Goal: Contribute content: Contribute content

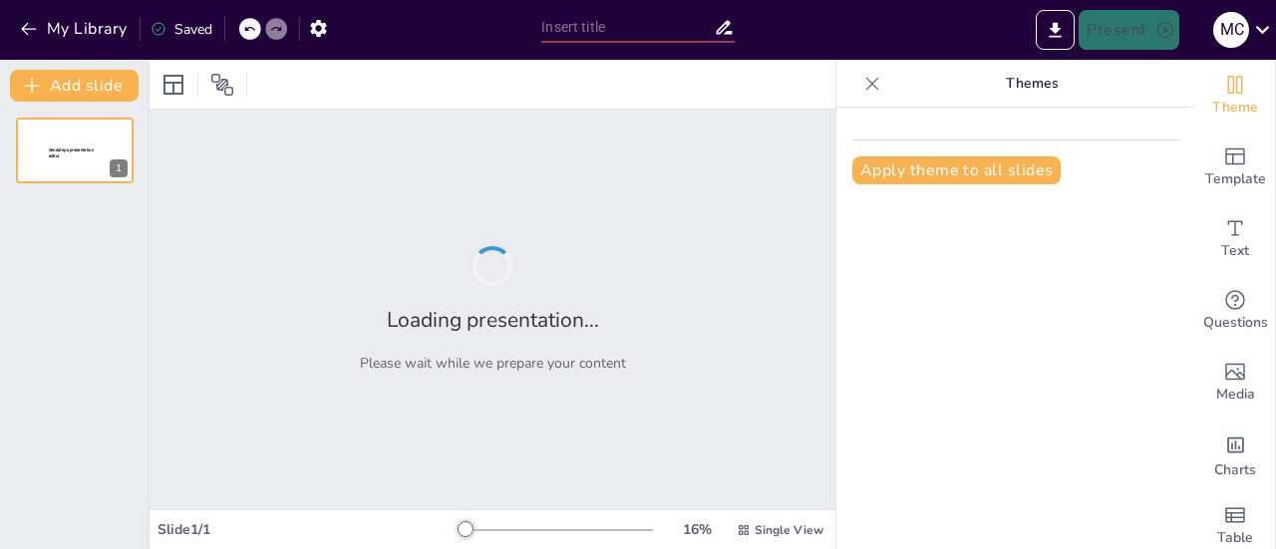
type input "Fundamentos de la Mecánica: Definición y Principios Esenciales"
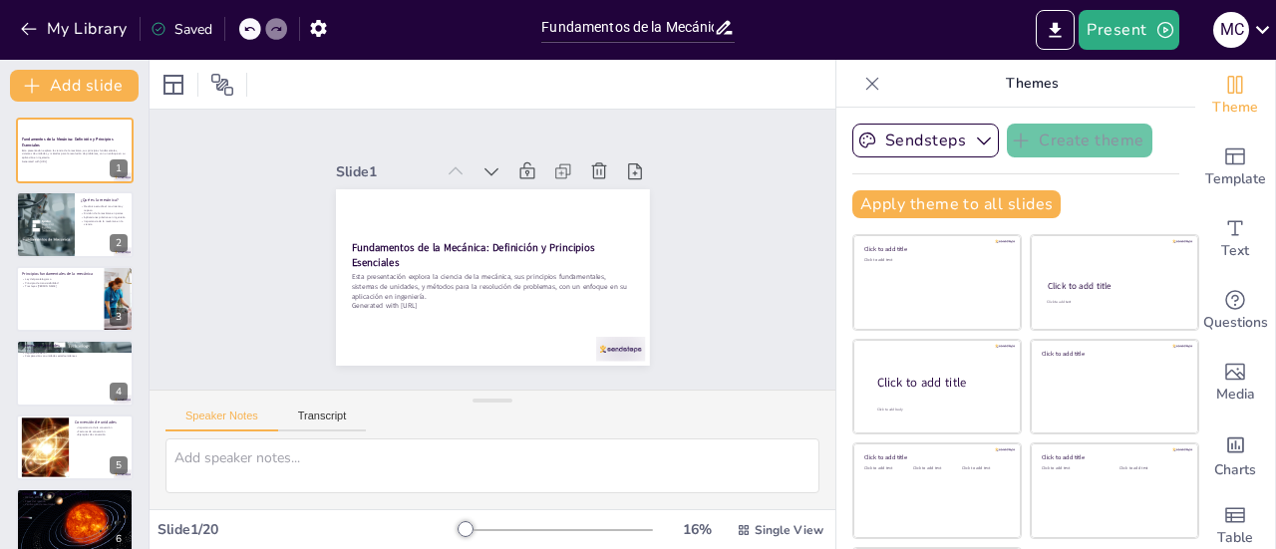
checkbox input "true"
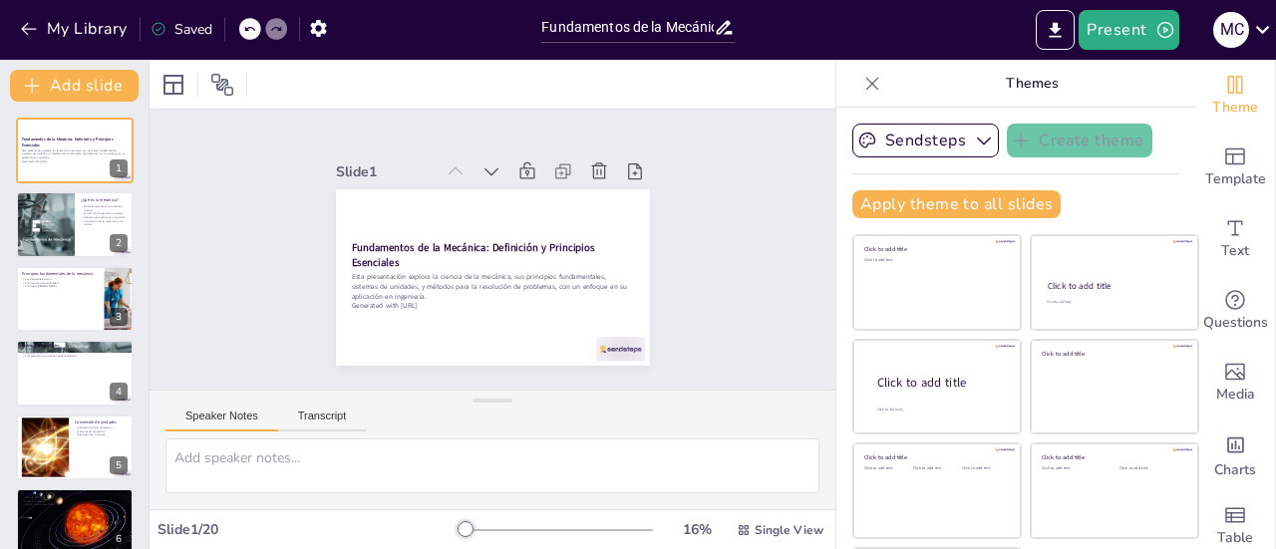
checkbox input "true"
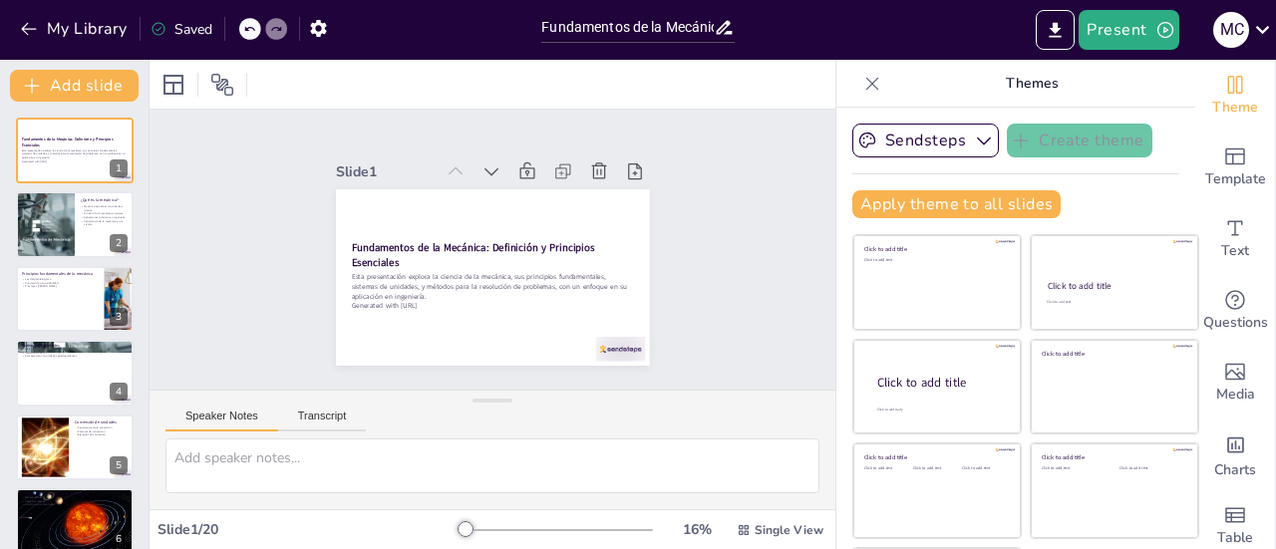
checkbox input "true"
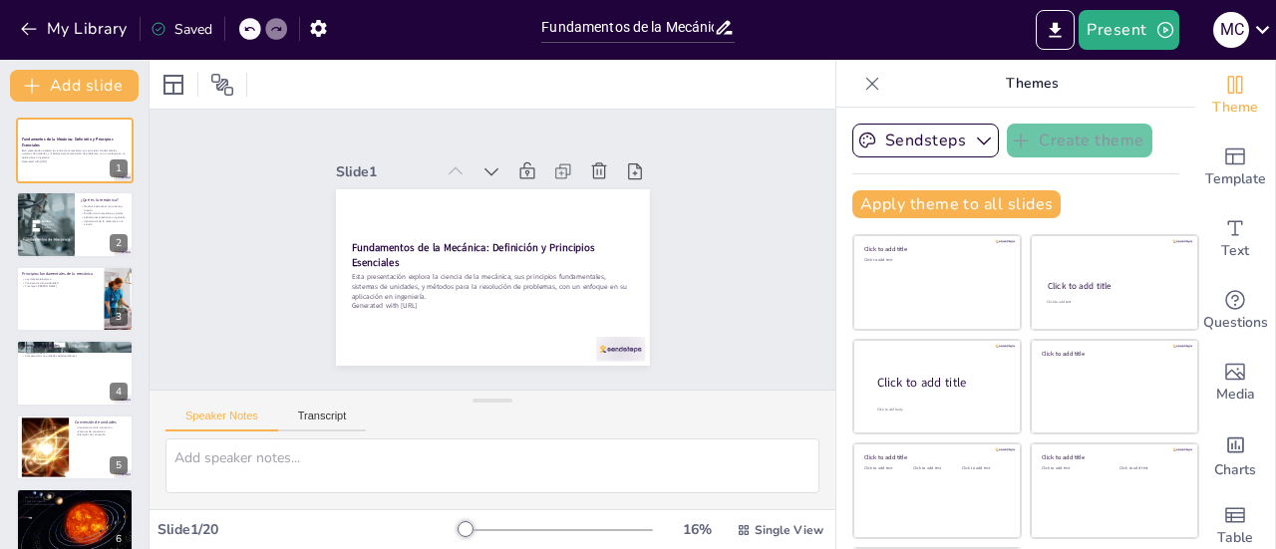
checkbox input "true"
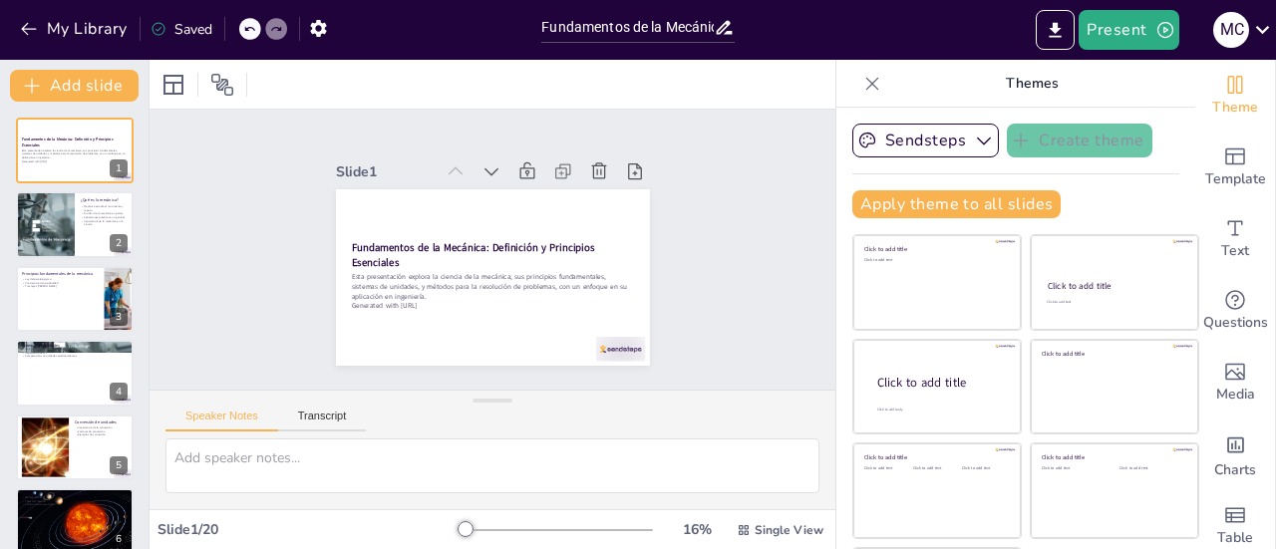
checkbox input "true"
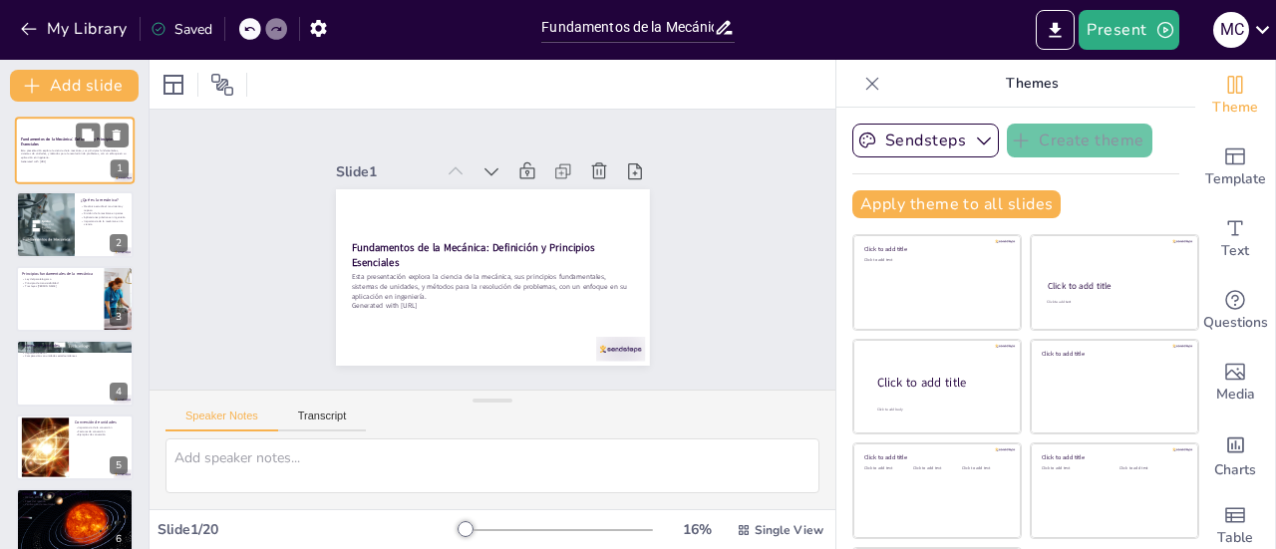
checkbox input "true"
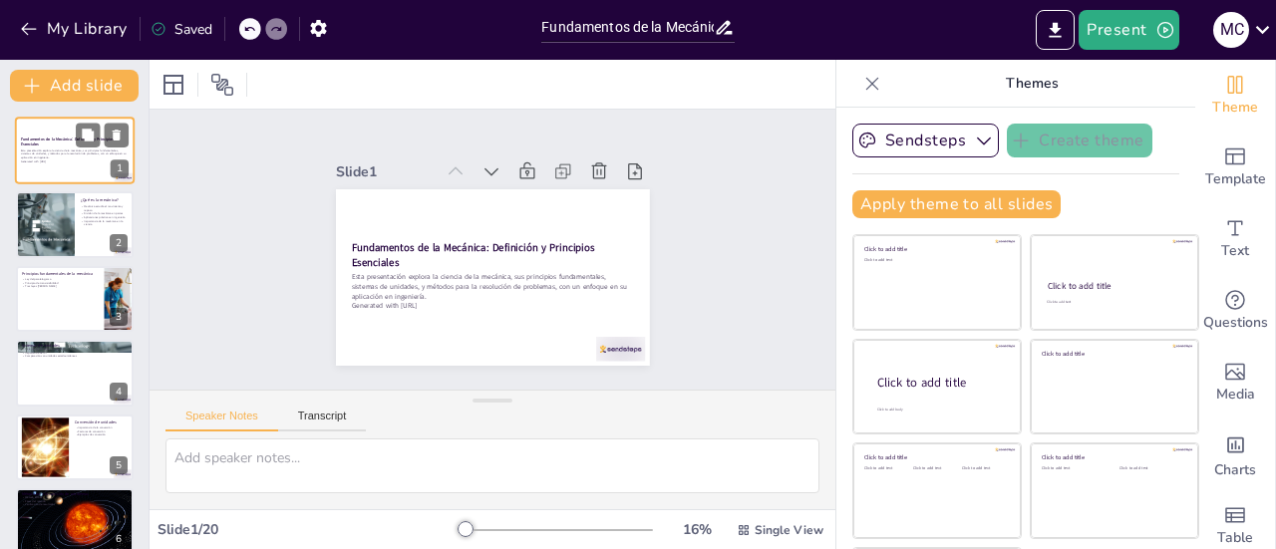
checkbox input "true"
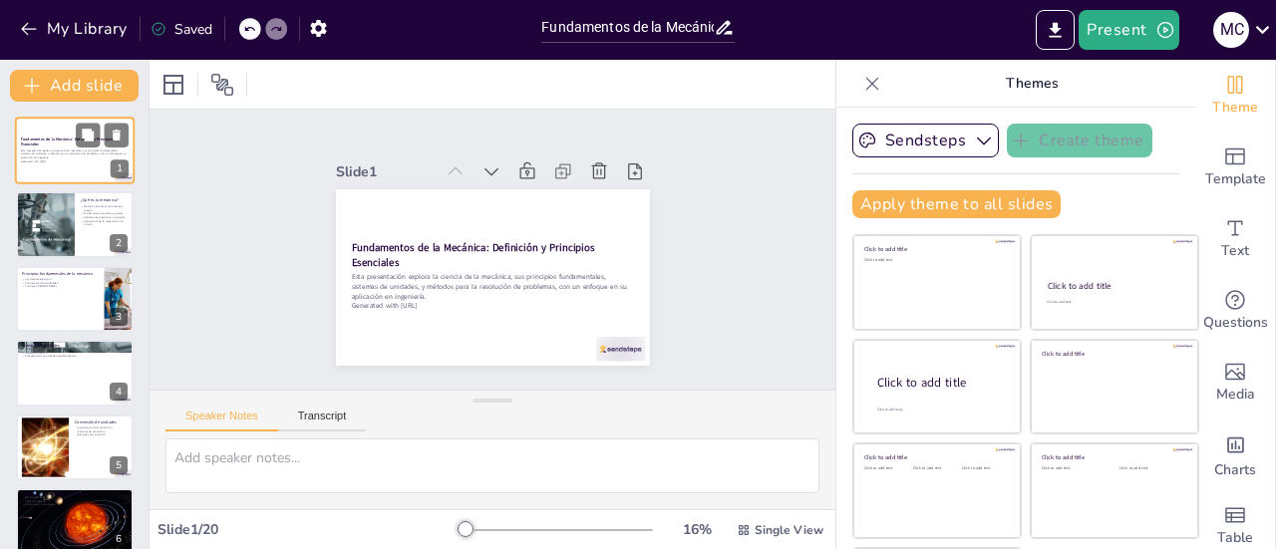
checkbox input "true"
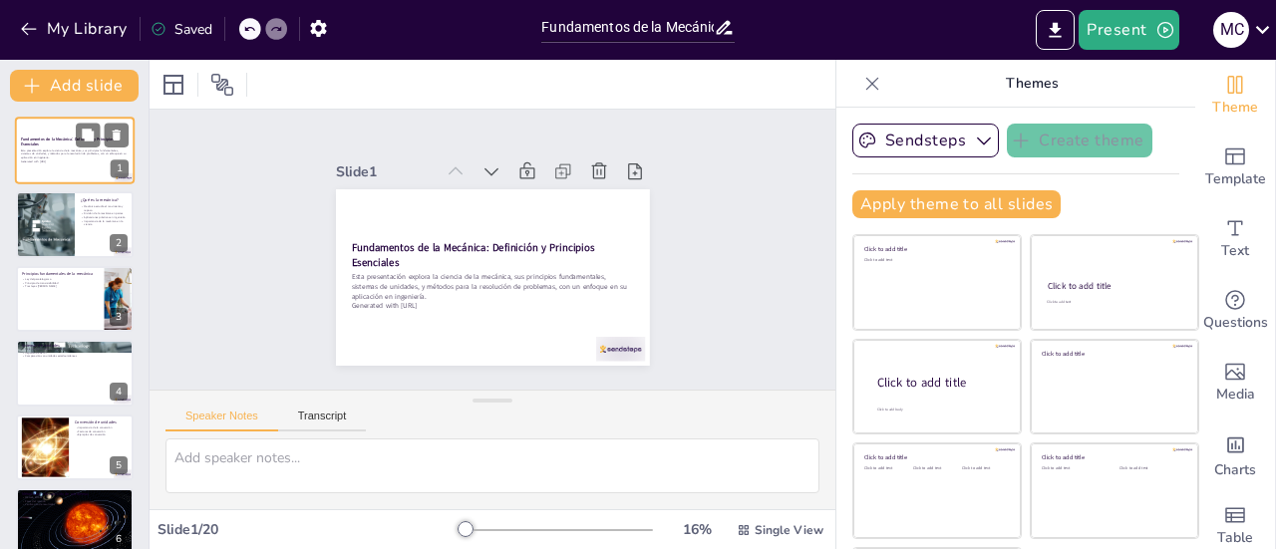
checkbox input "true"
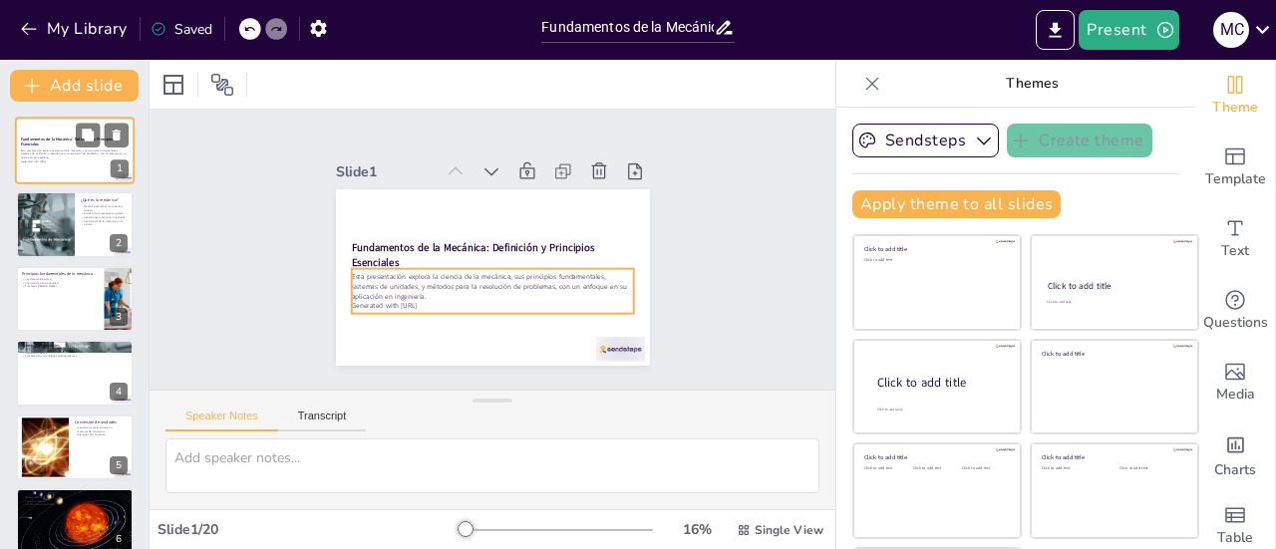
checkbox input "true"
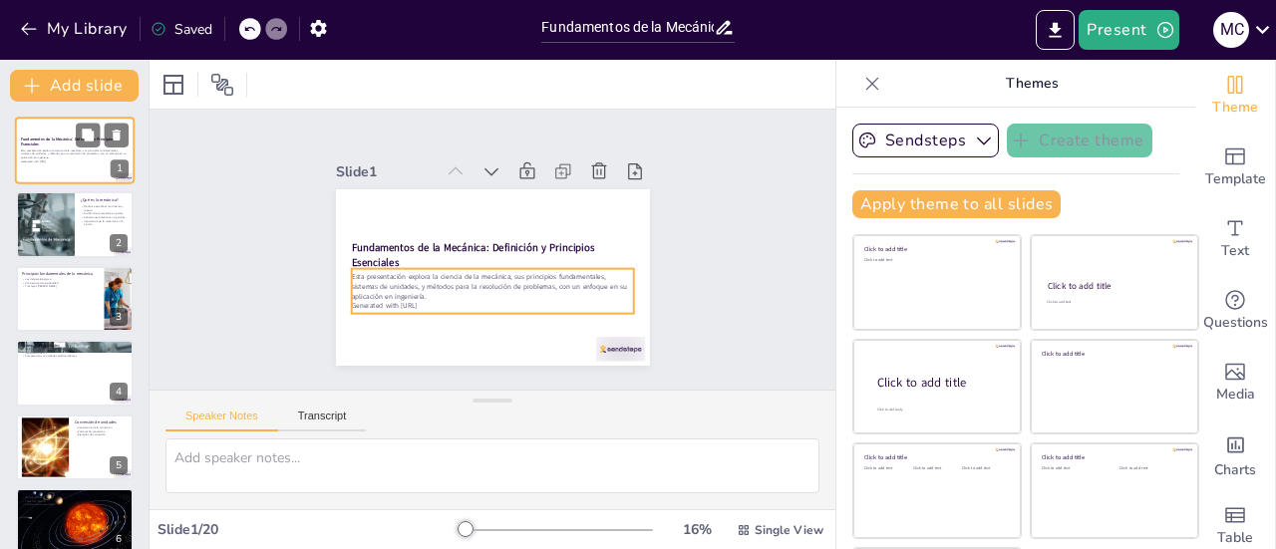
checkbox input "true"
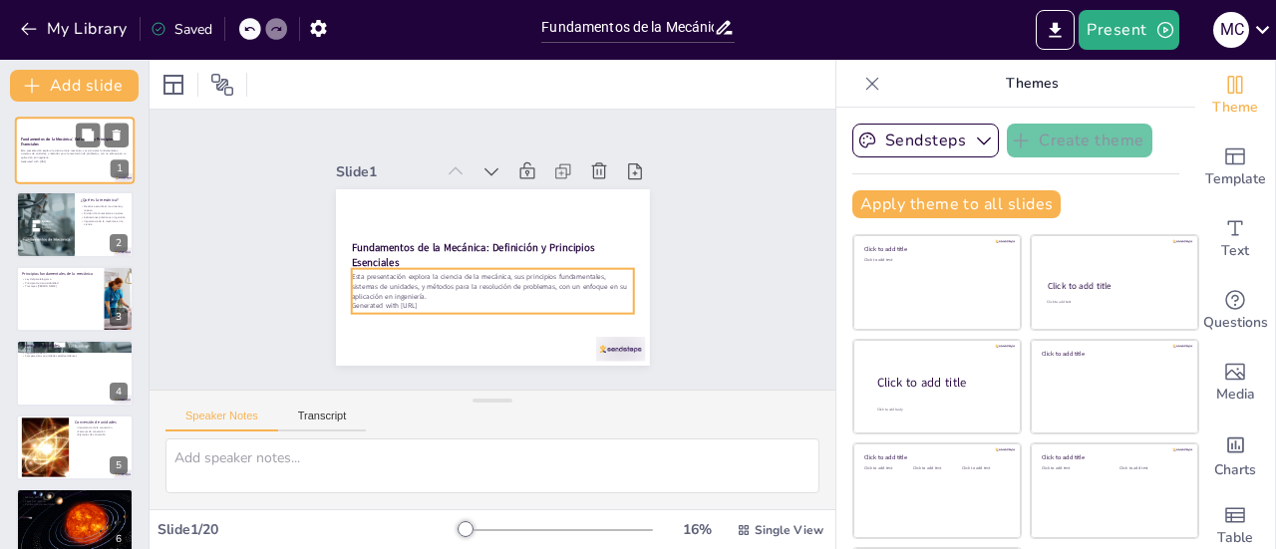
checkbox input "true"
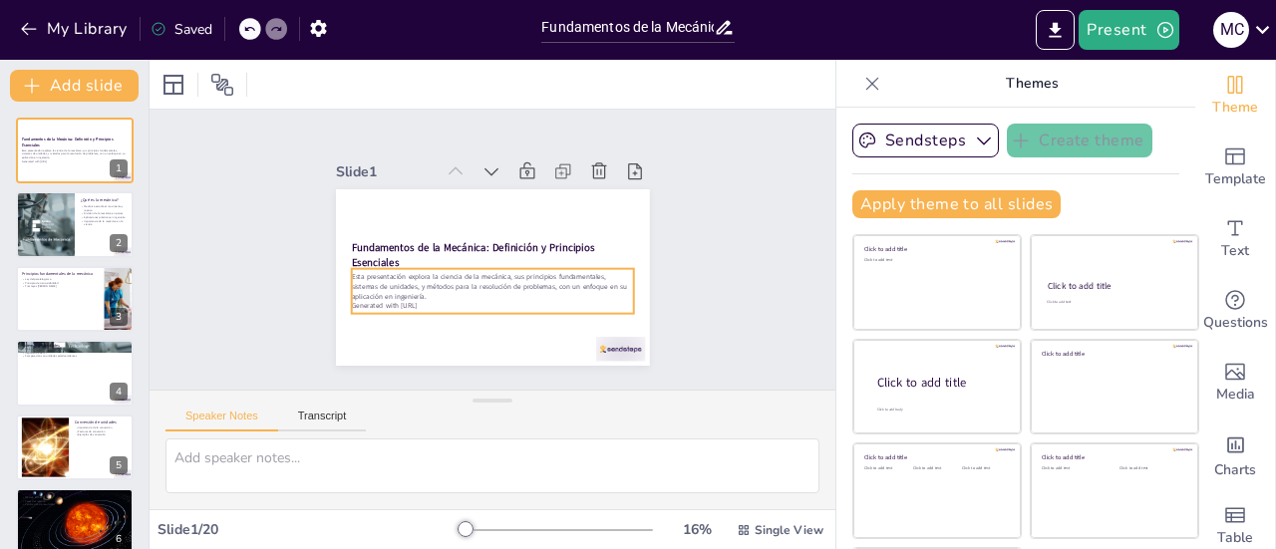
checkbox input "true"
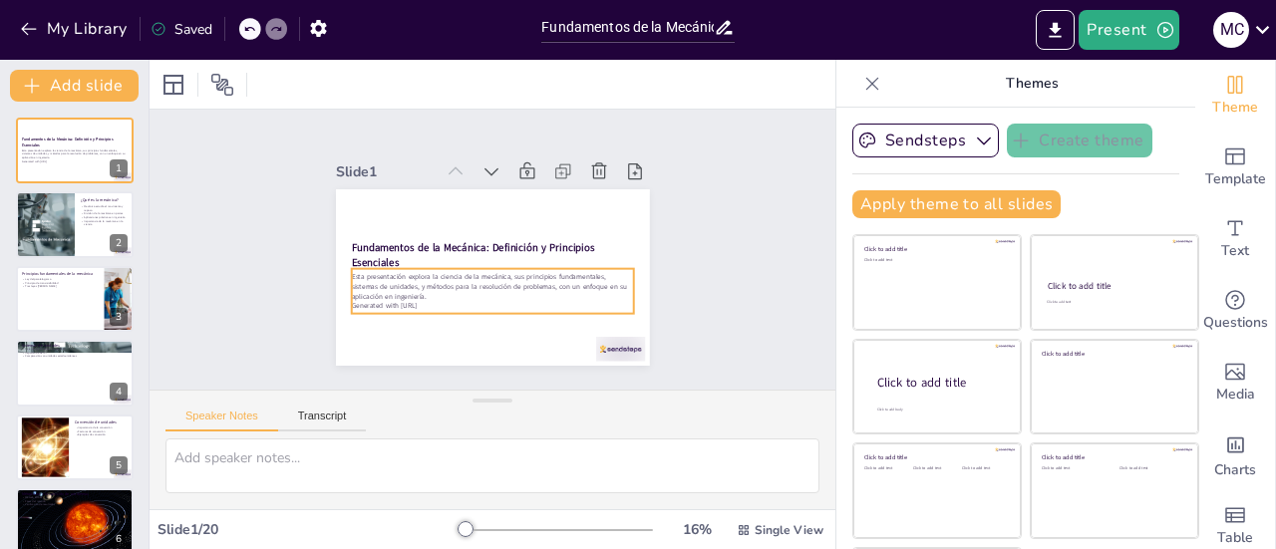
checkbox input "true"
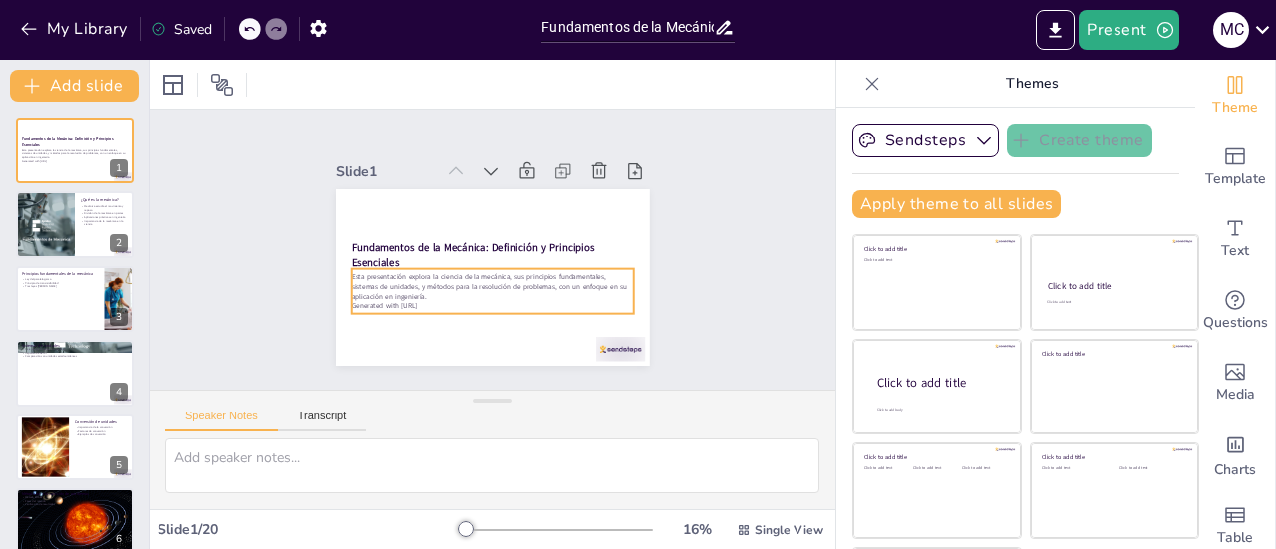
checkbox input "true"
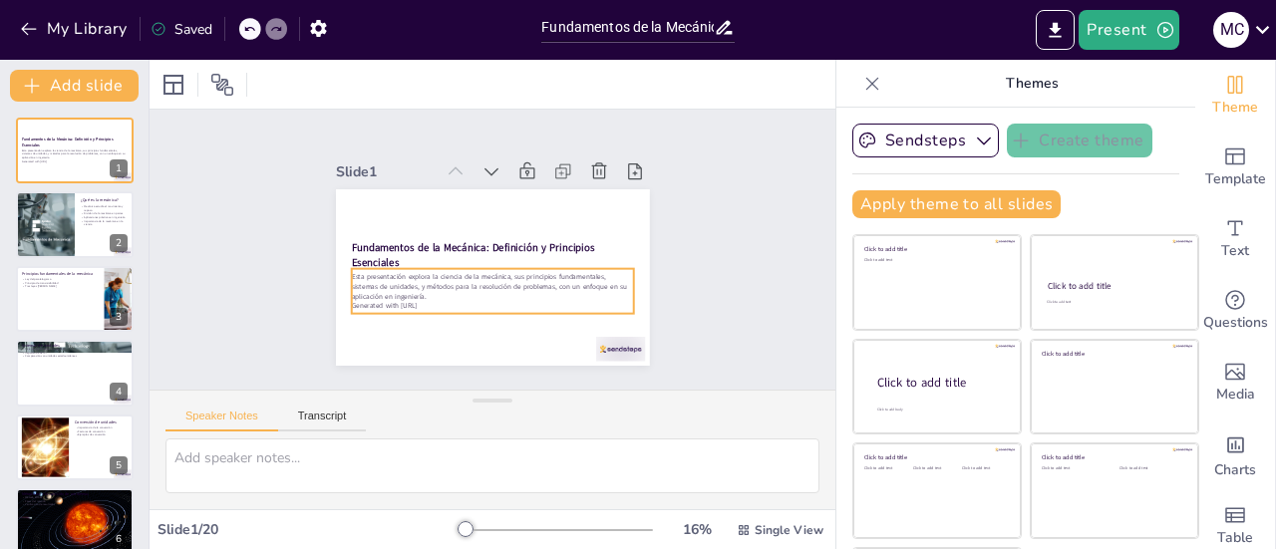
checkbox input "true"
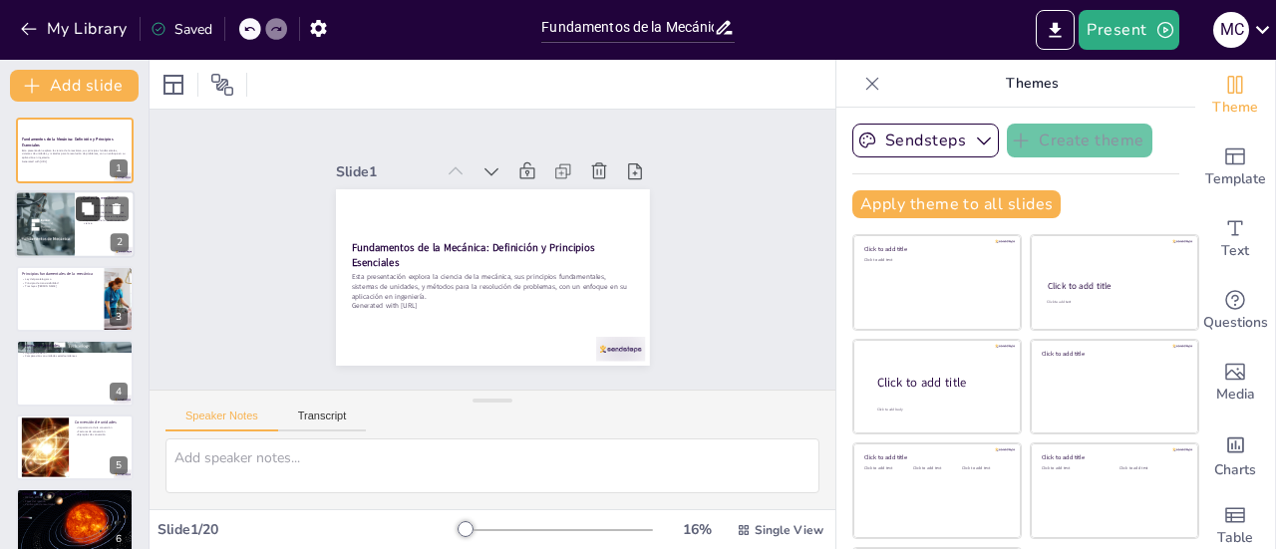
checkbox input "true"
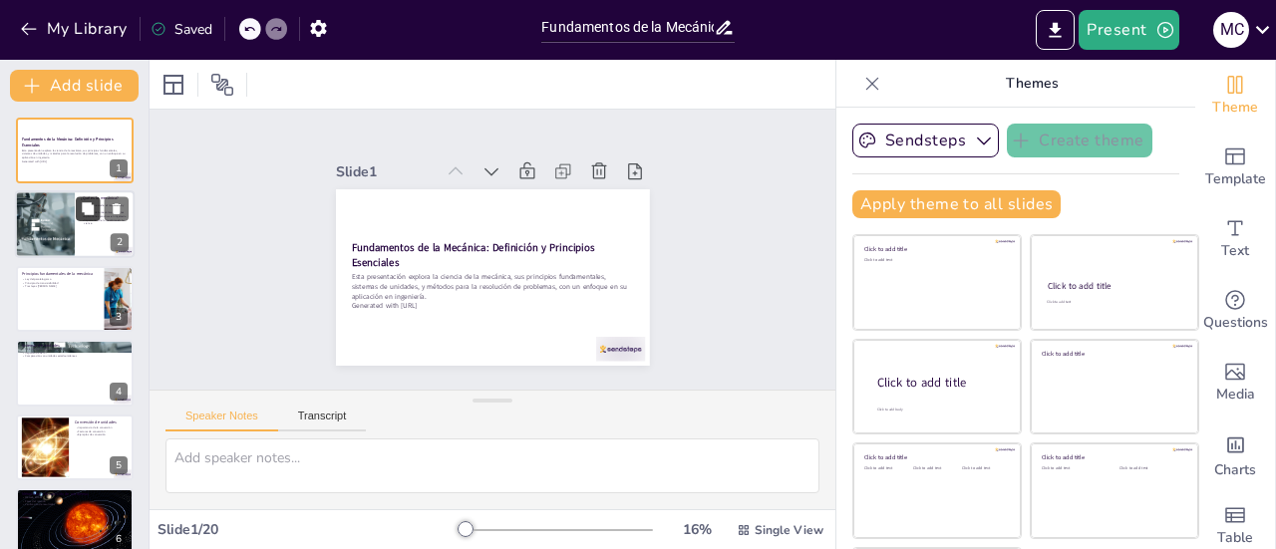
checkbox input "true"
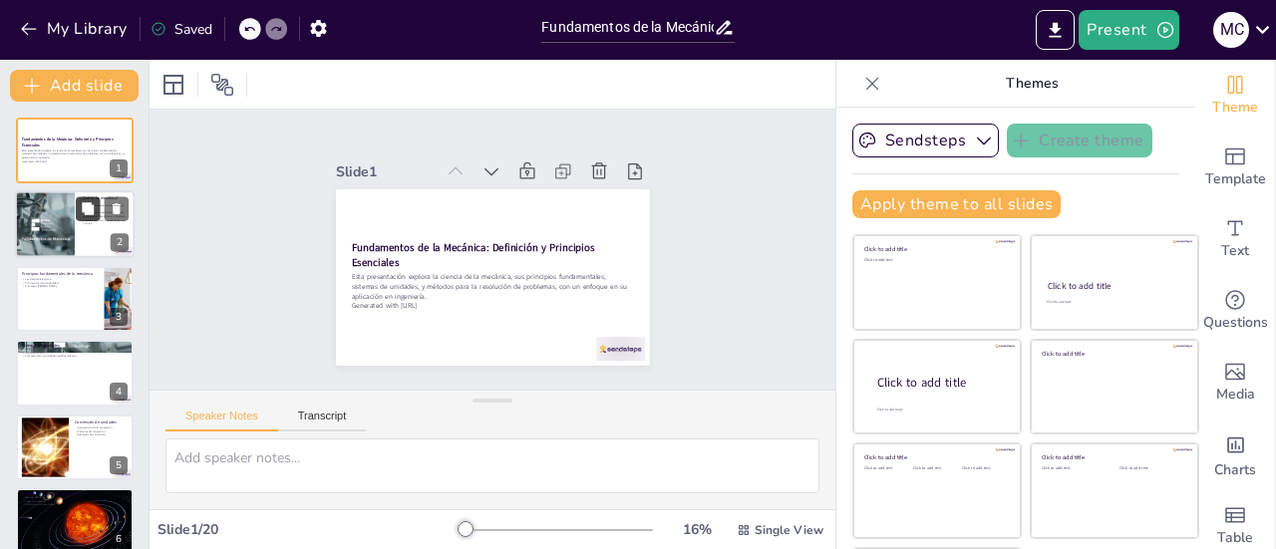
checkbox input "true"
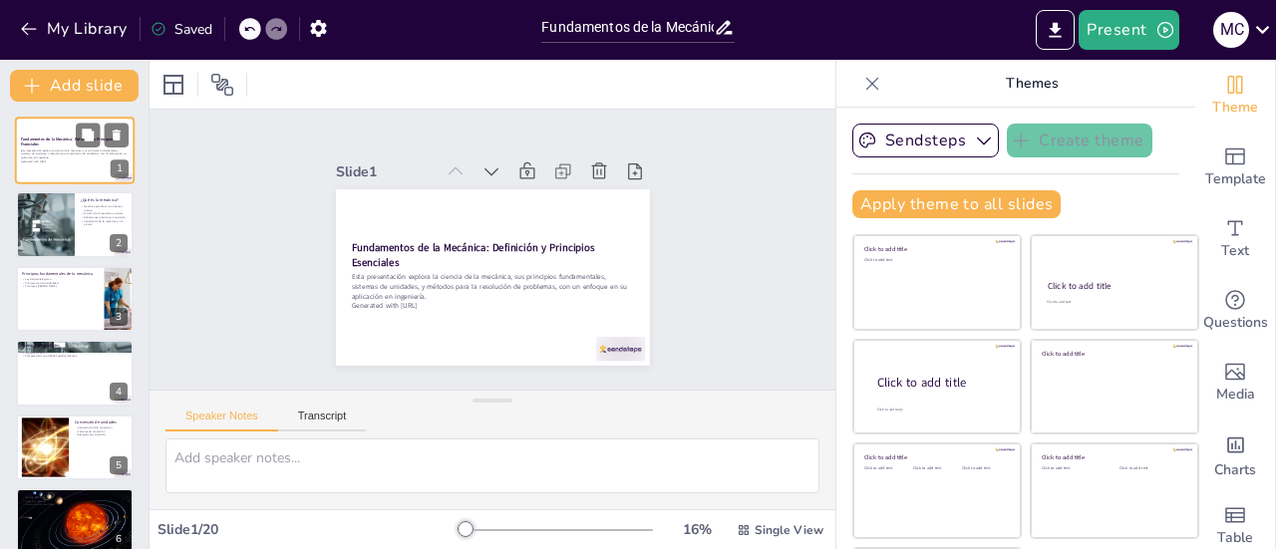
checkbox input "true"
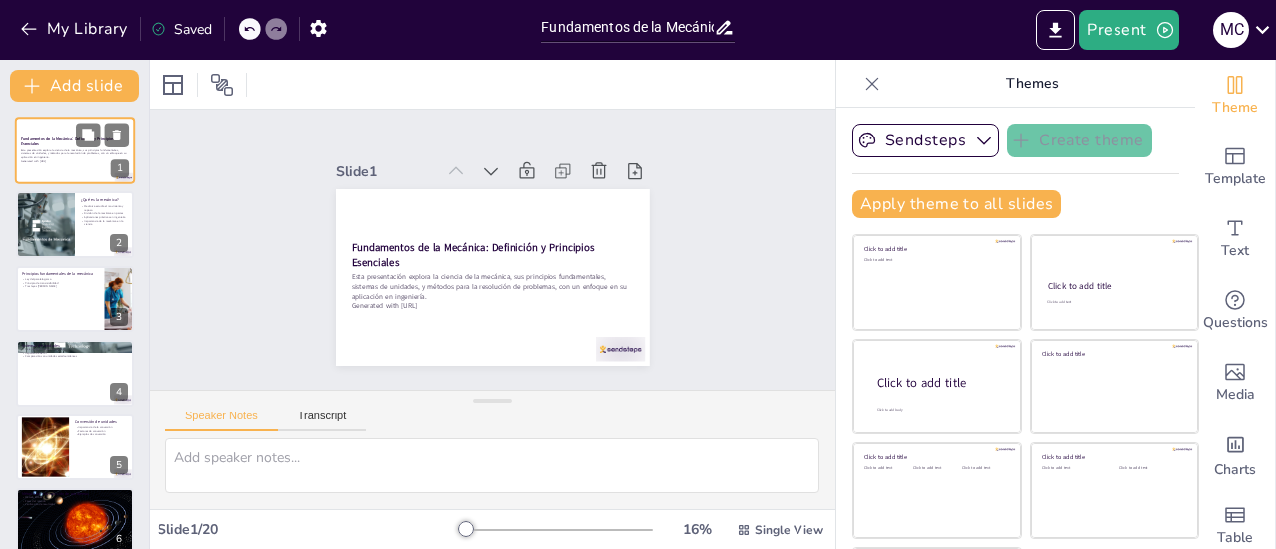
checkbox input "true"
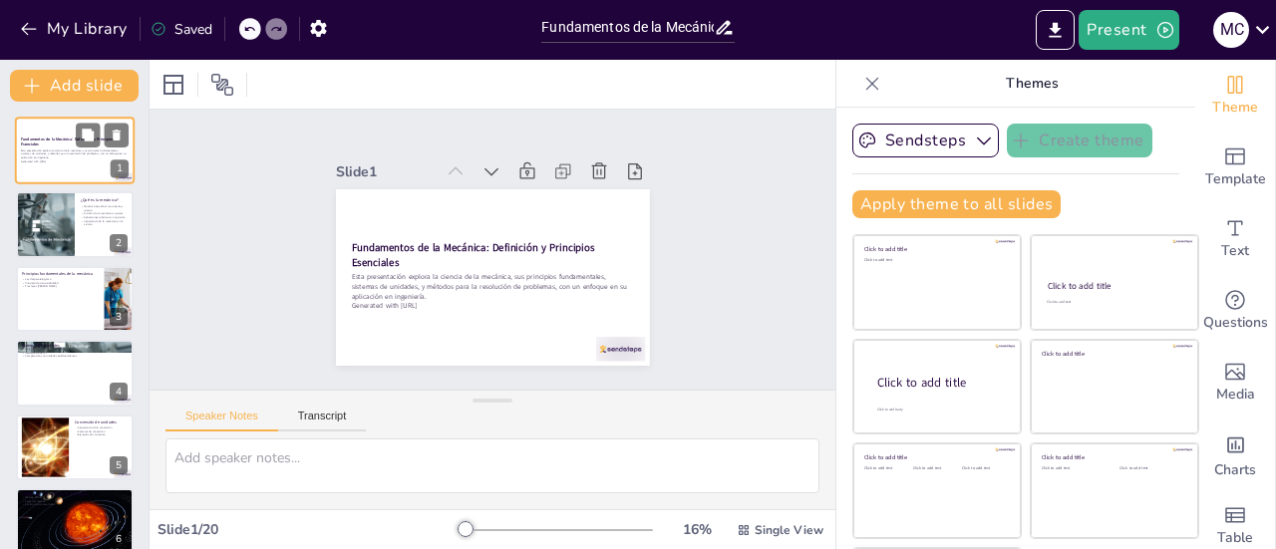
checkbox input "true"
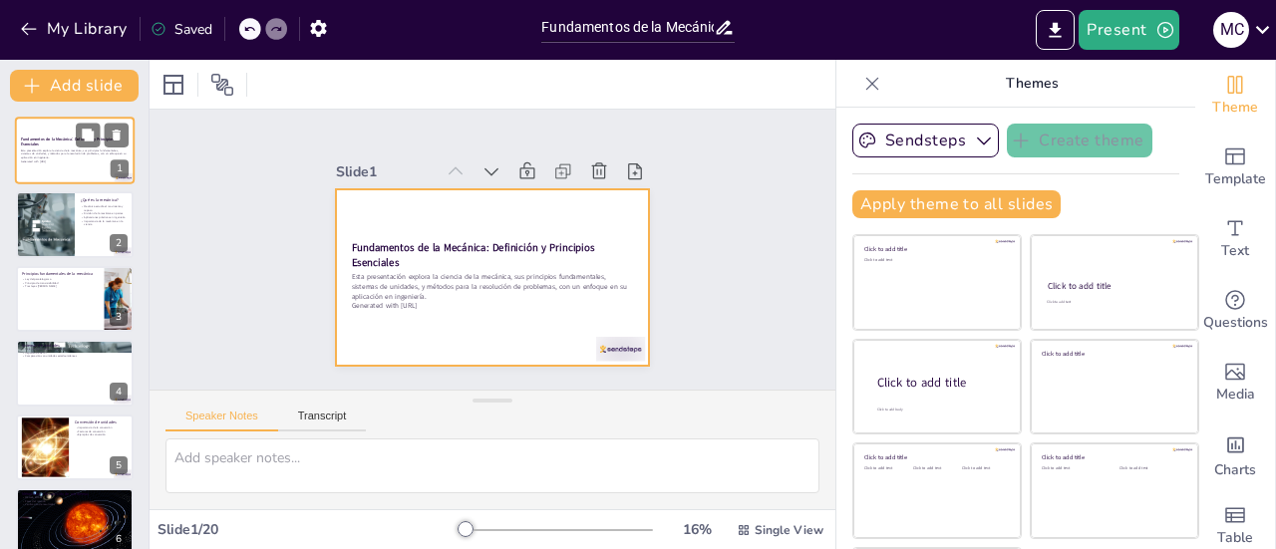
checkbox input "true"
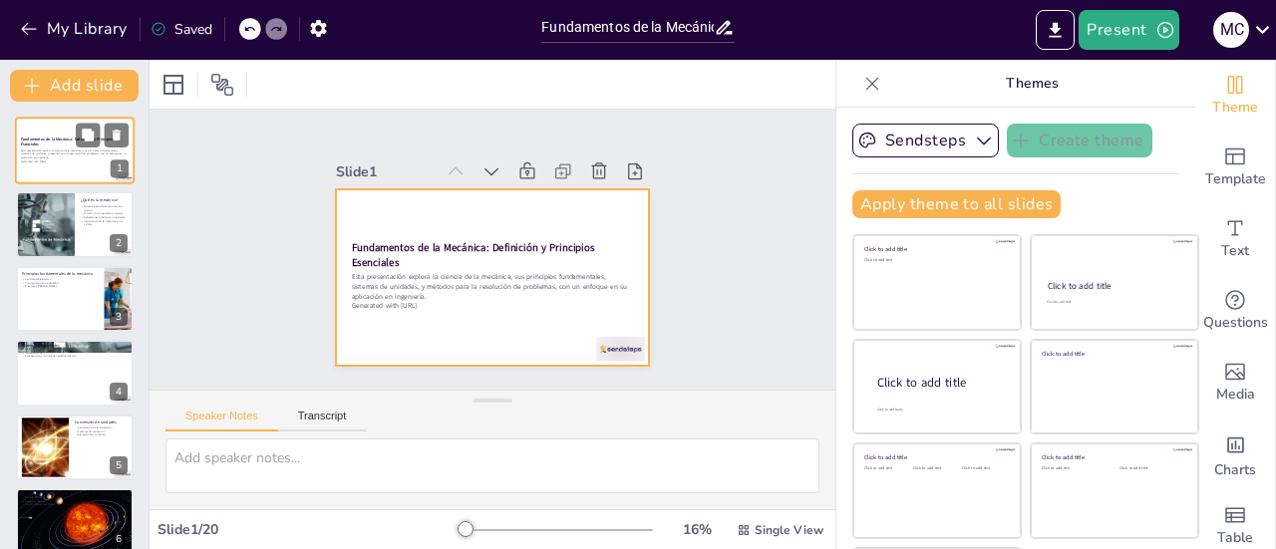
checkbox input "true"
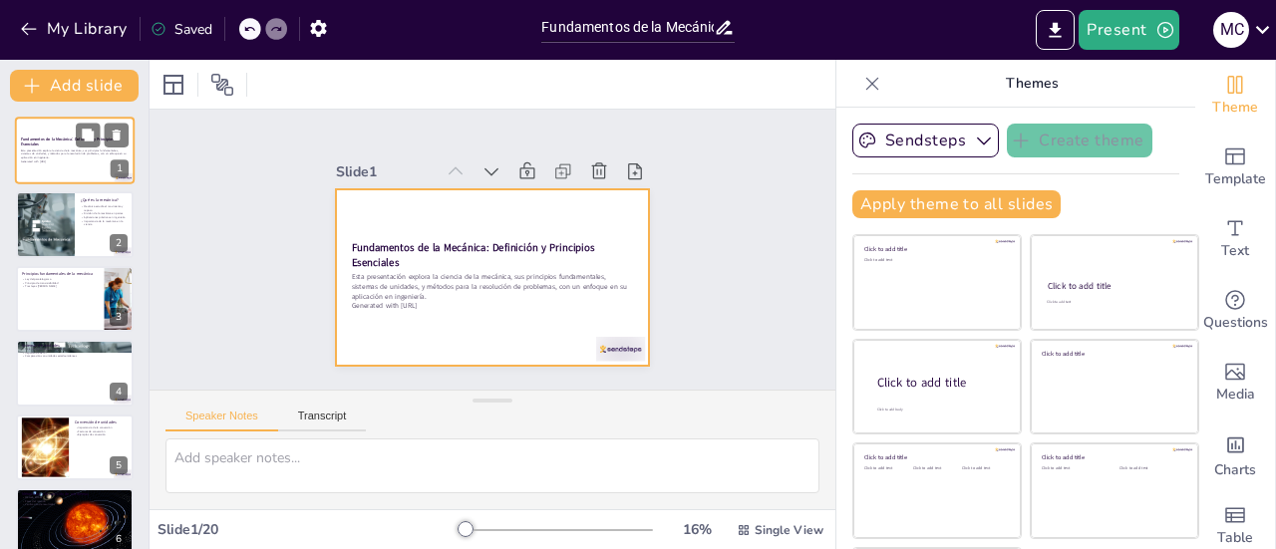
checkbox input "true"
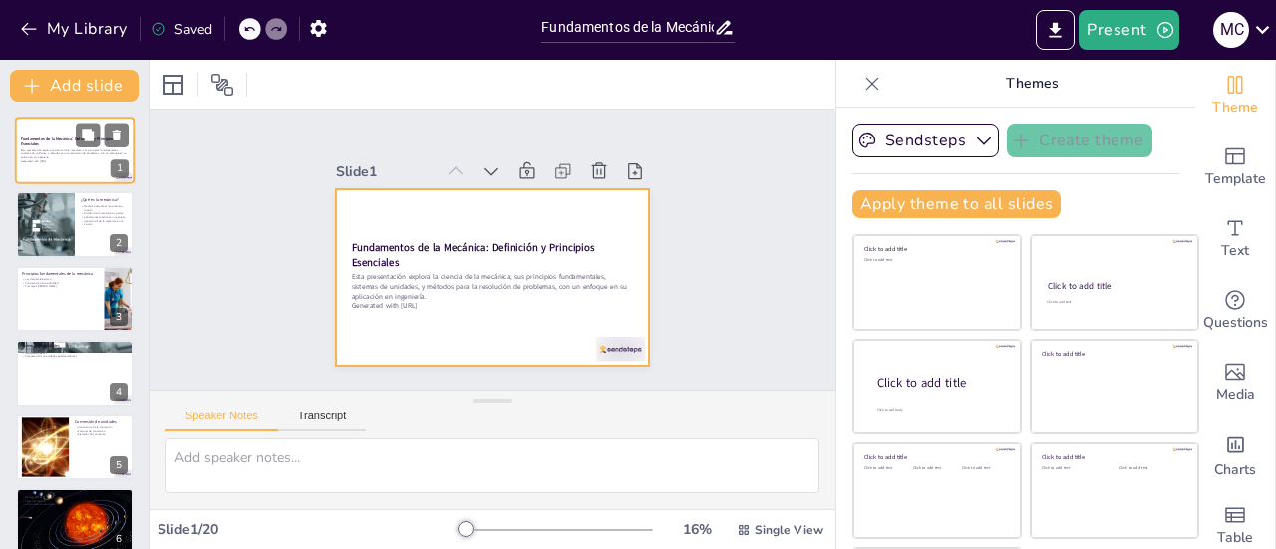
checkbox input "true"
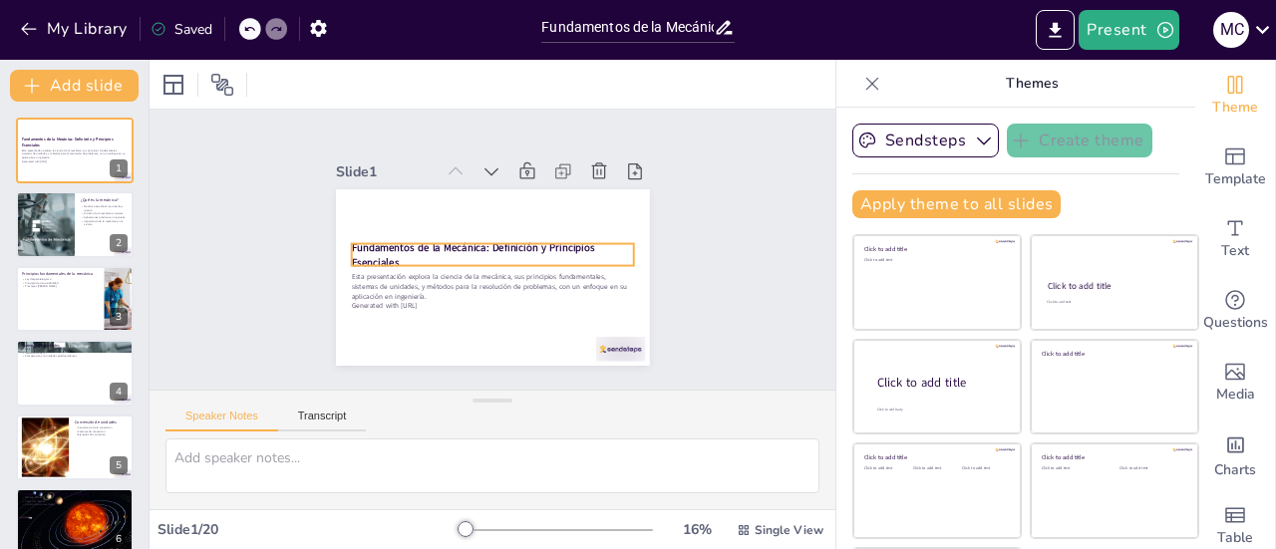
checkbox input "true"
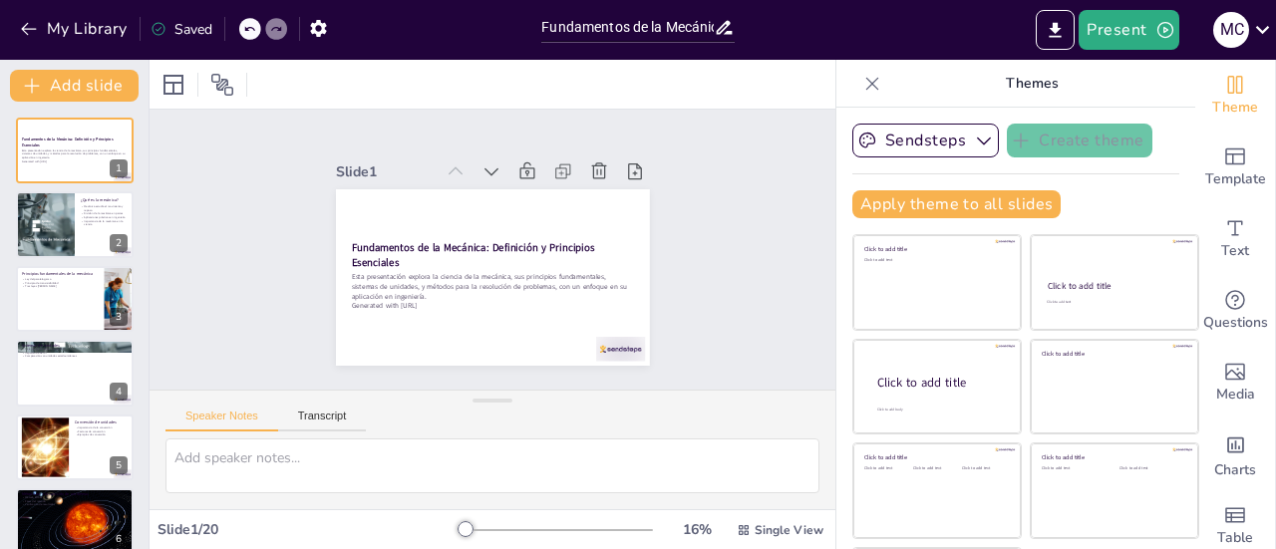
checkbox input "true"
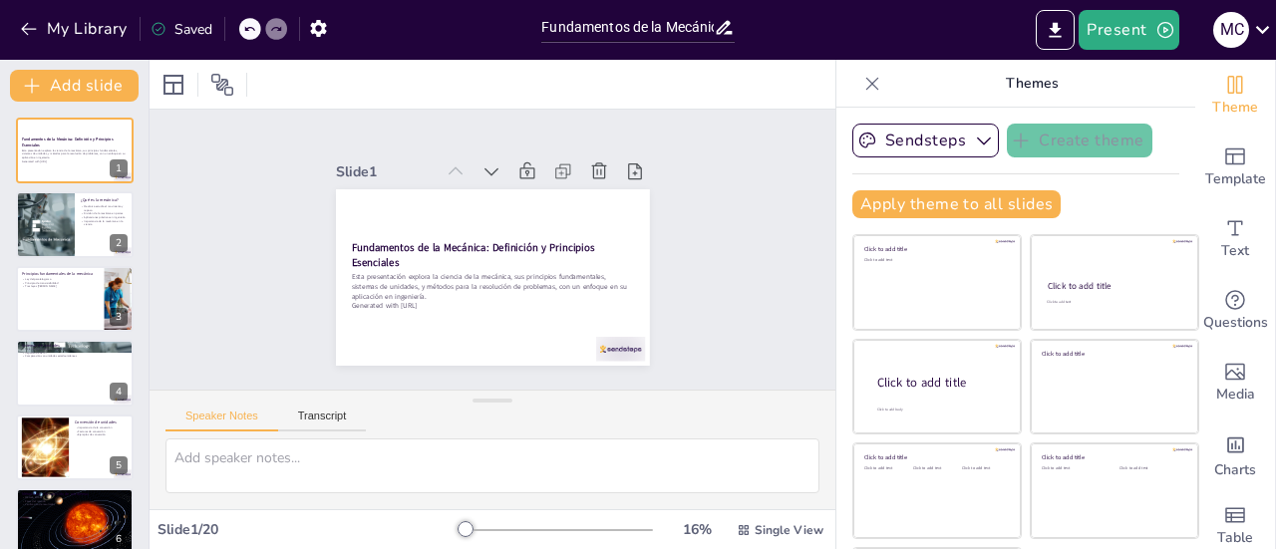
checkbox input "true"
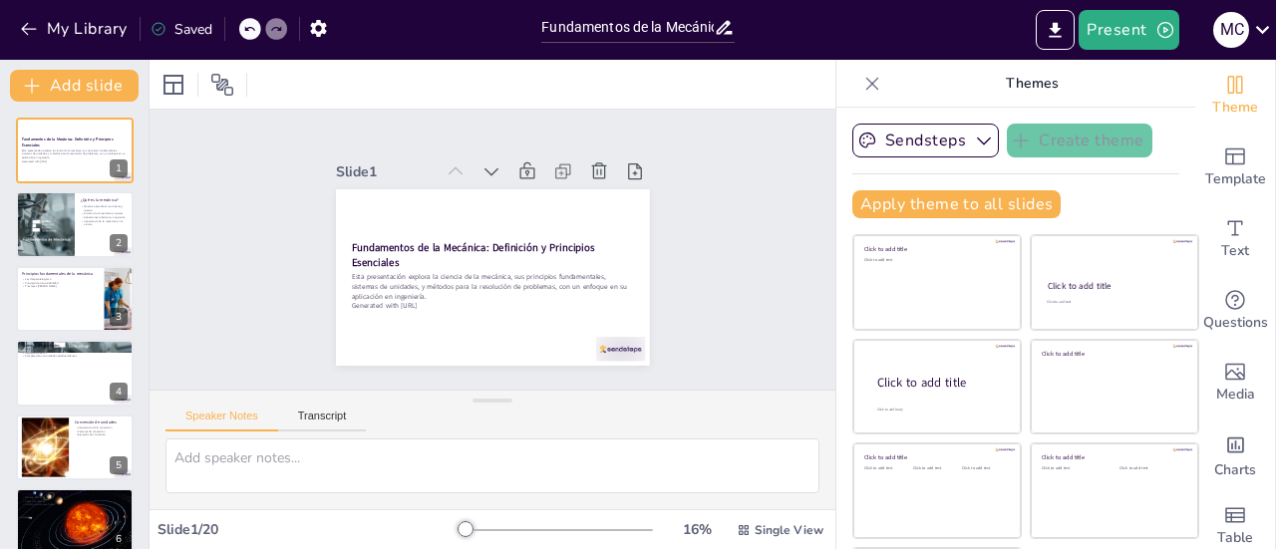
checkbox input "true"
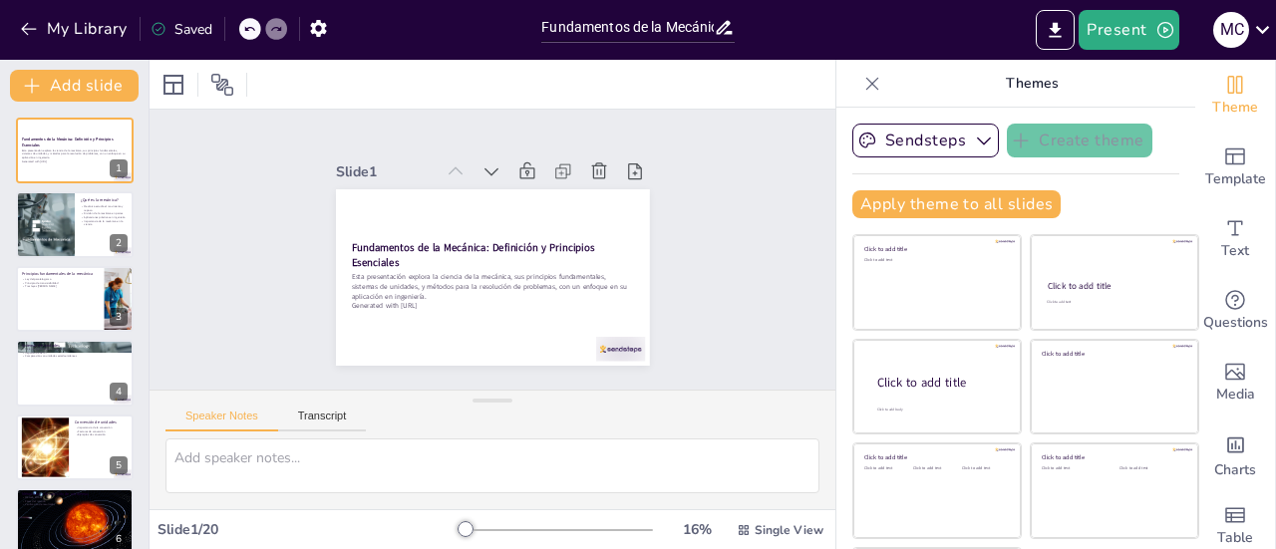
checkbox input "true"
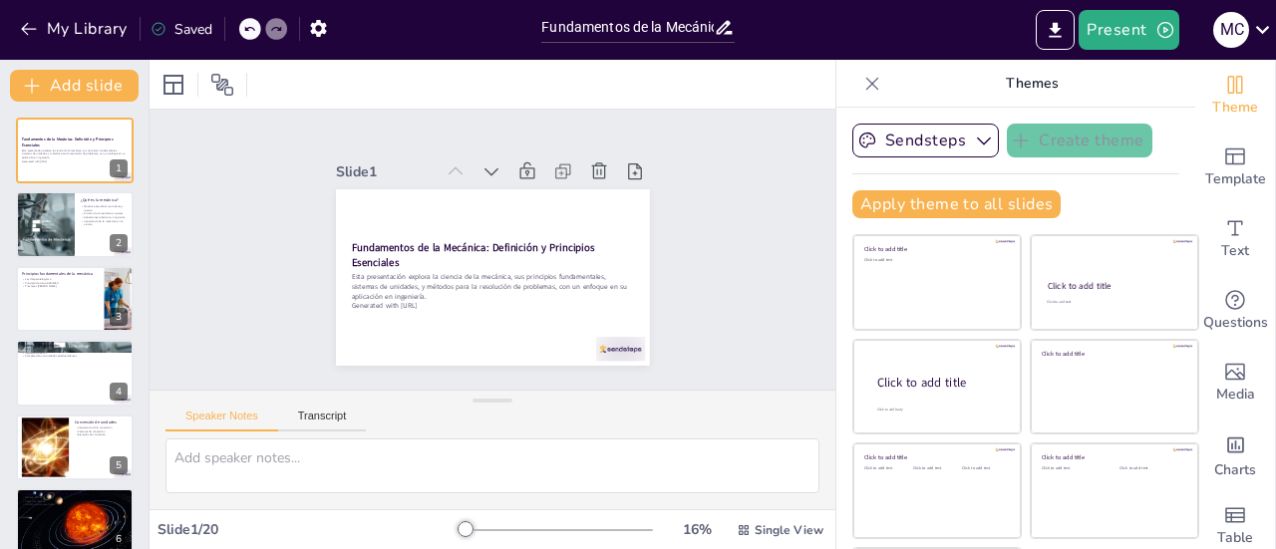
checkbox input "true"
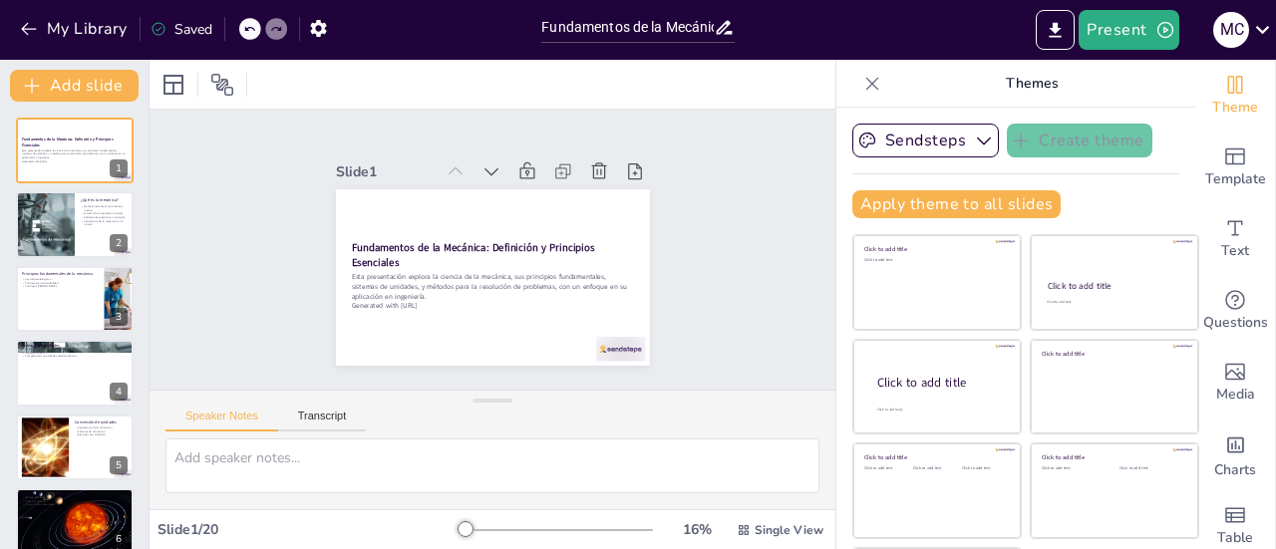
checkbox input "true"
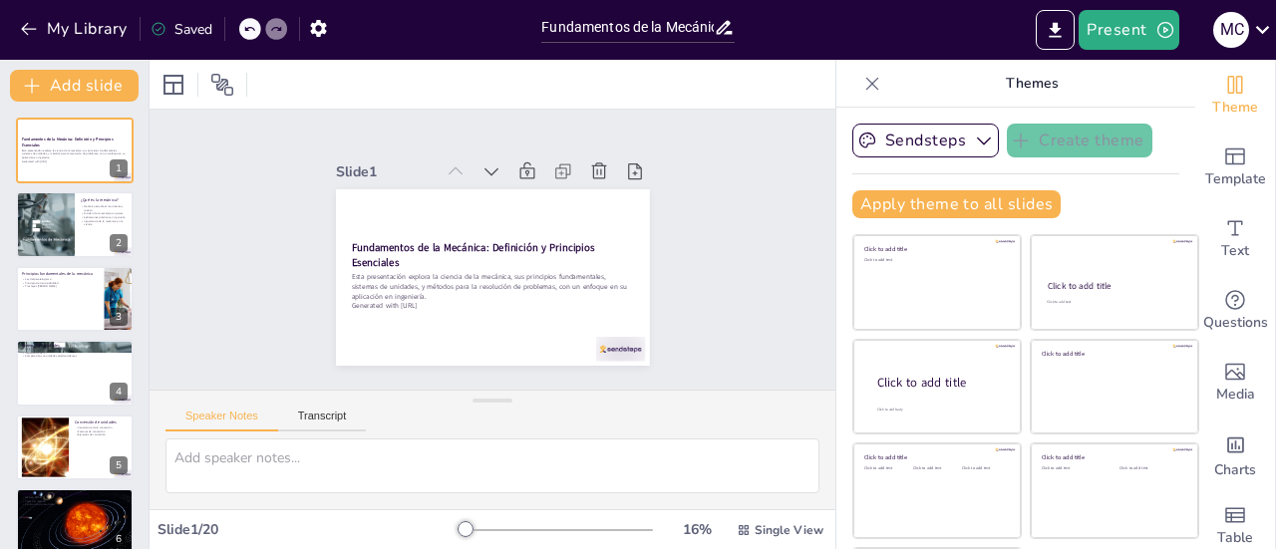
checkbox input "true"
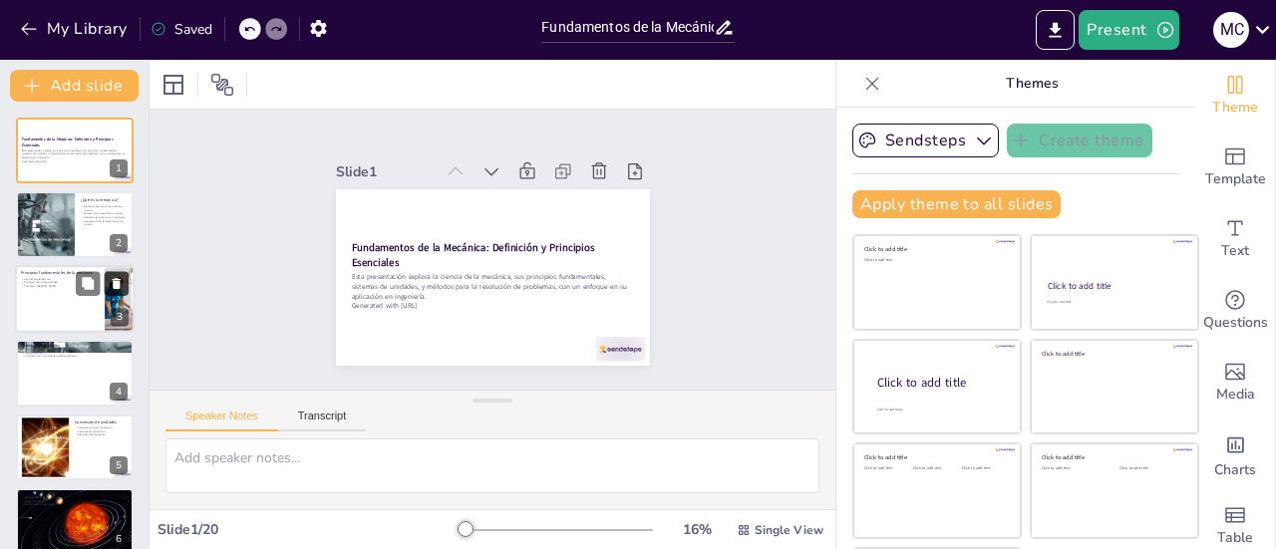
checkbox input "true"
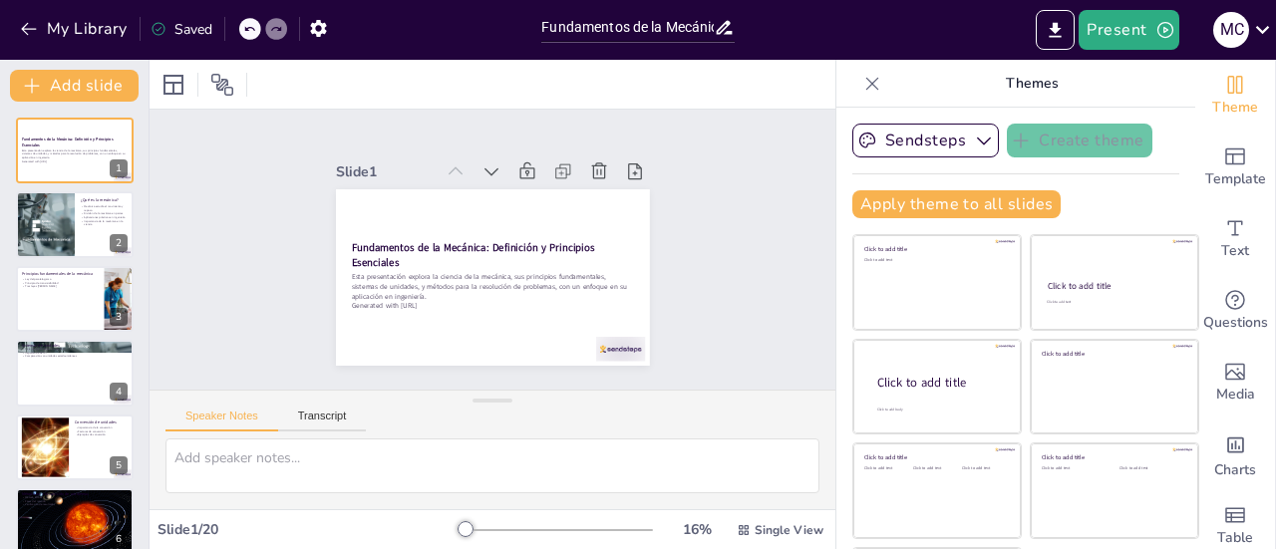
checkbox input "true"
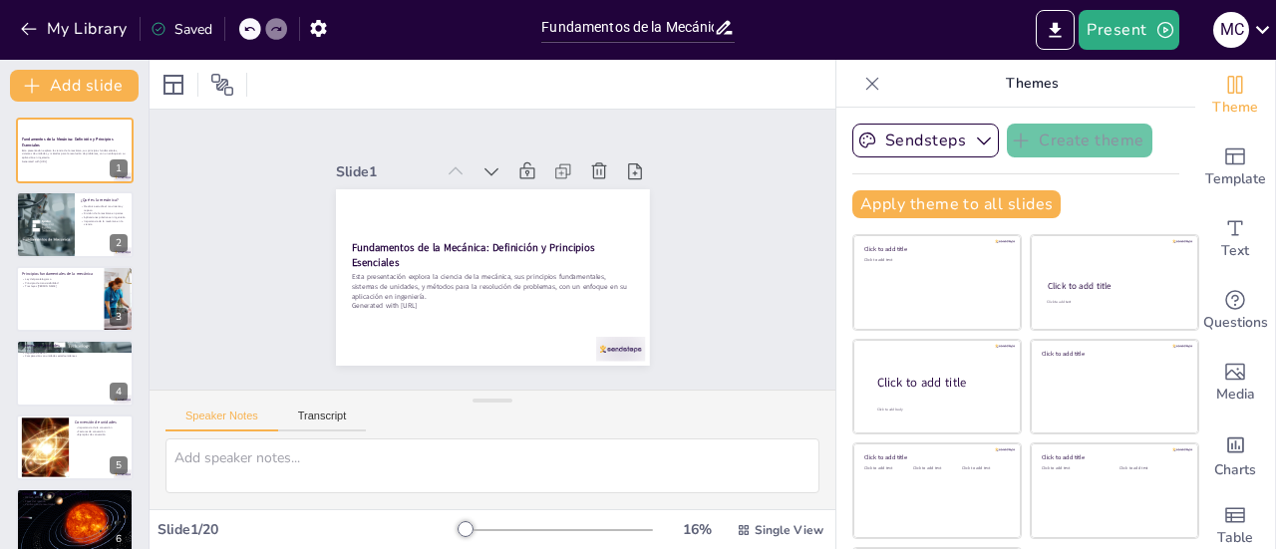
checkbox input "true"
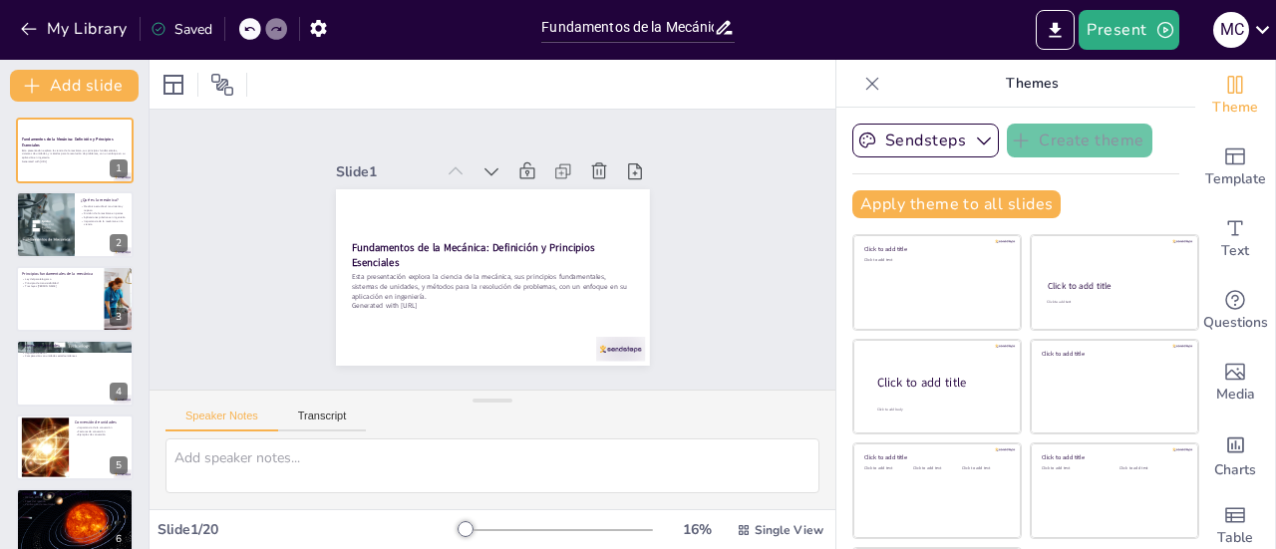
checkbox input "true"
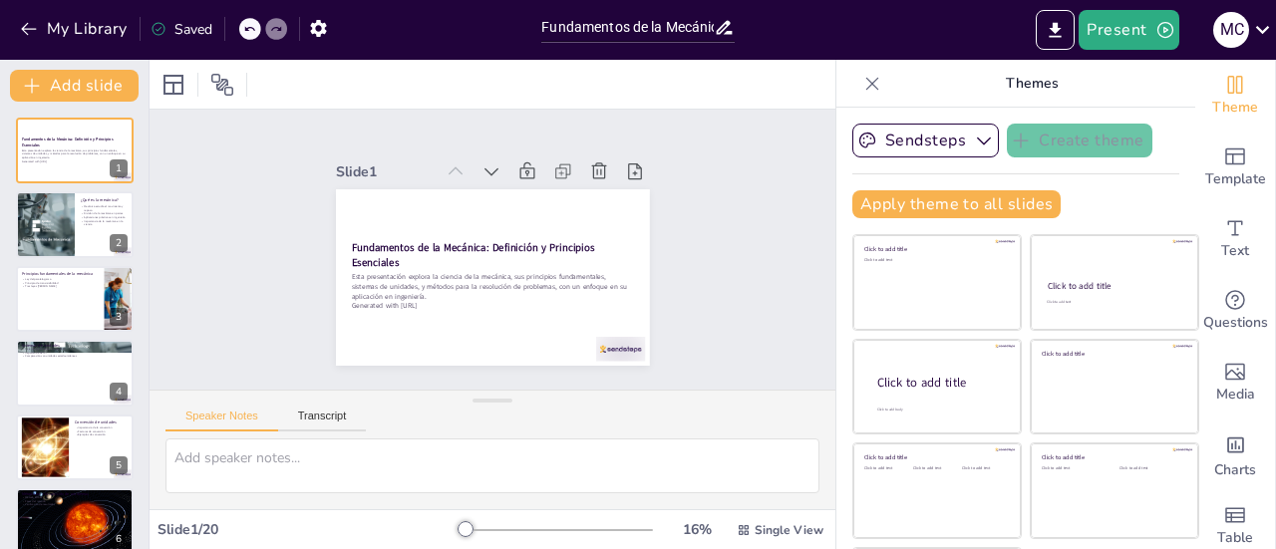
checkbox input "true"
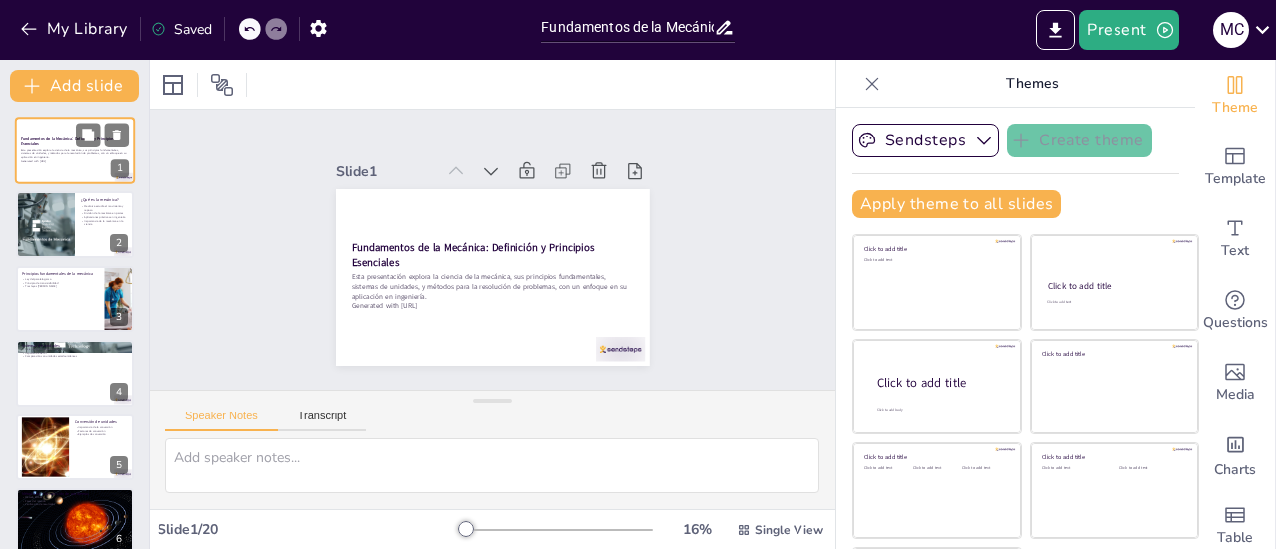
checkbox input "true"
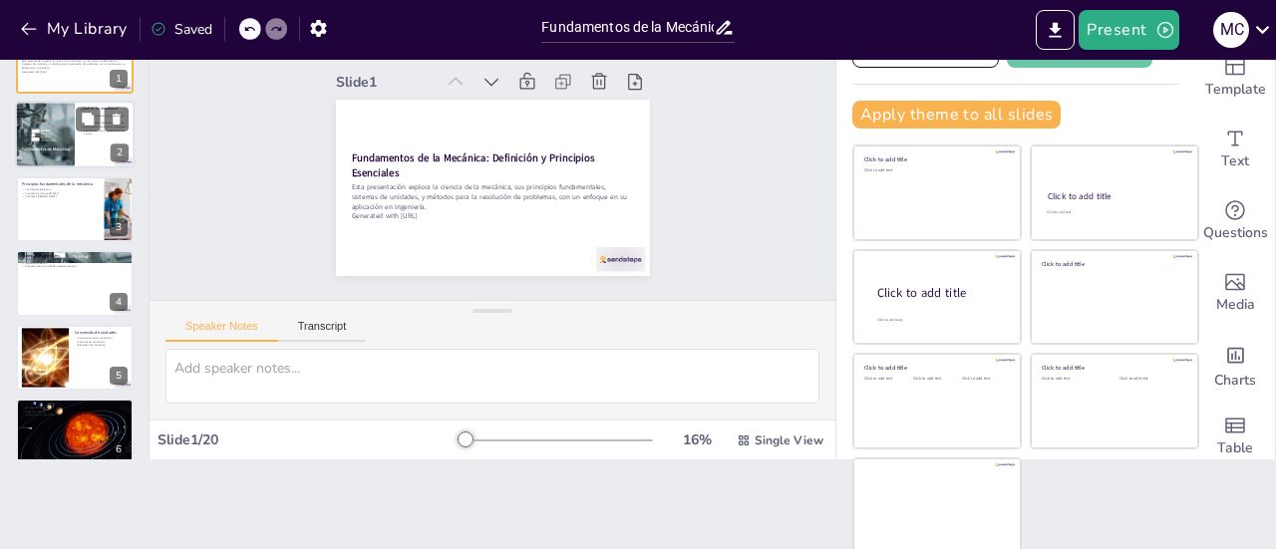
click at [42, 139] on div at bounding box center [45, 136] width 120 height 68
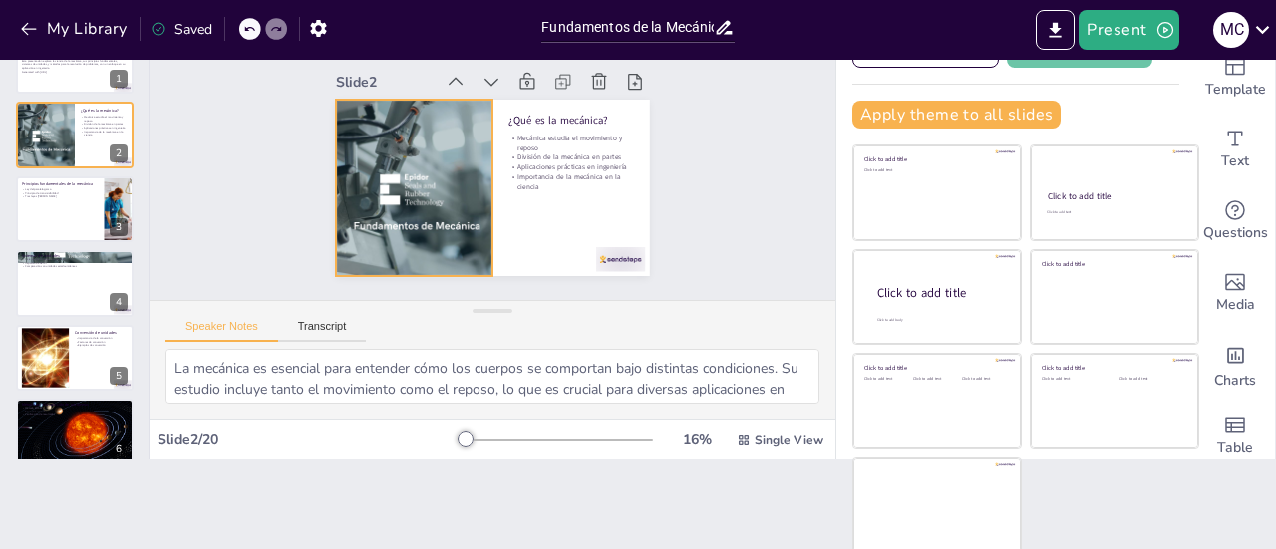
scroll to position [0, 0]
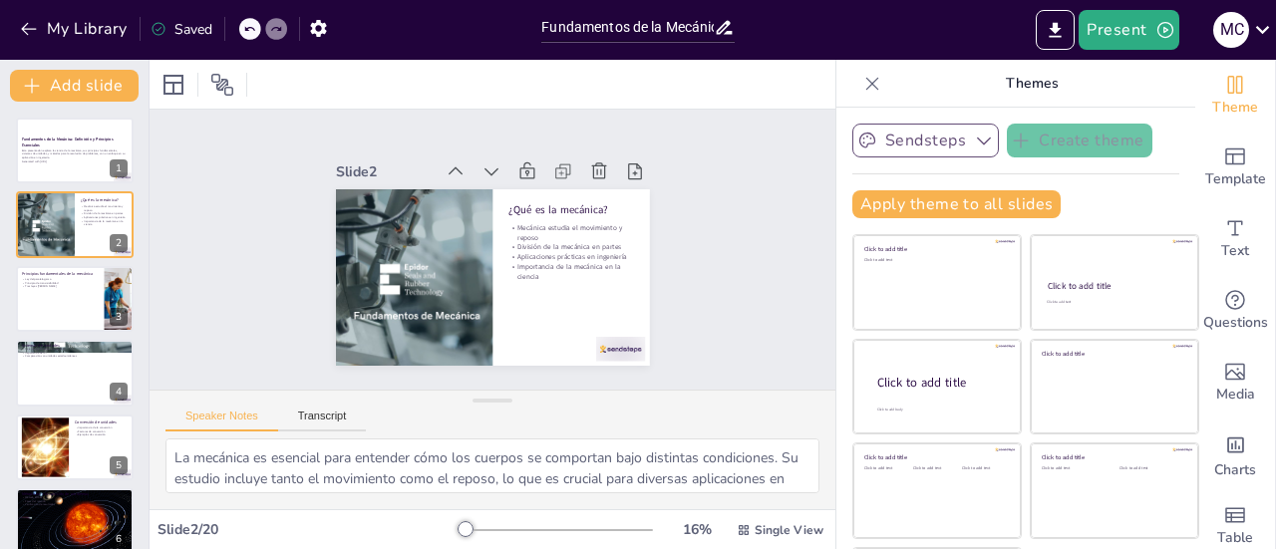
click at [930, 144] on button "Sendsteps" at bounding box center [925, 141] width 147 height 34
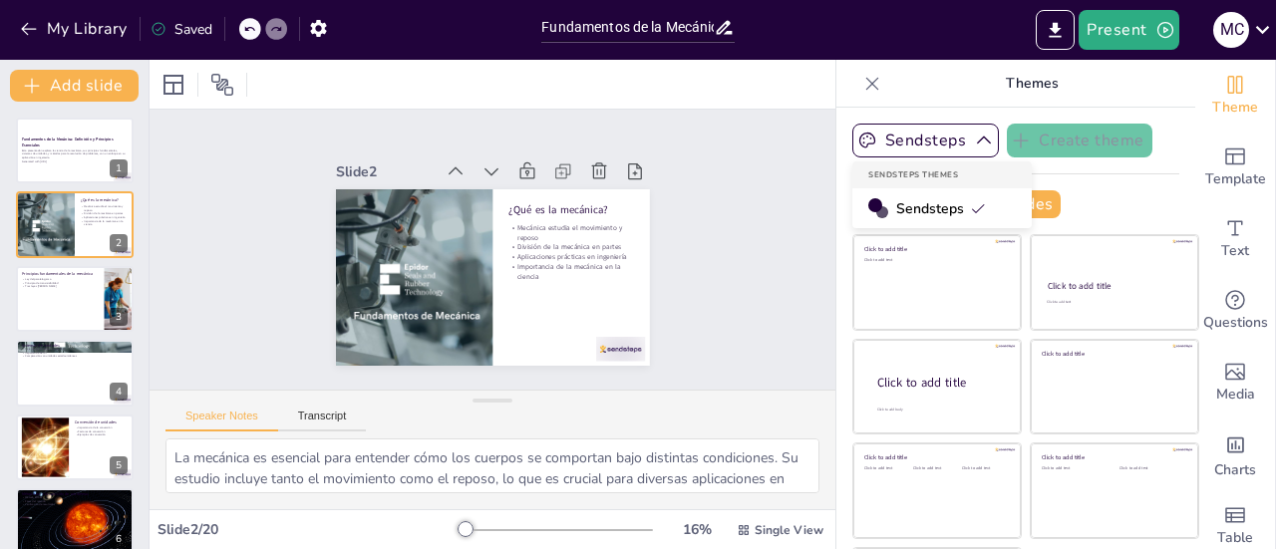
click at [925, 83] on p "Themes" at bounding box center [1031, 84] width 287 height 48
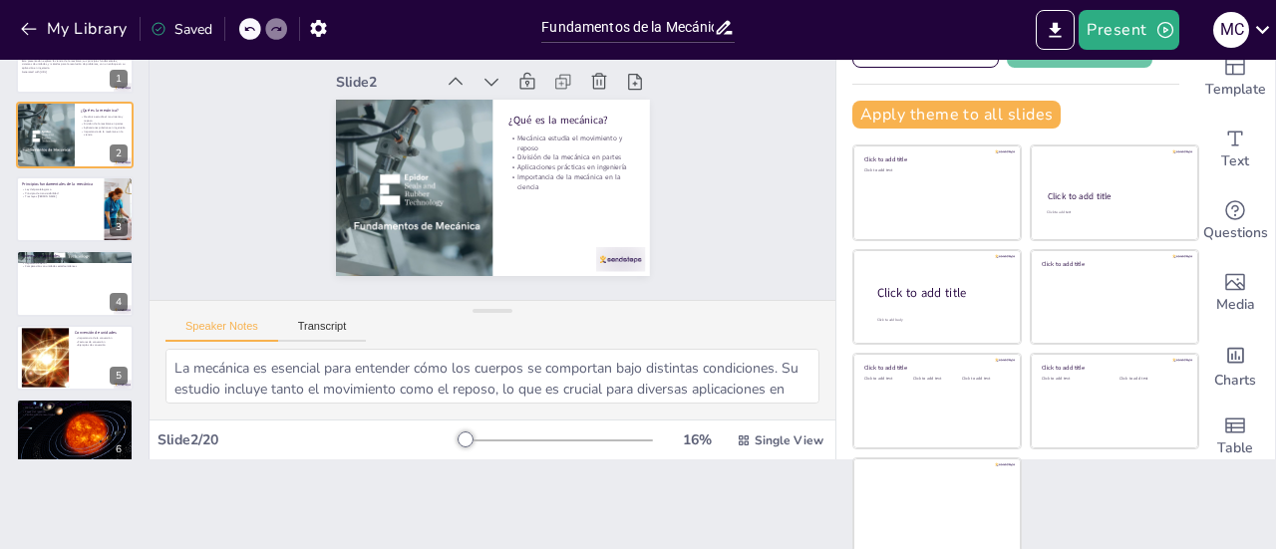
scroll to position [84, 0]
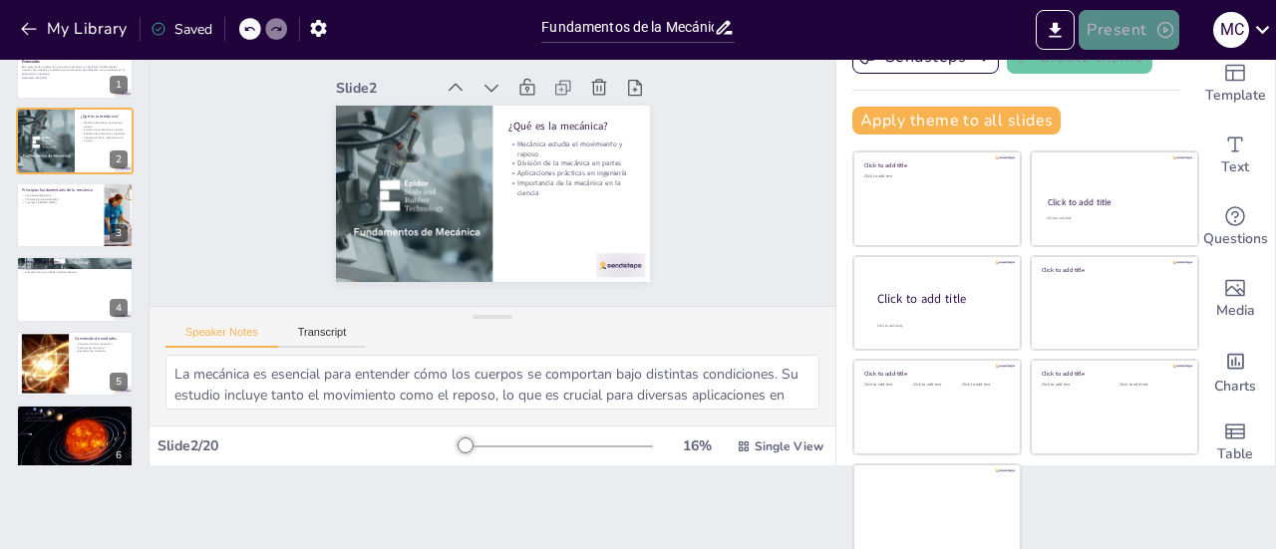
click at [1114, 27] on button "Present" at bounding box center [1128, 30] width 100 height 40
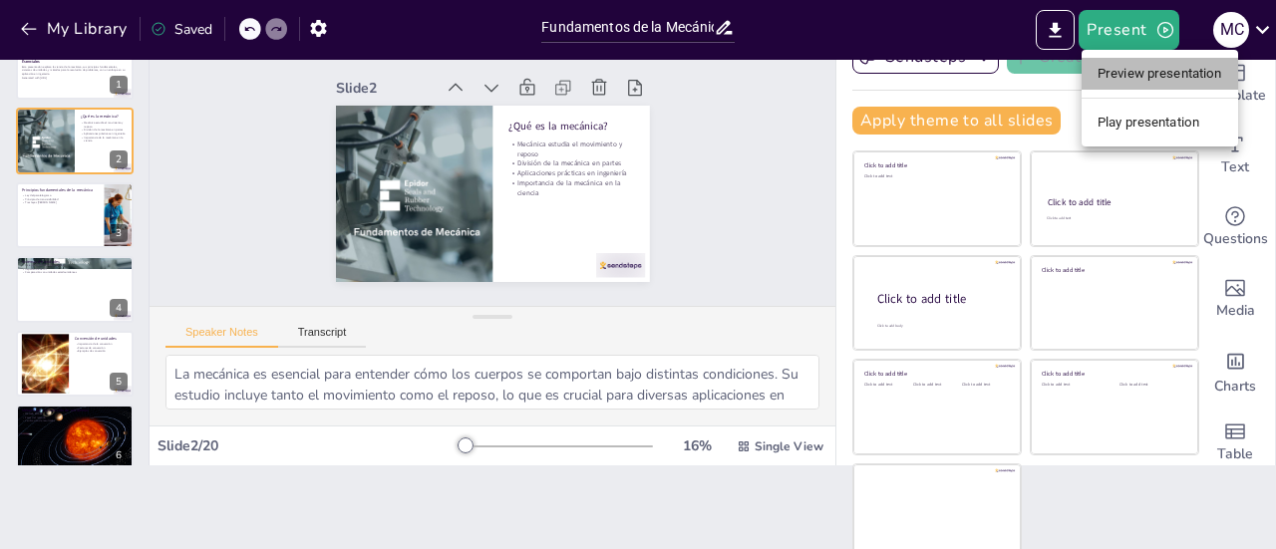
click at [1170, 73] on li "Preview presentation" at bounding box center [1159, 74] width 156 height 32
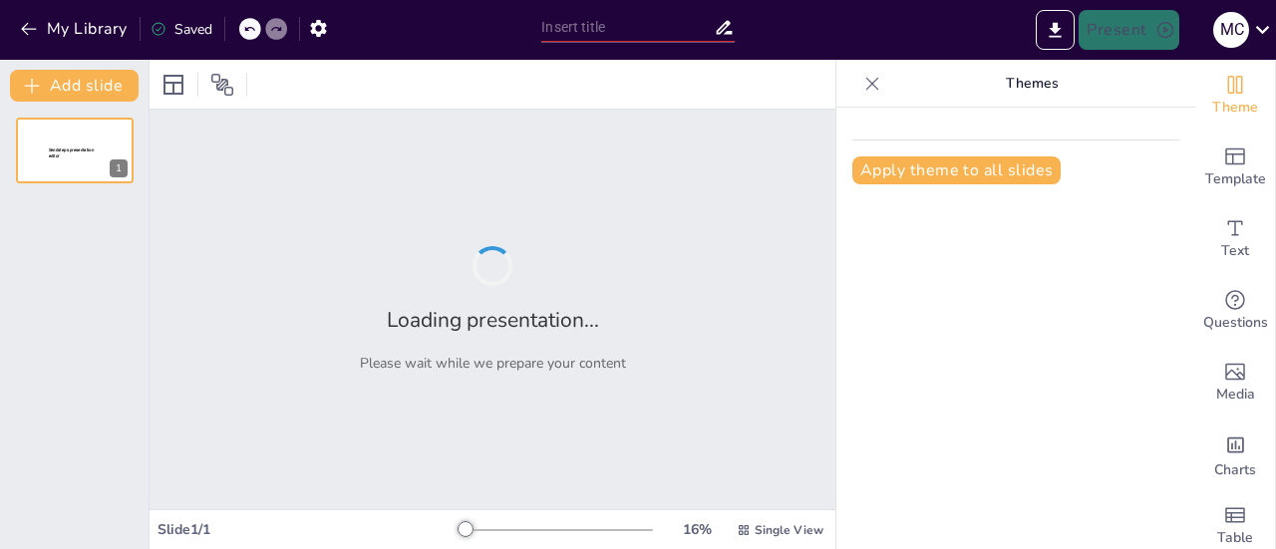
type input "Fundamentos de la Mecánica: Definición y Principios Esenciales"
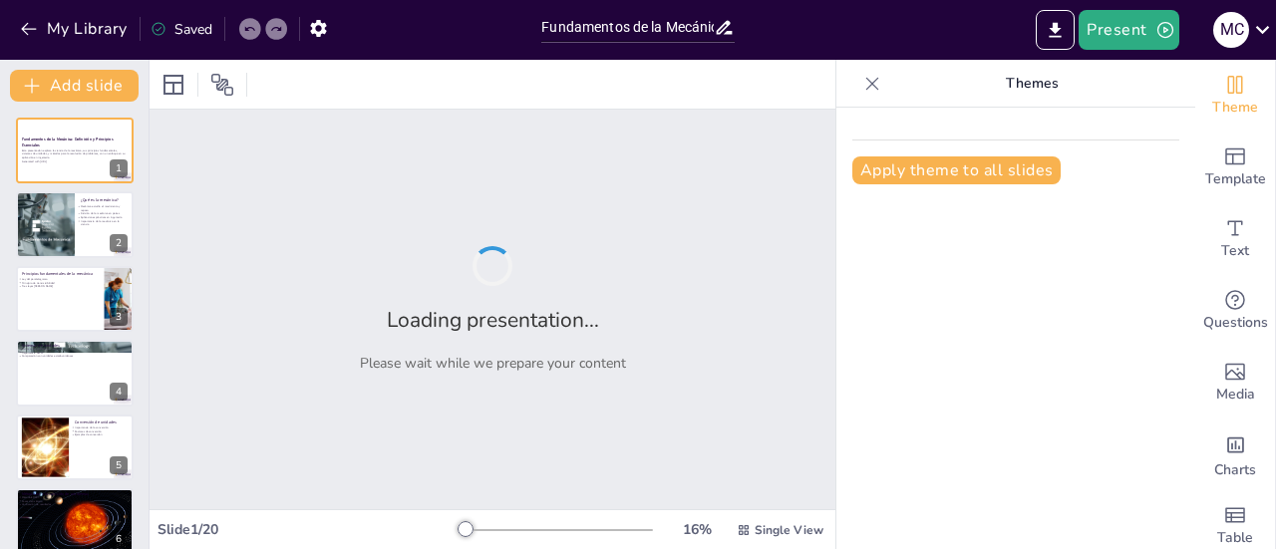
checkbox input "true"
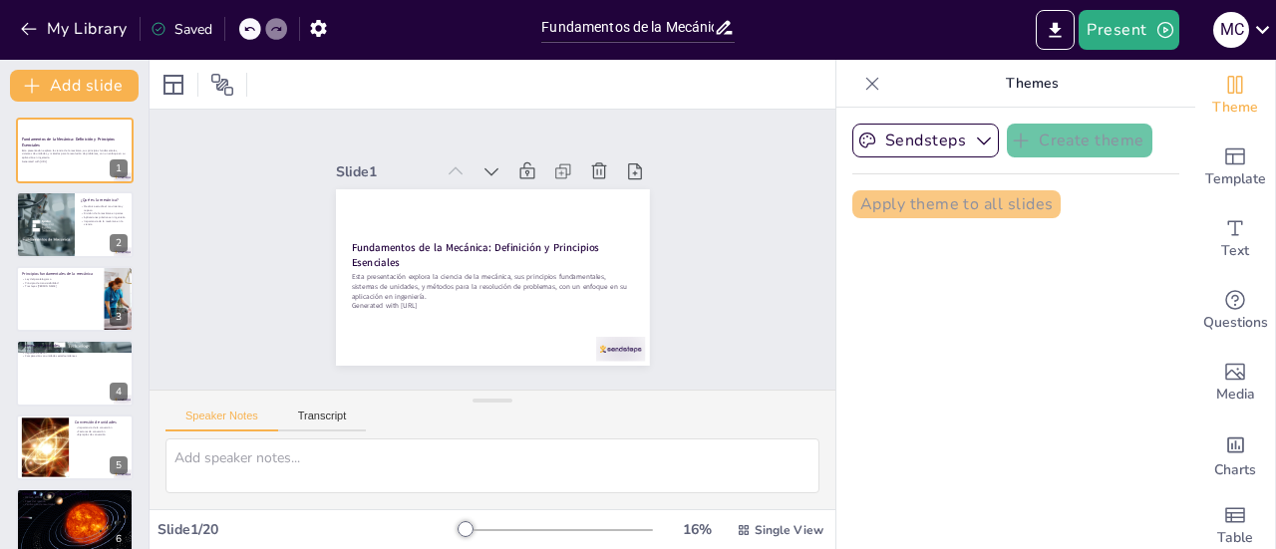
checkbox input "true"
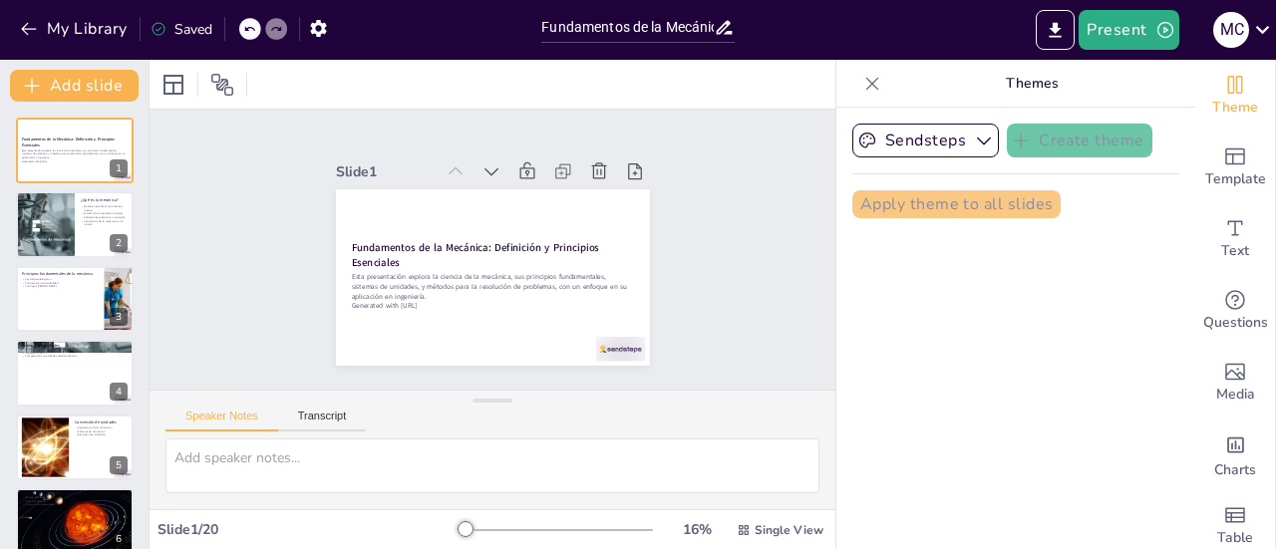
checkbox input "true"
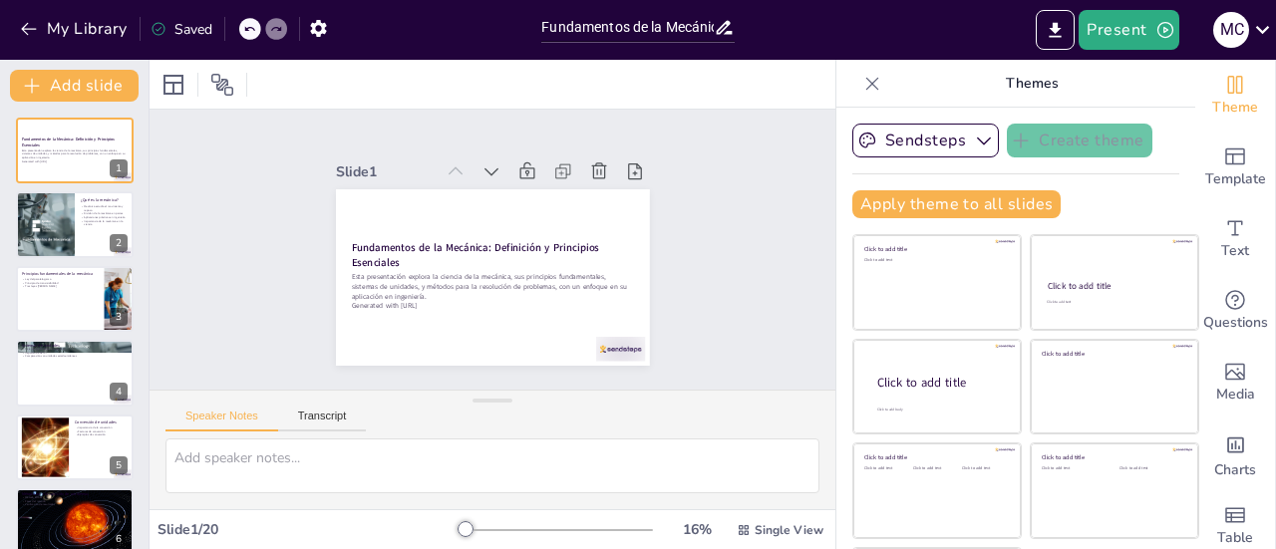
checkbox input "true"
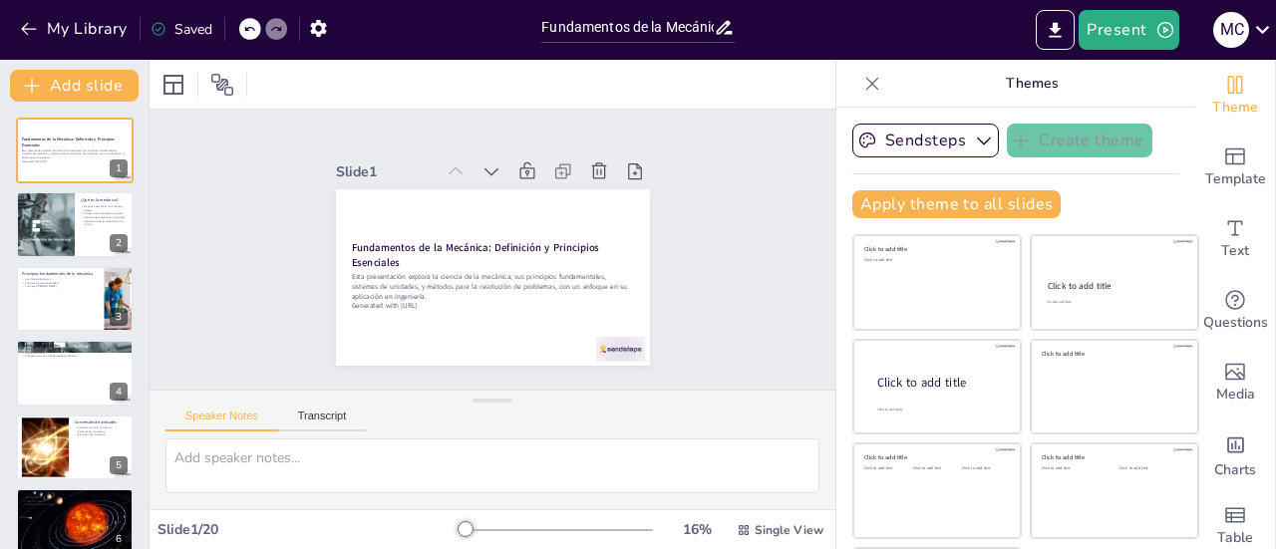
checkbox input "true"
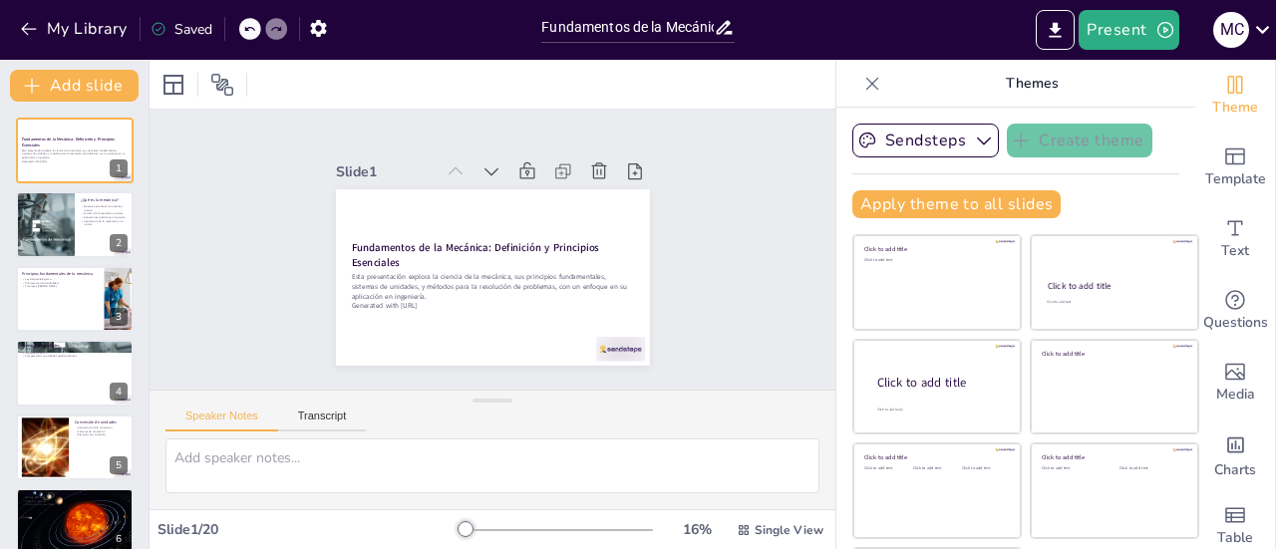
checkbox input "true"
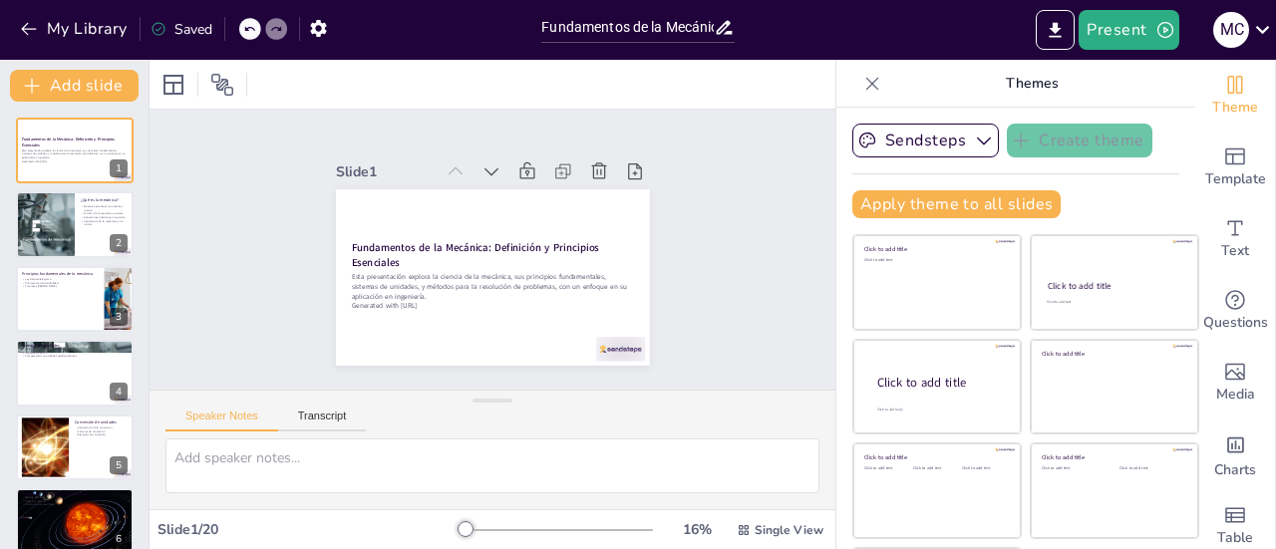
checkbox input "true"
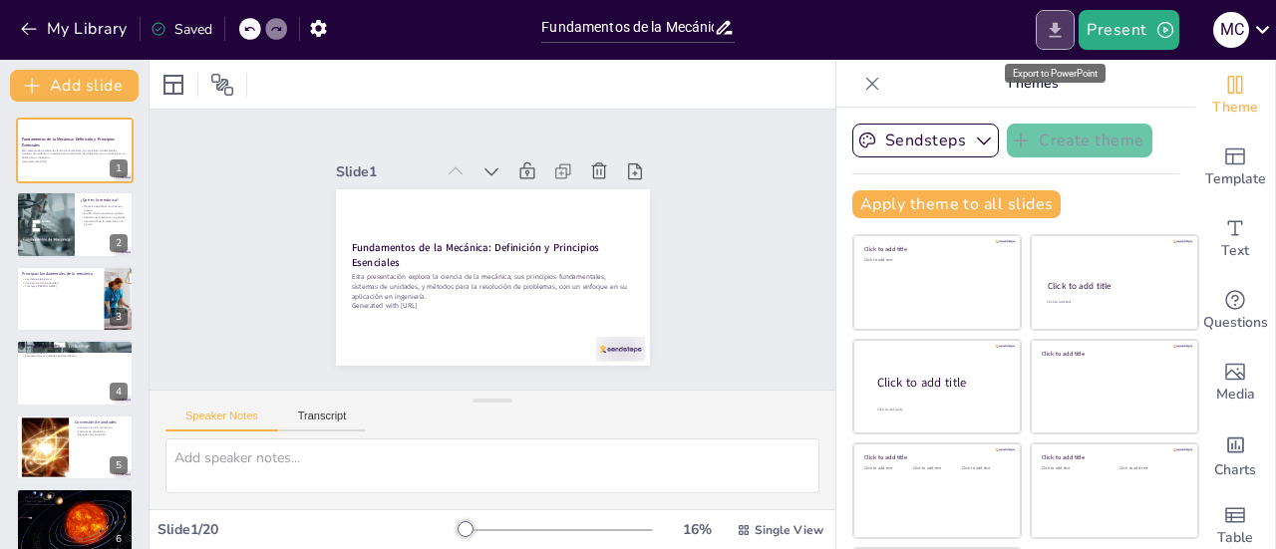
click at [1053, 25] on icon "Export to PowerPoint" at bounding box center [1055, 30] width 21 height 21
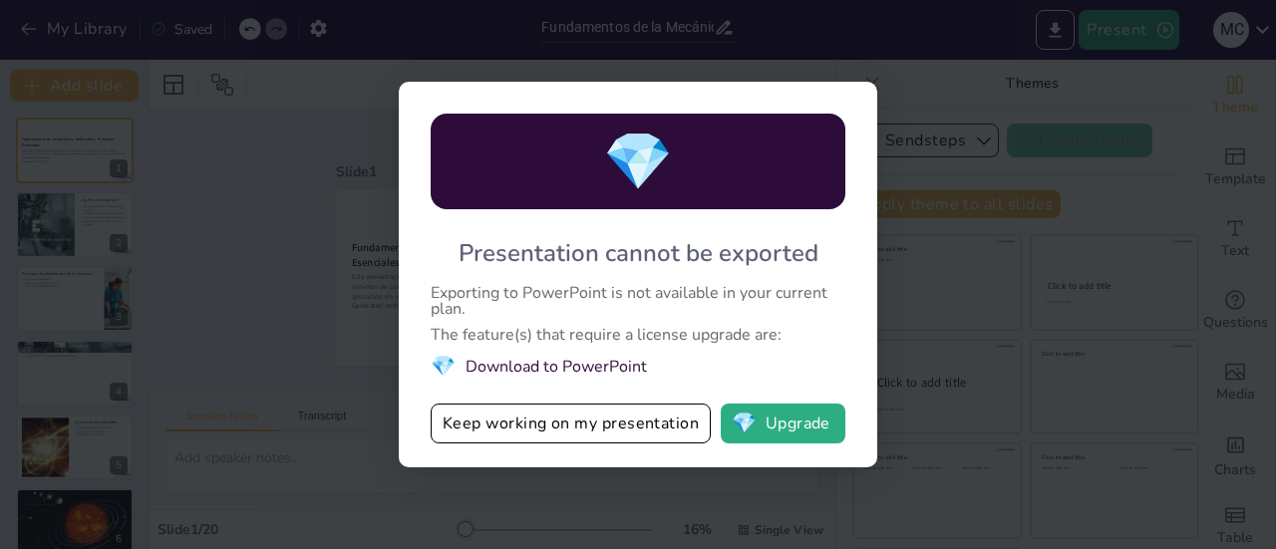
click at [815, 376] on li "💎 Download to PowerPoint" at bounding box center [638, 366] width 415 height 27
click at [881, 97] on div "💎 Presentation cannot be exported Exporting to PowerPoint is not available in y…" at bounding box center [638, 274] width 1276 height 549
click at [939, 32] on div "💎 Presentation cannot be exported Exporting to PowerPoint is not available in y…" at bounding box center [638, 274] width 1276 height 549
checkbox input "true"
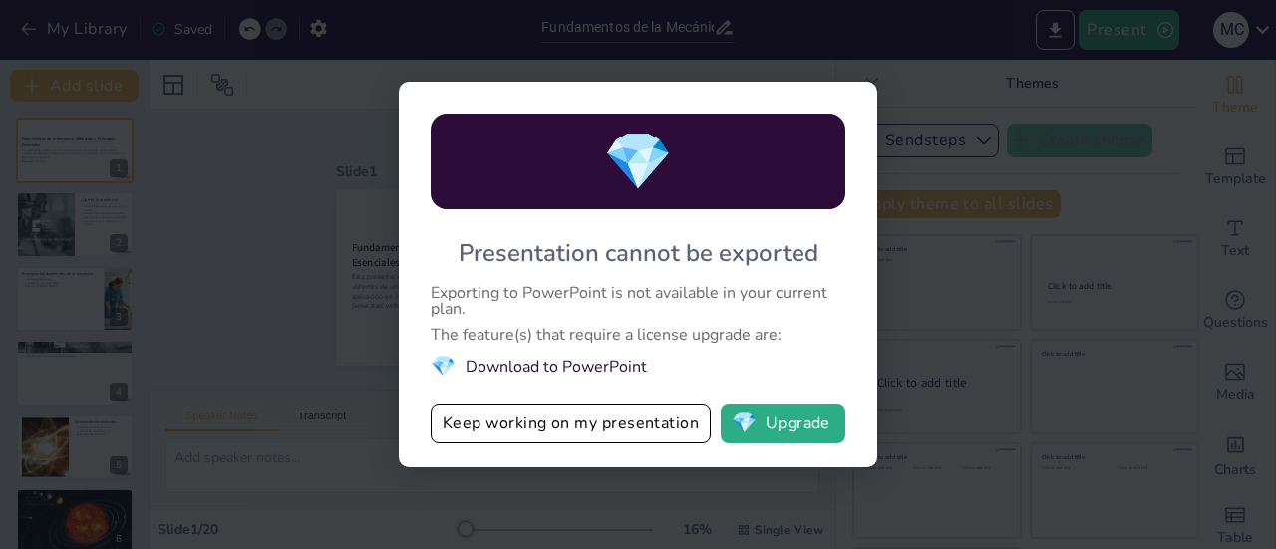
checkbox input "true"
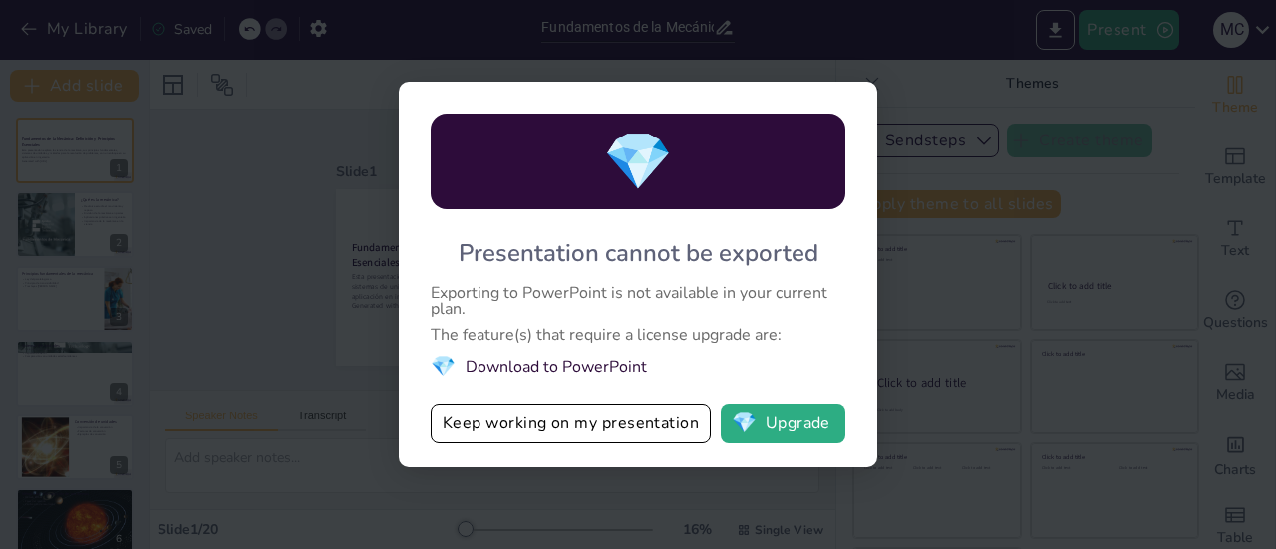
checkbox input "true"
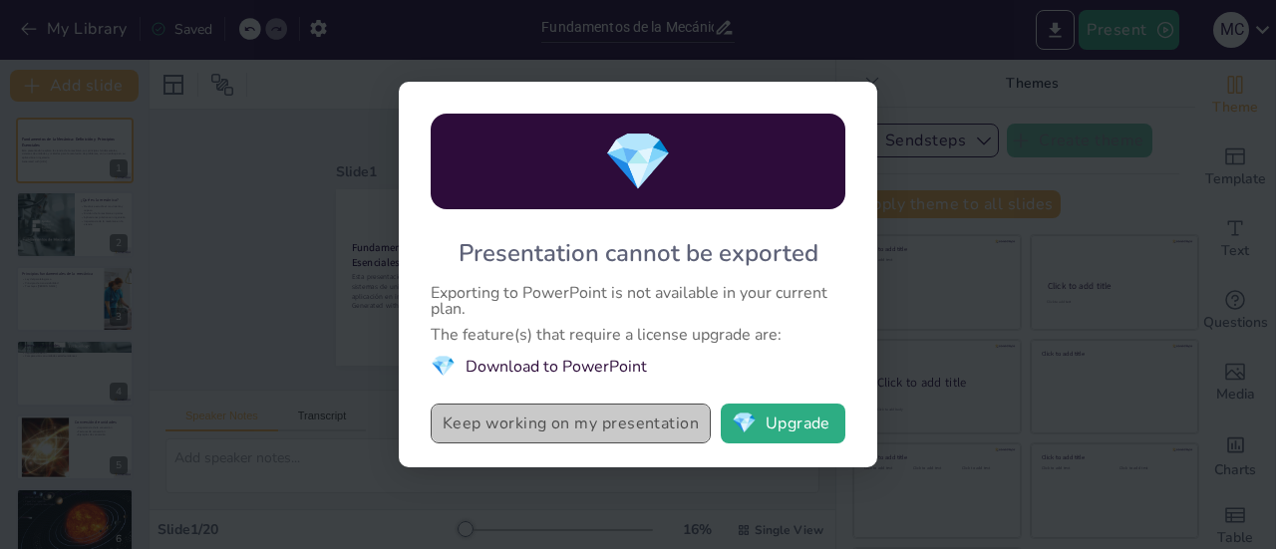
click at [553, 421] on button "Keep working on my presentation" at bounding box center [571, 424] width 280 height 40
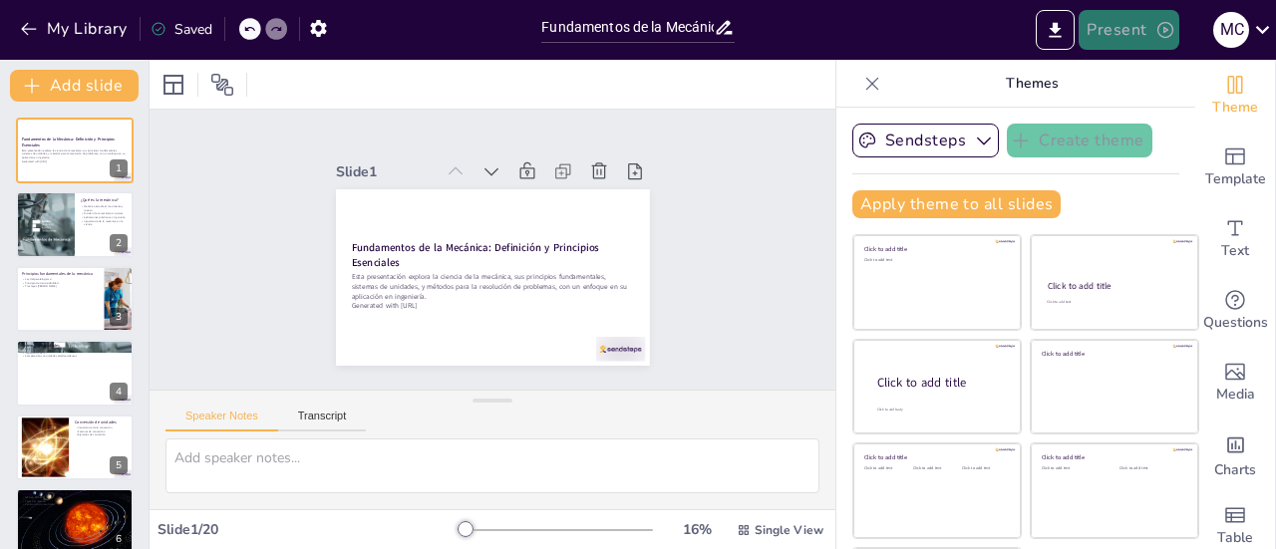
click at [1138, 29] on button "Present" at bounding box center [1128, 30] width 100 height 40
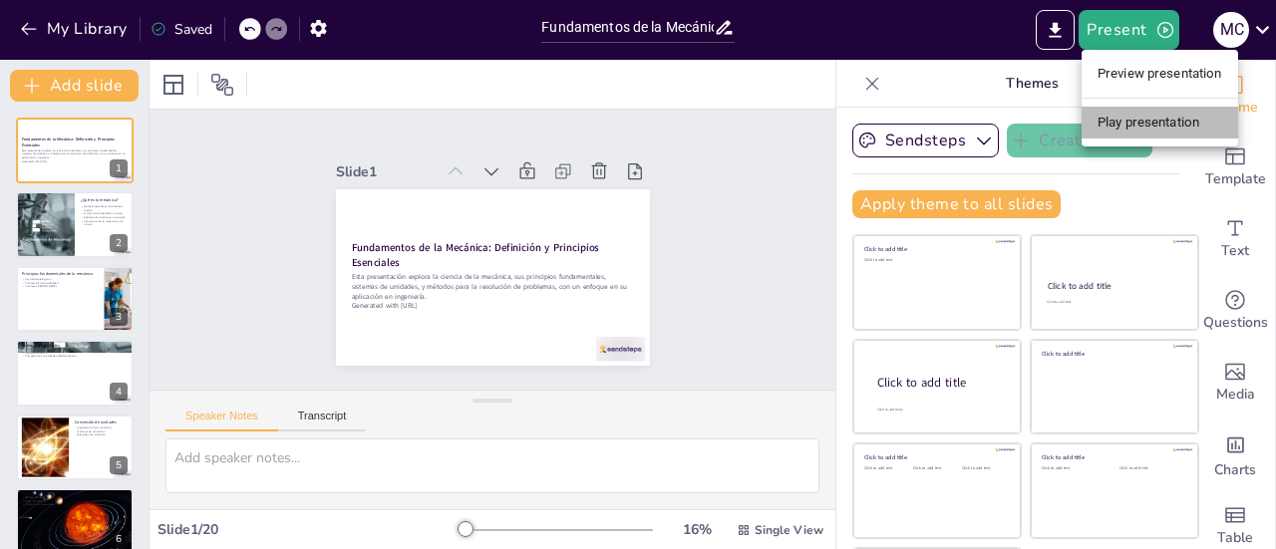
click at [1138, 116] on li "Play presentation" at bounding box center [1159, 123] width 156 height 32
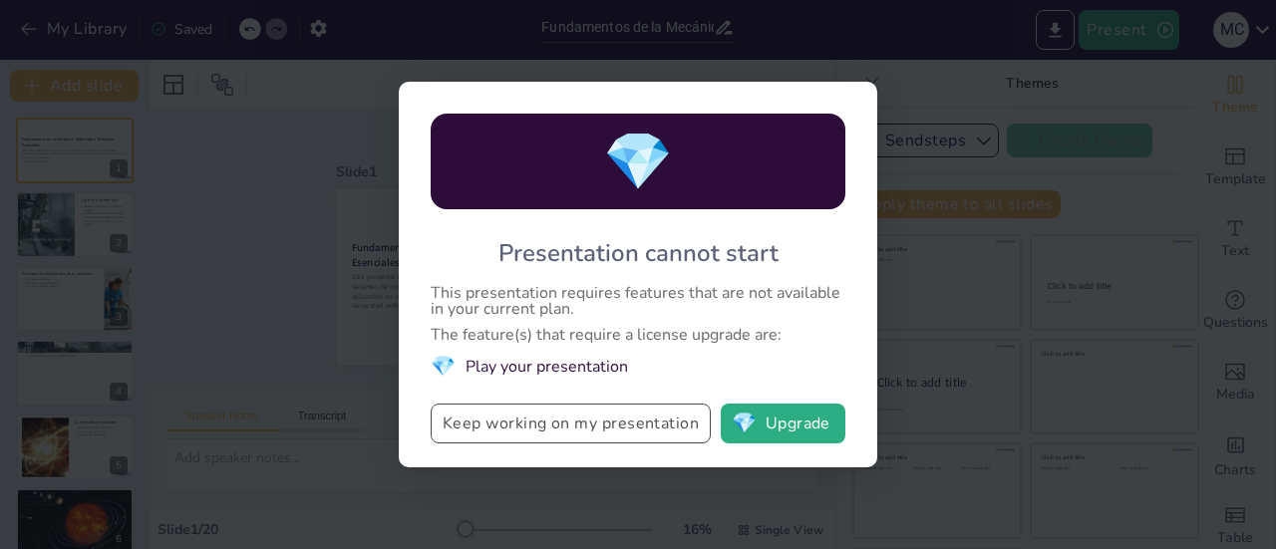
click at [615, 432] on button "Keep working on my presentation" at bounding box center [571, 424] width 280 height 40
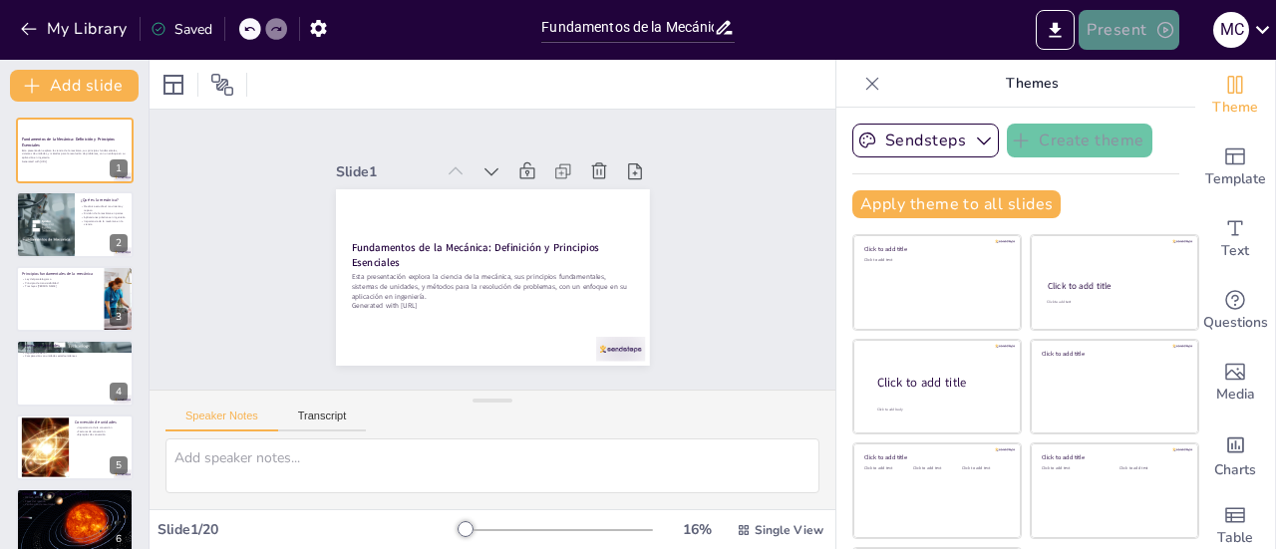
click at [1130, 35] on button "Present" at bounding box center [1128, 30] width 100 height 40
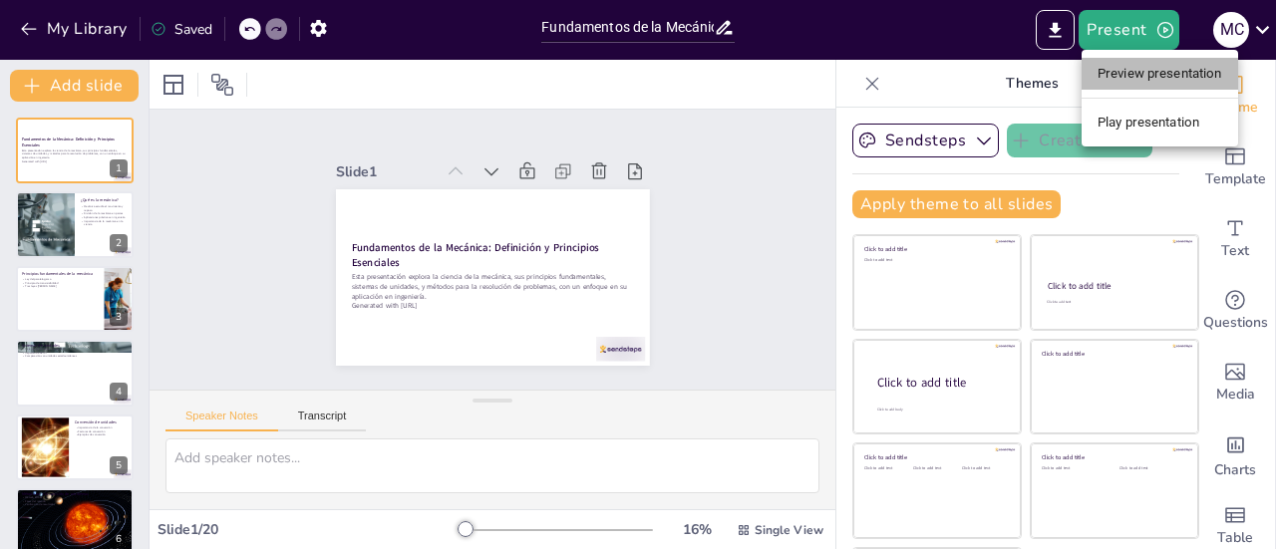
click at [1114, 71] on li "Preview presentation" at bounding box center [1159, 74] width 156 height 32
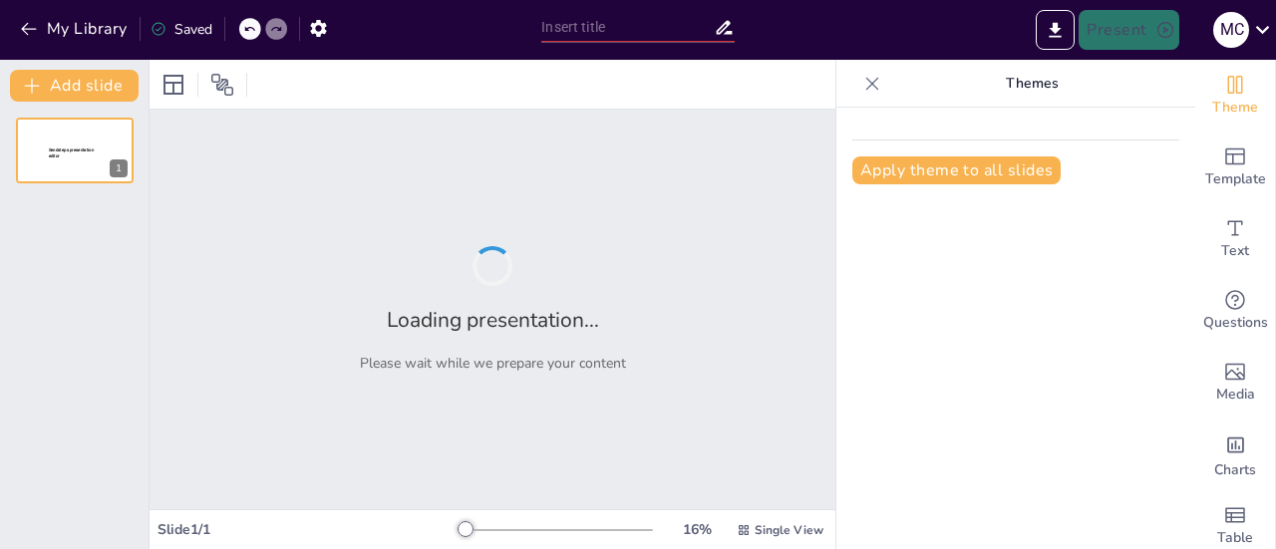
type input "Fundamentos de la Mecánica: Definición y Principios Esenciales"
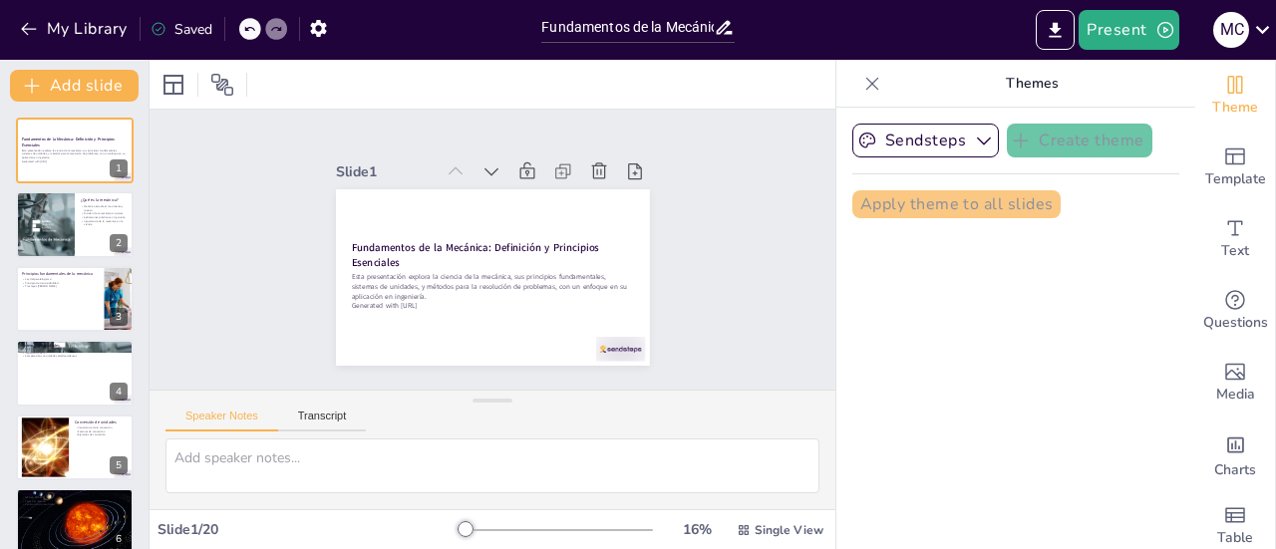
checkbox input "true"
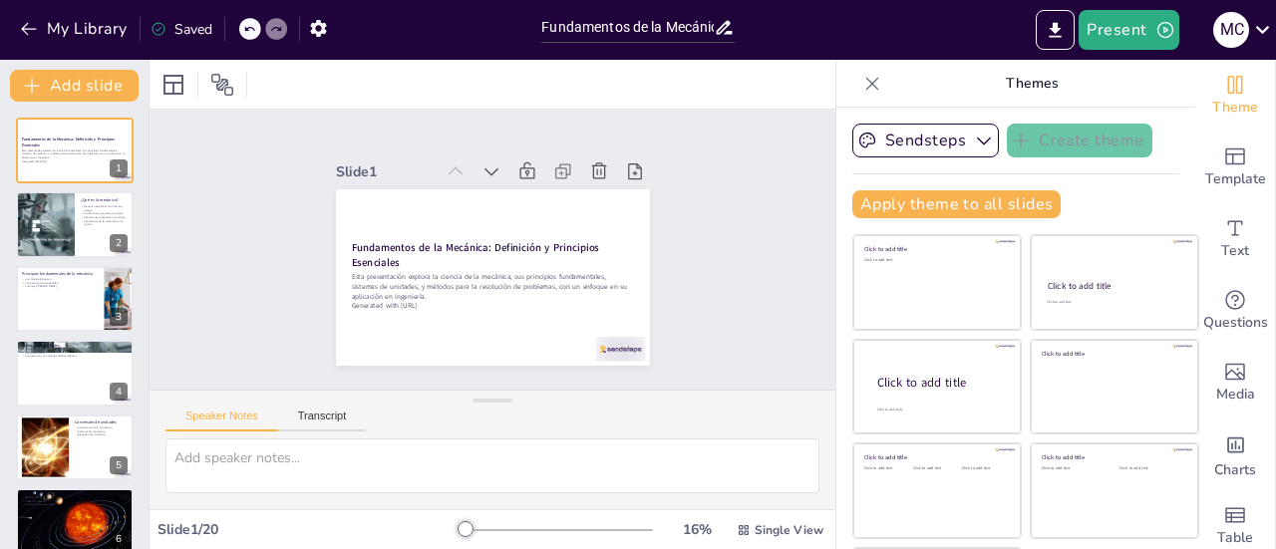
checkbox input "true"
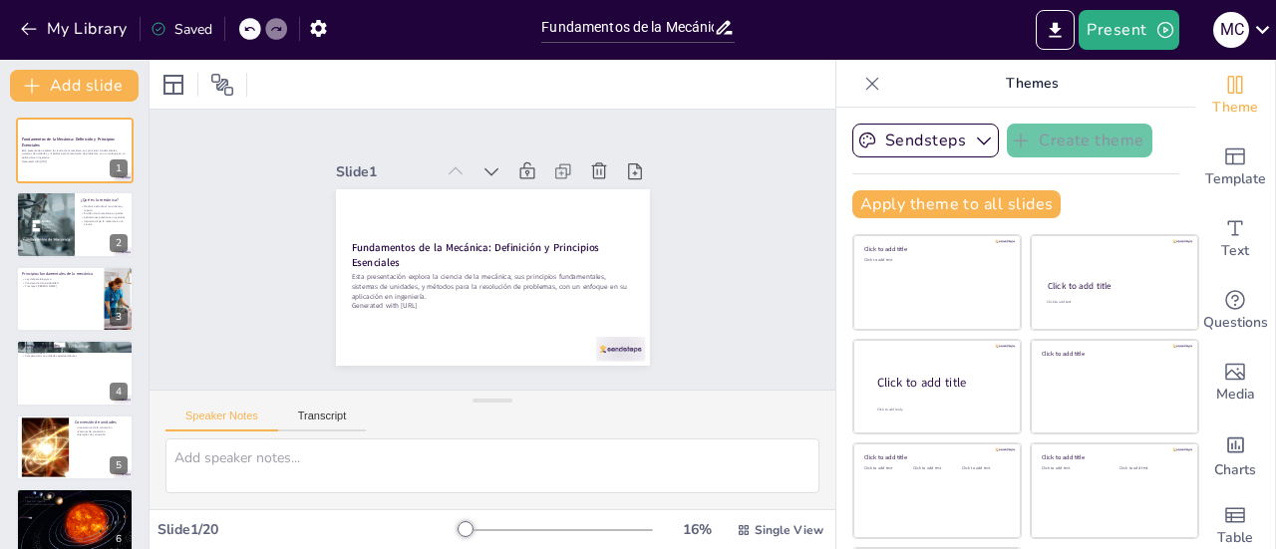
checkbox input "true"
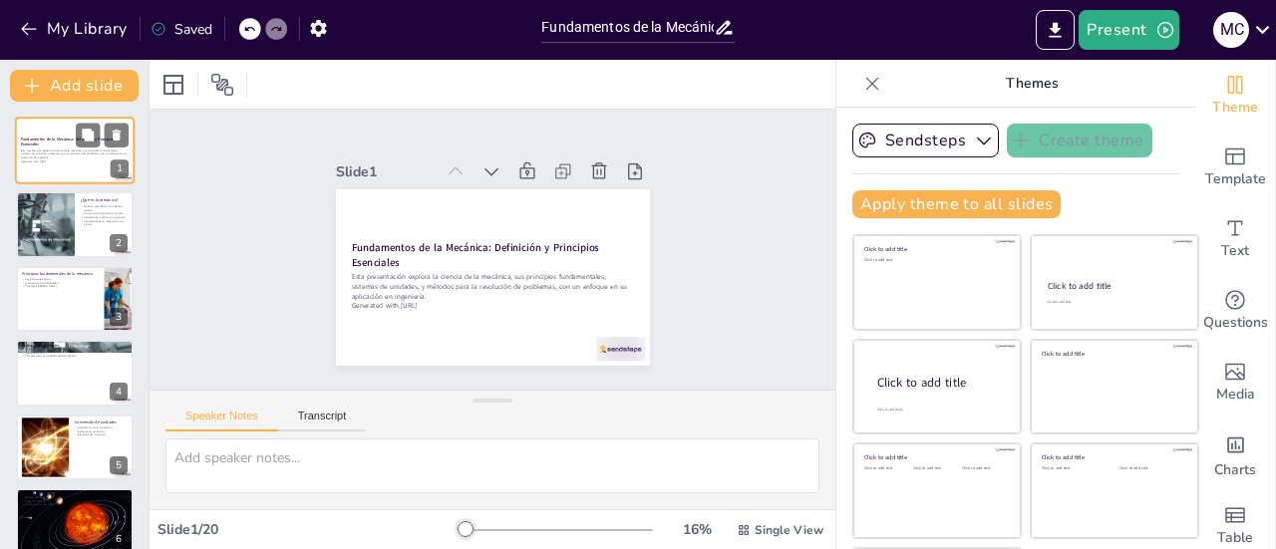
checkbox input "true"
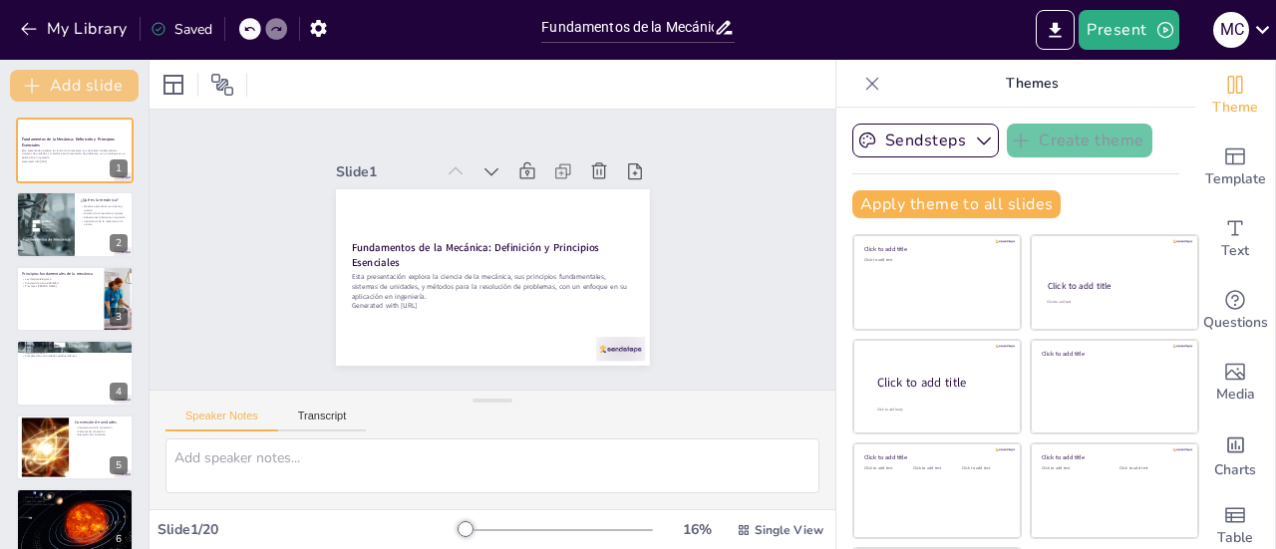
checkbox input "true"
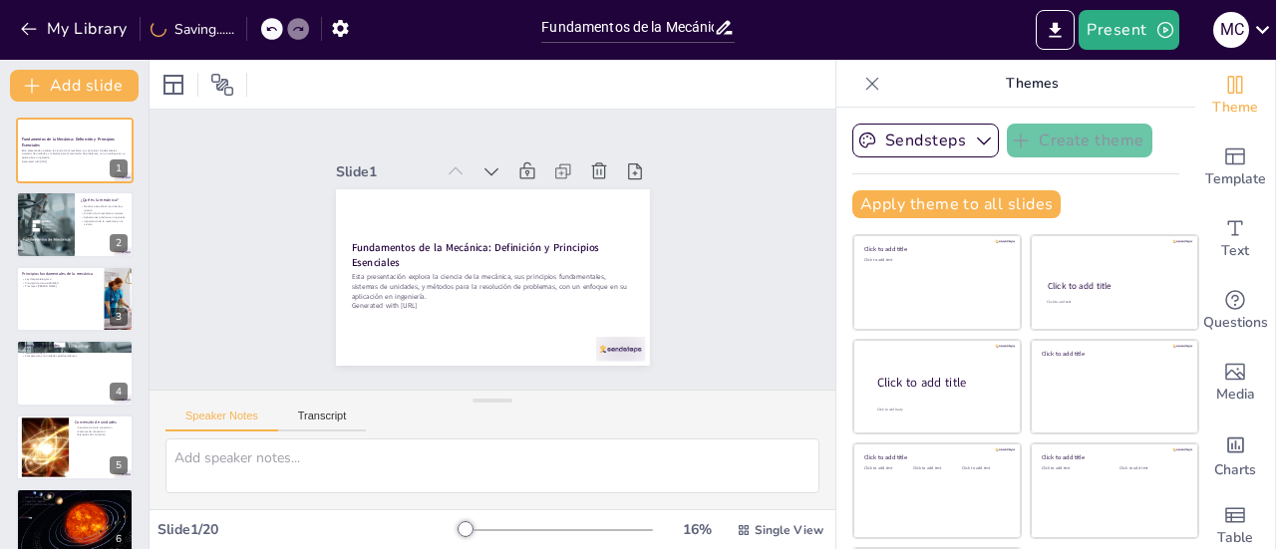
checkbox input "true"
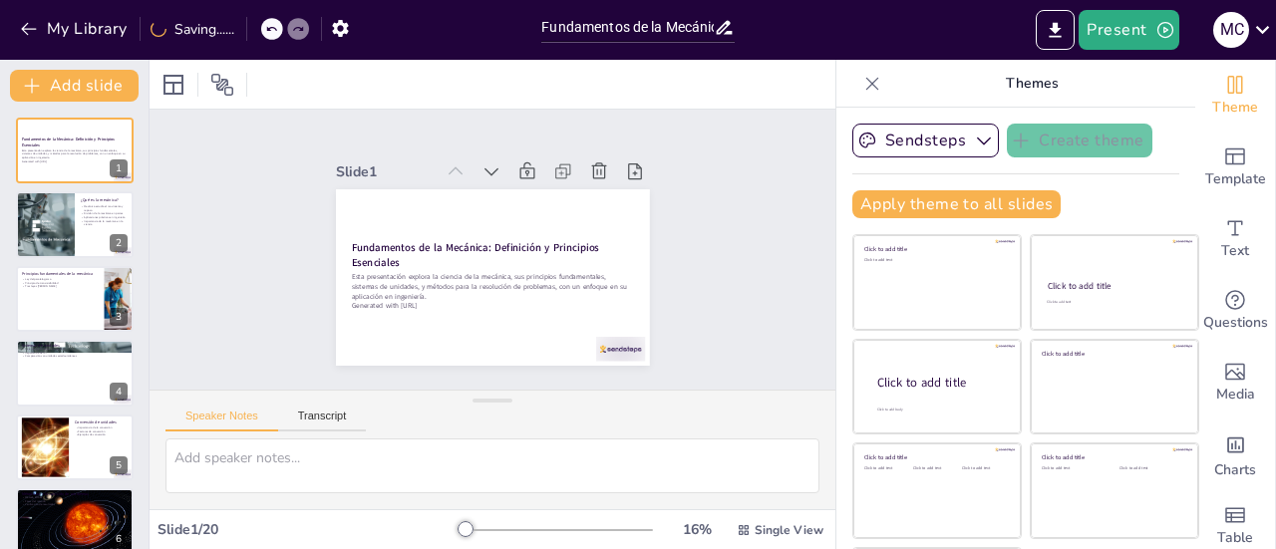
checkbox input "true"
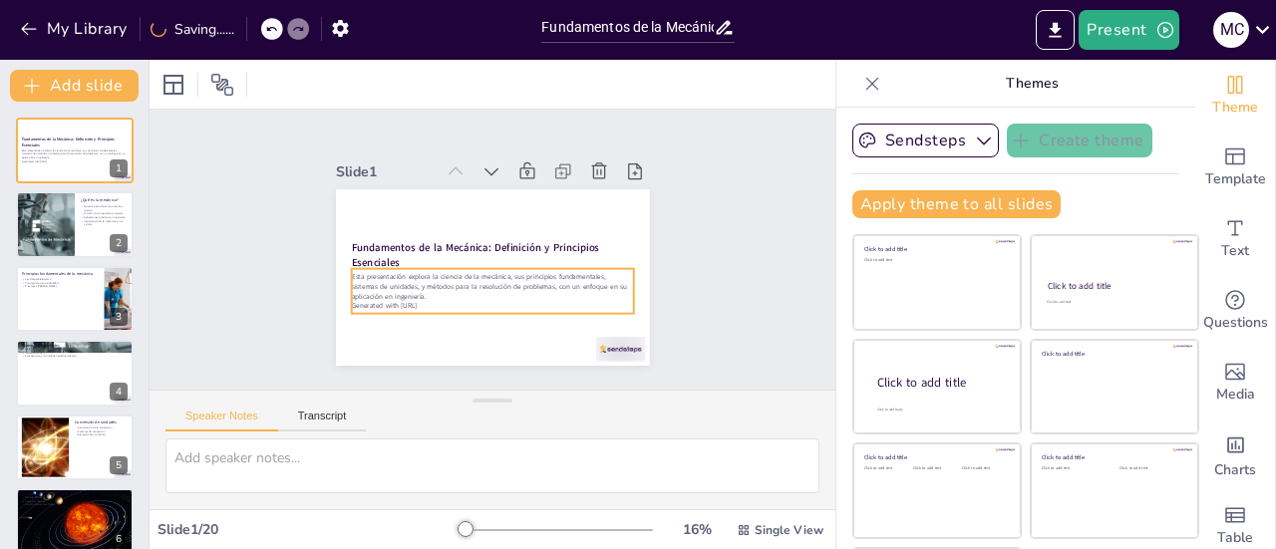
checkbox input "true"
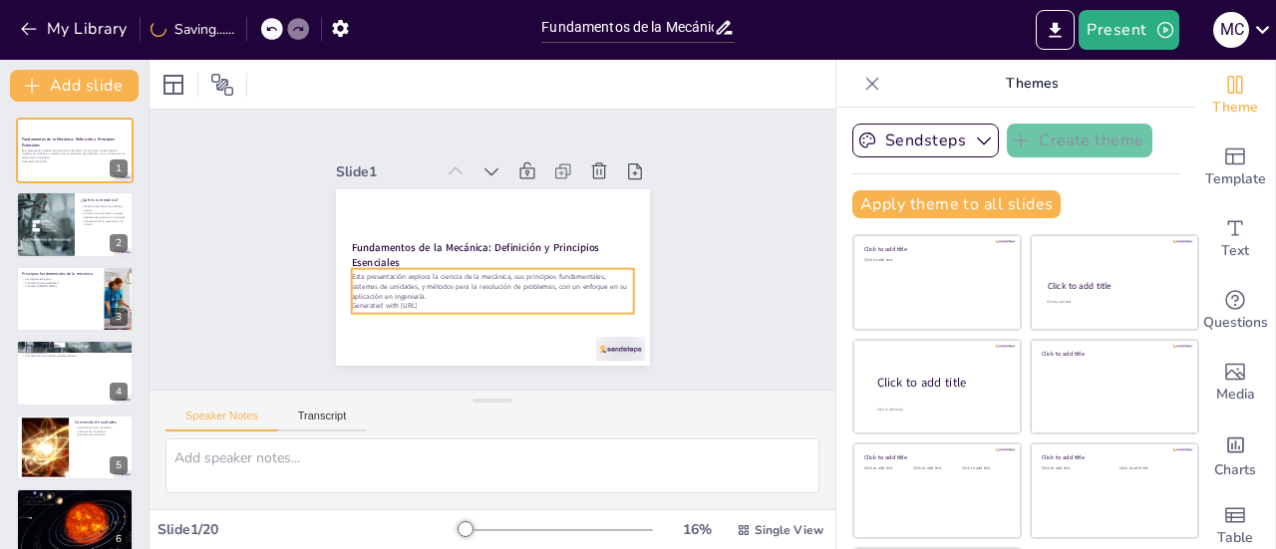
checkbox input "true"
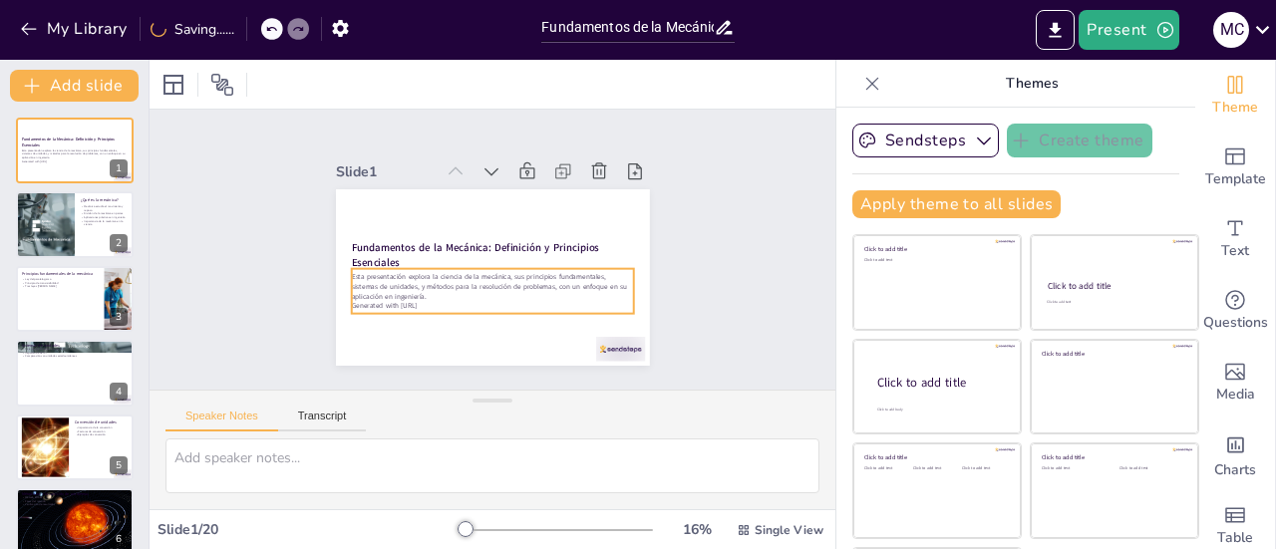
checkbox input "true"
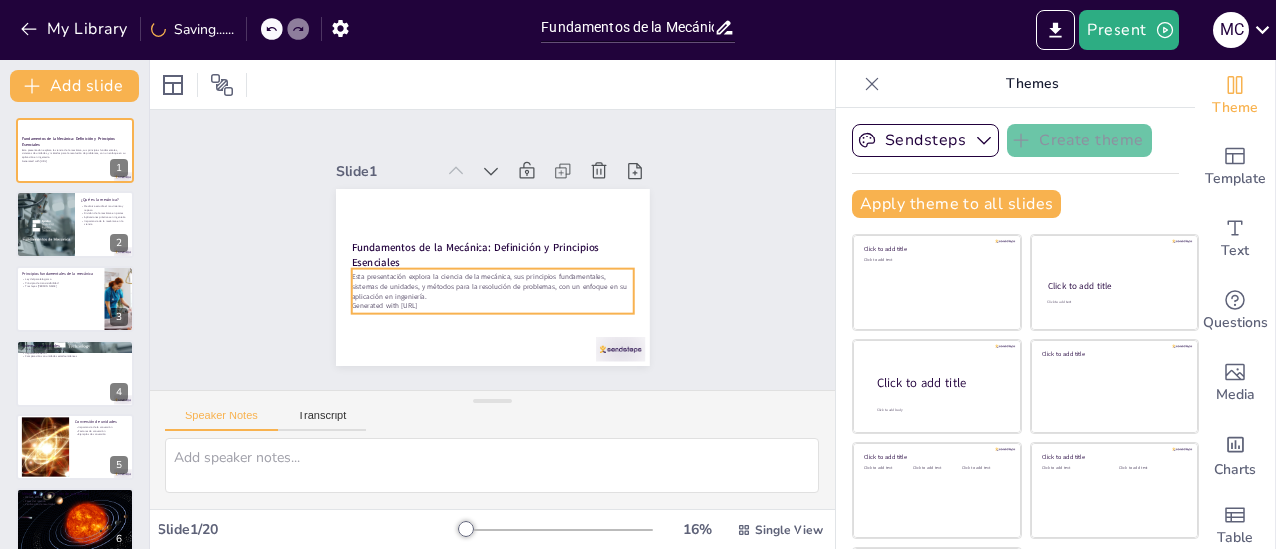
checkbox input "true"
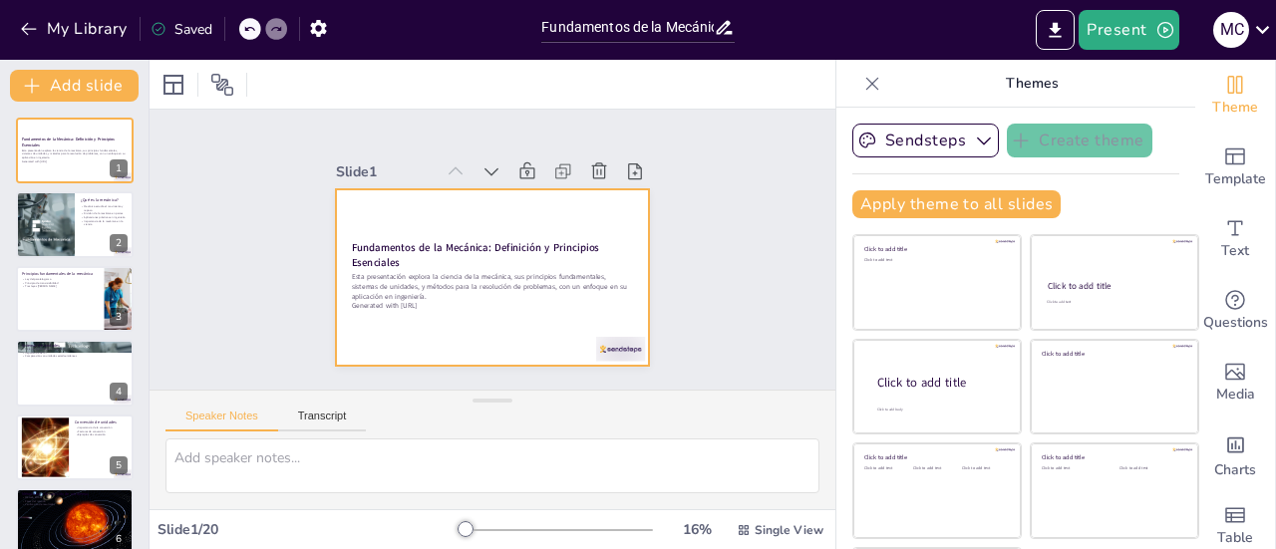
checkbox input "true"
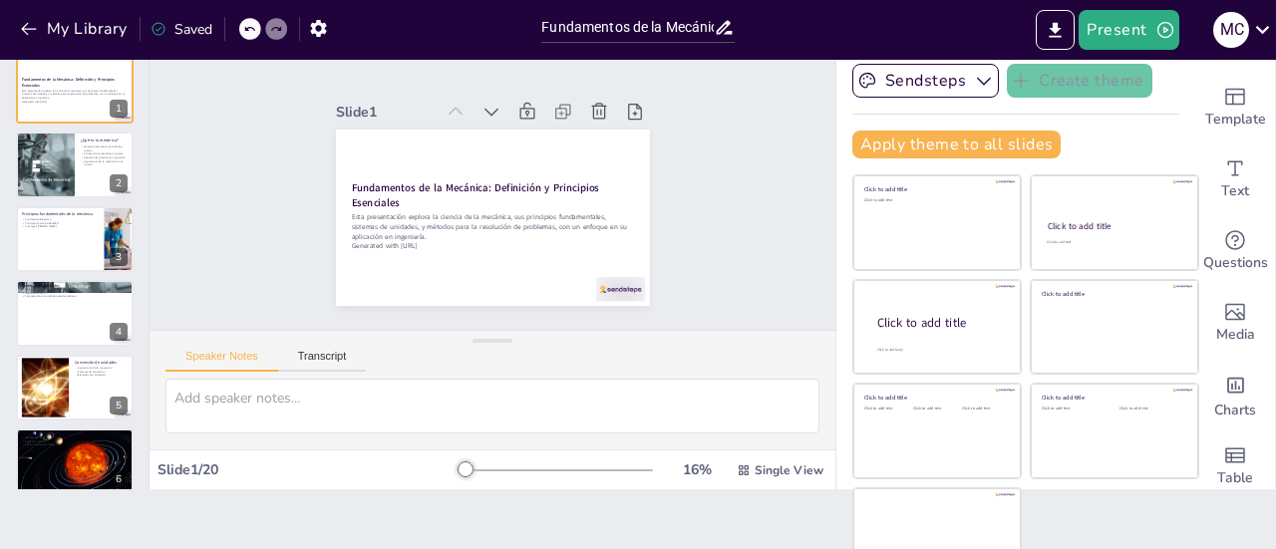
scroll to position [90, 0]
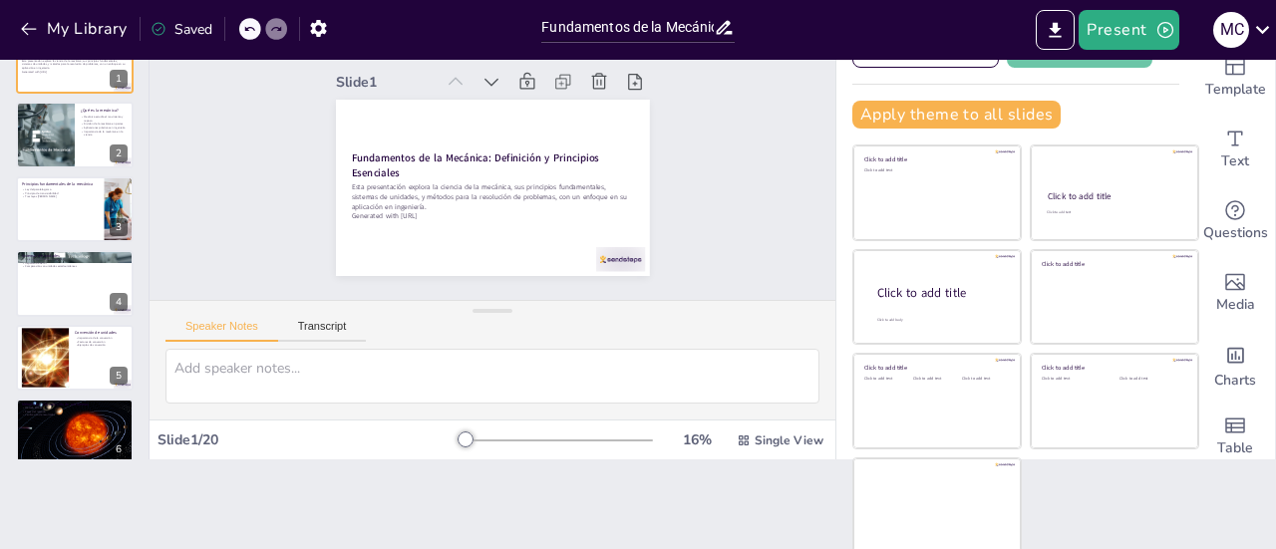
checkbox input "true"
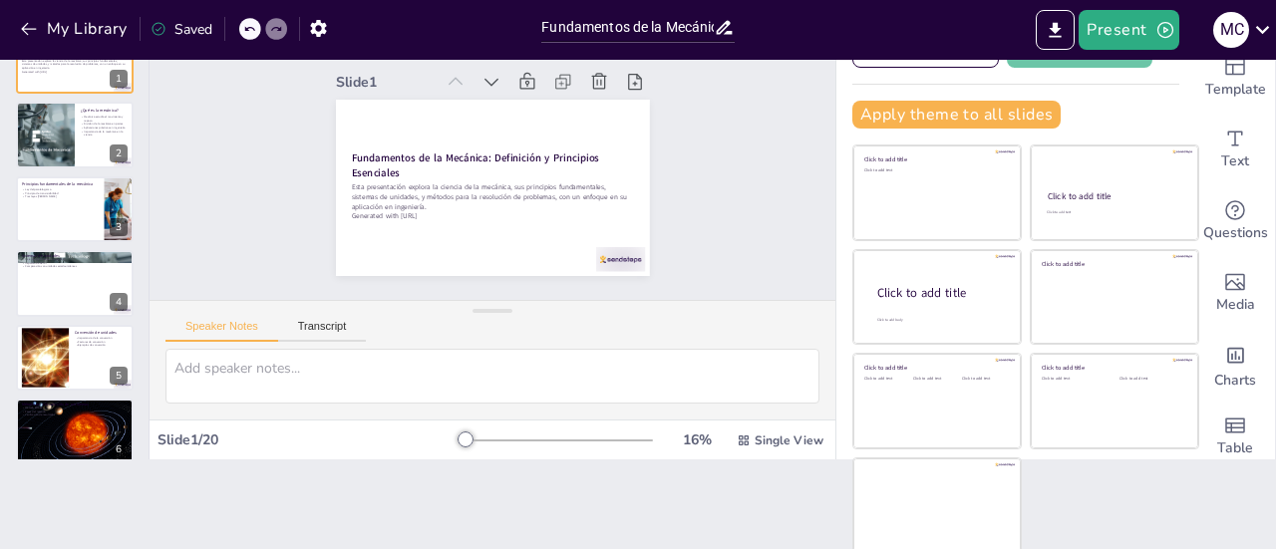
checkbox input "true"
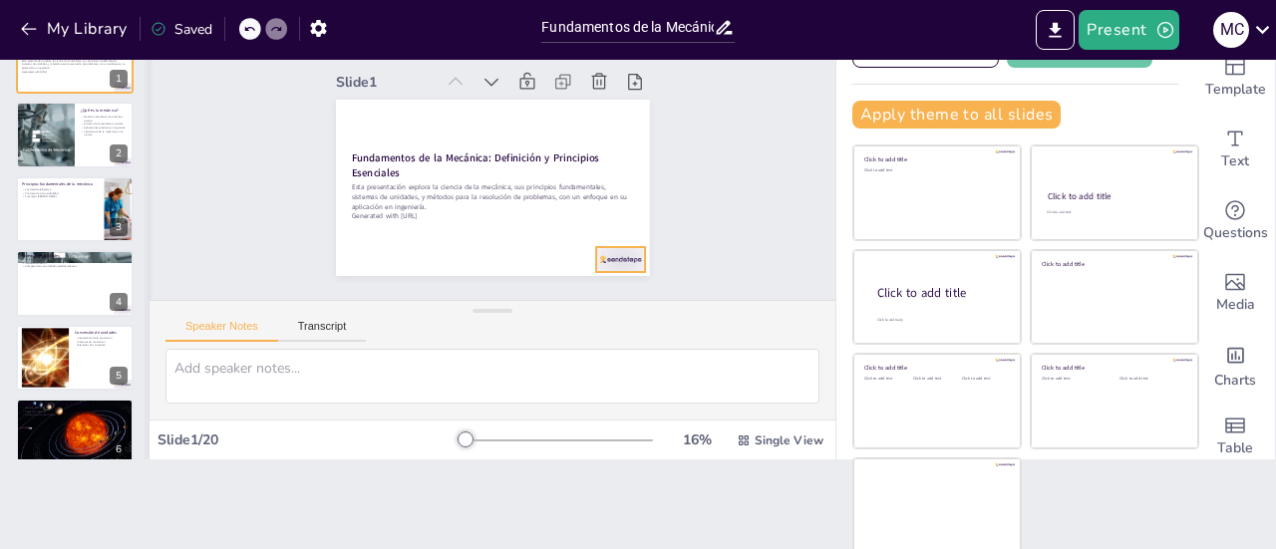
checkbox input "true"
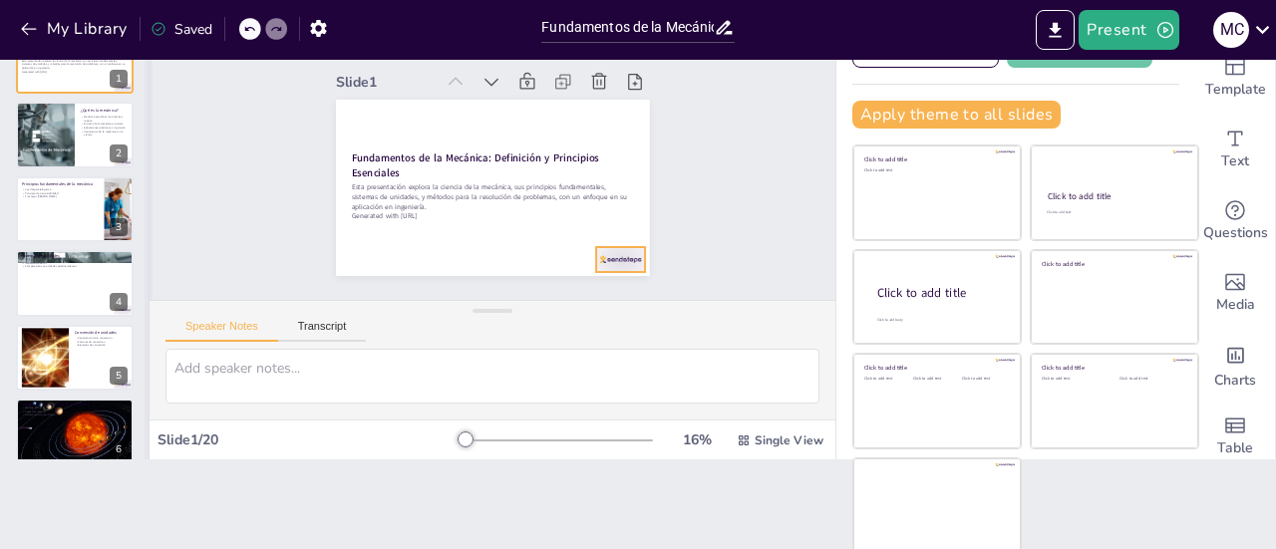
checkbox input "true"
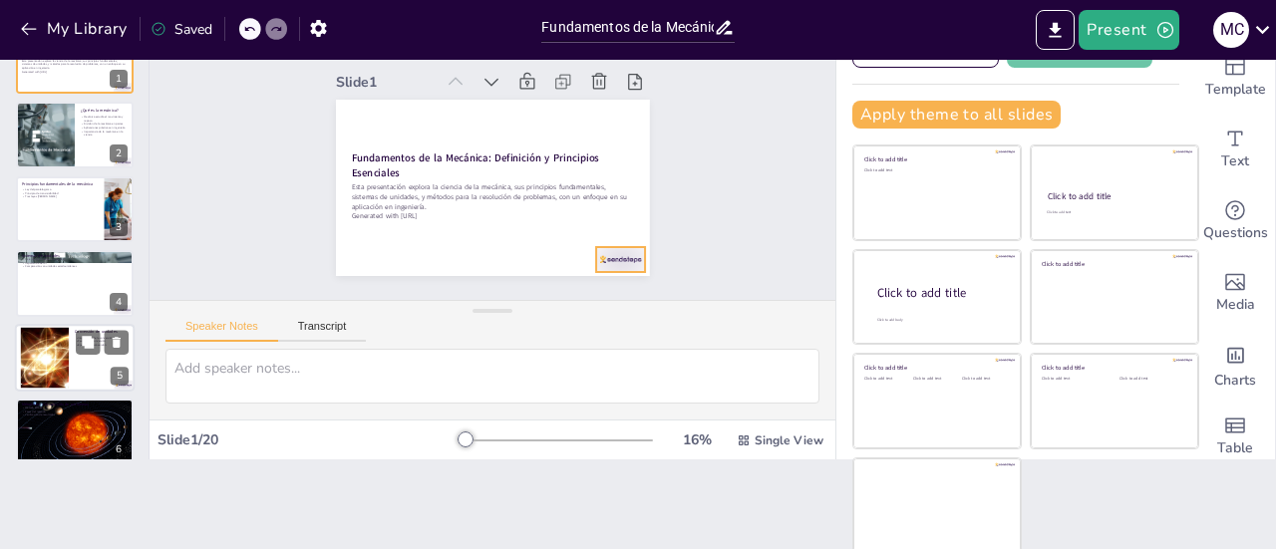
checkbox input "true"
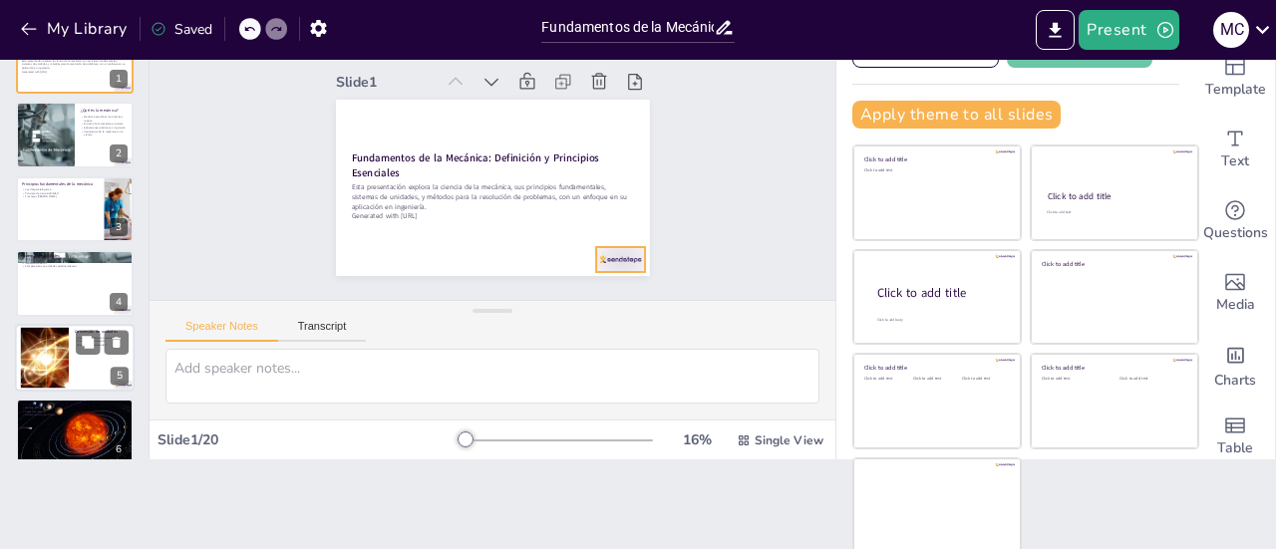
checkbox input "true"
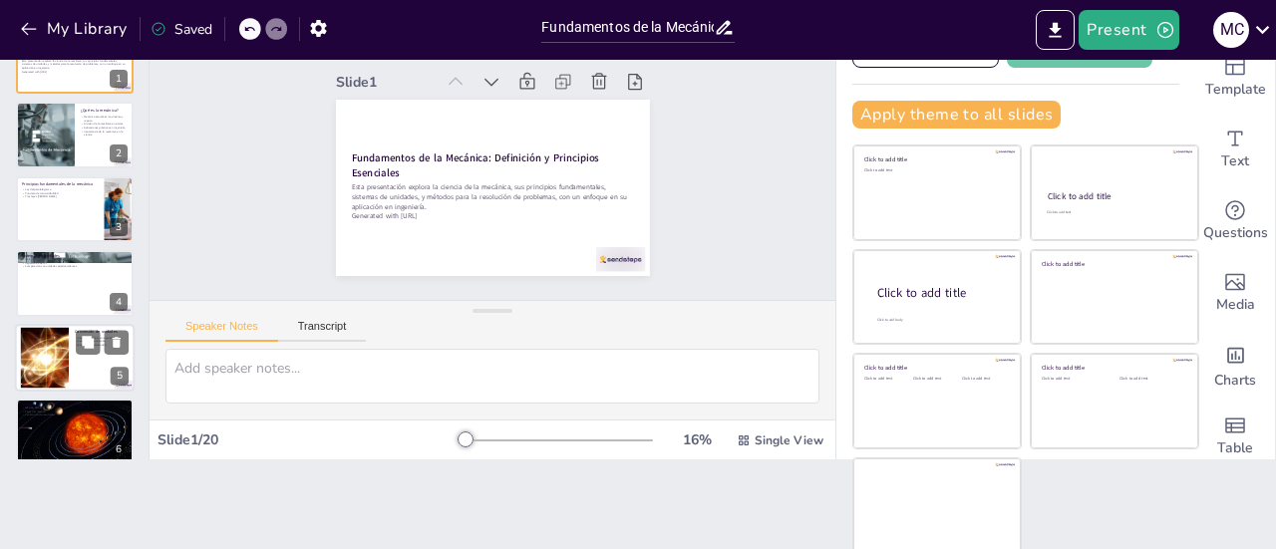
scroll to position [28, 0]
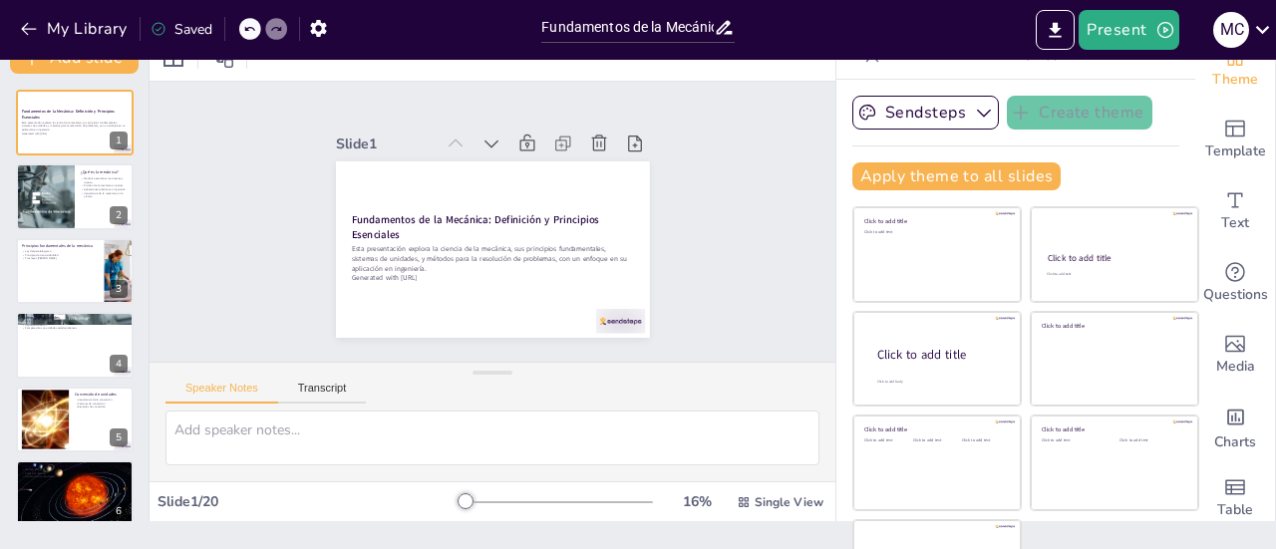
checkbox input "true"
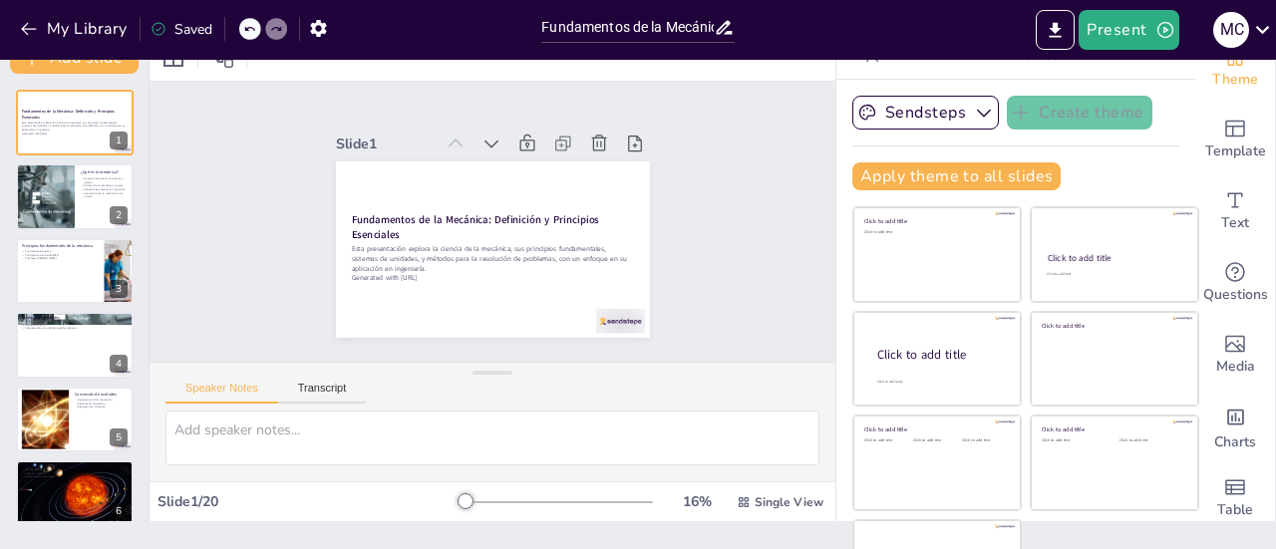
checkbox input "true"
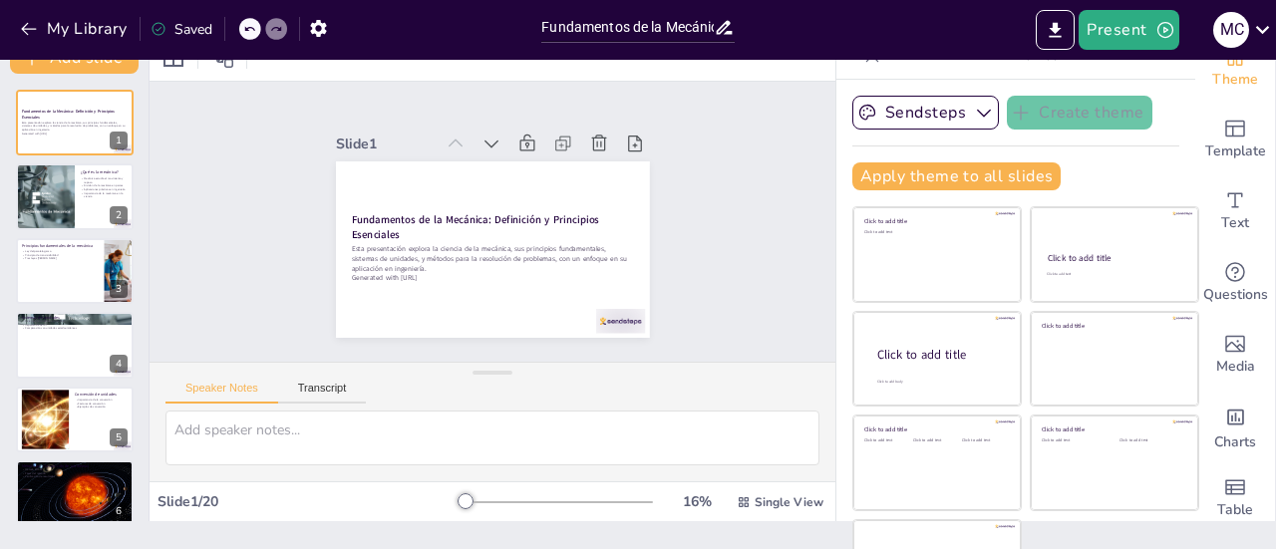
checkbox input "true"
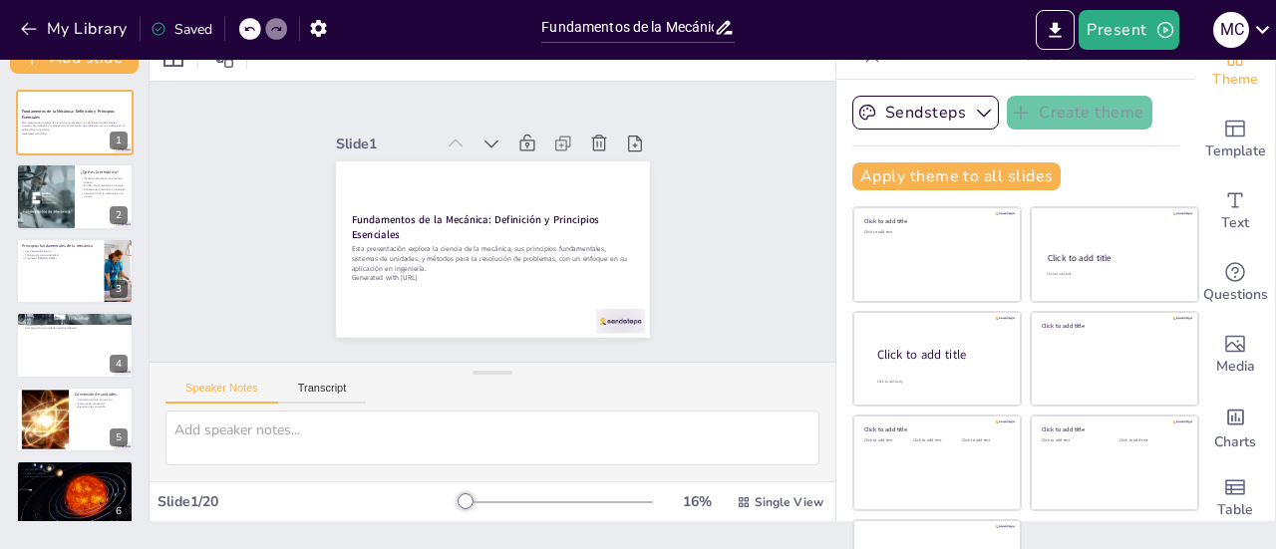
scroll to position [0, 0]
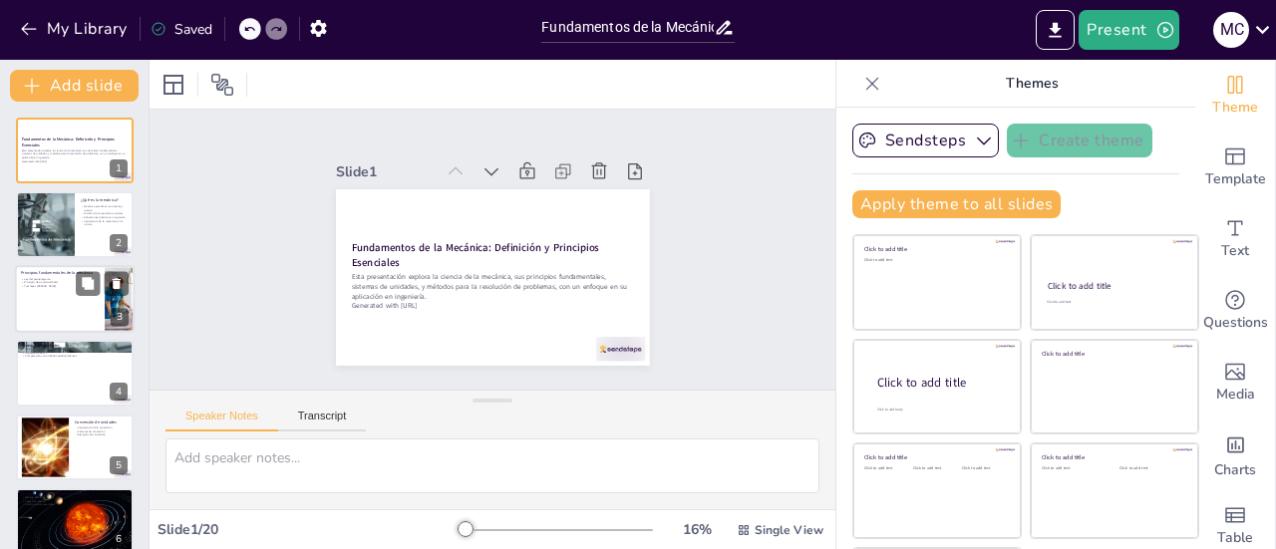
checkbox input "true"
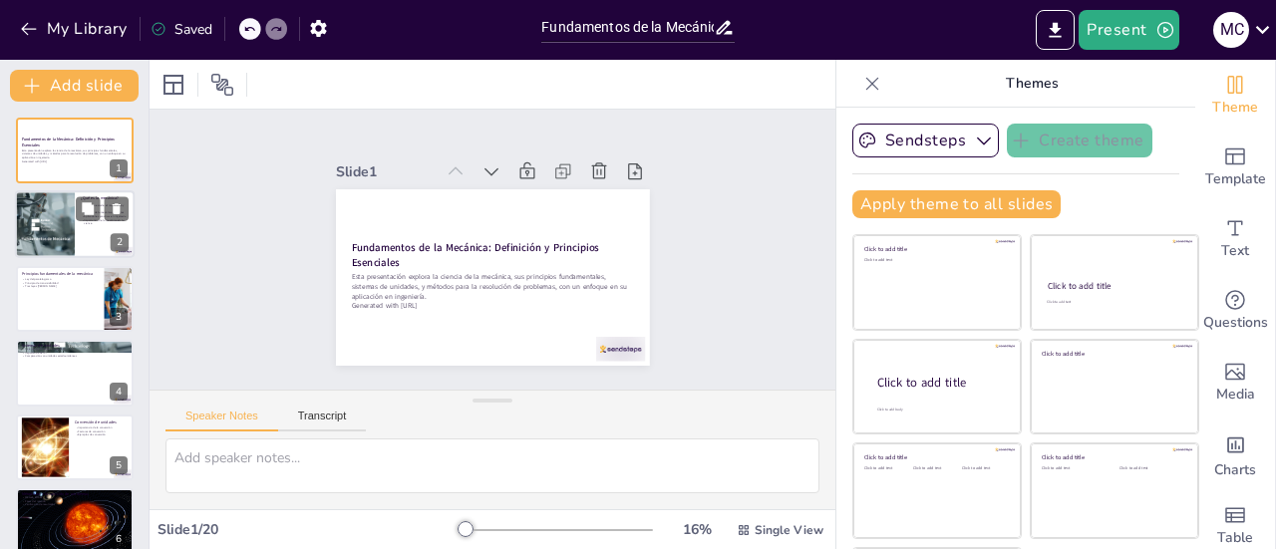
checkbox input "true"
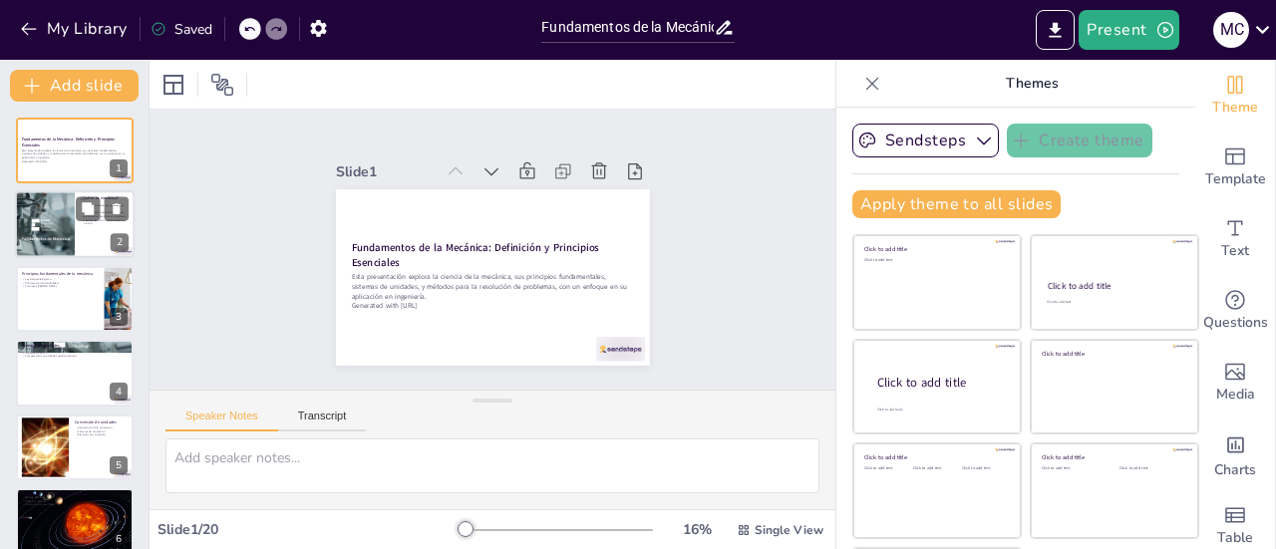
checkbox input "true"
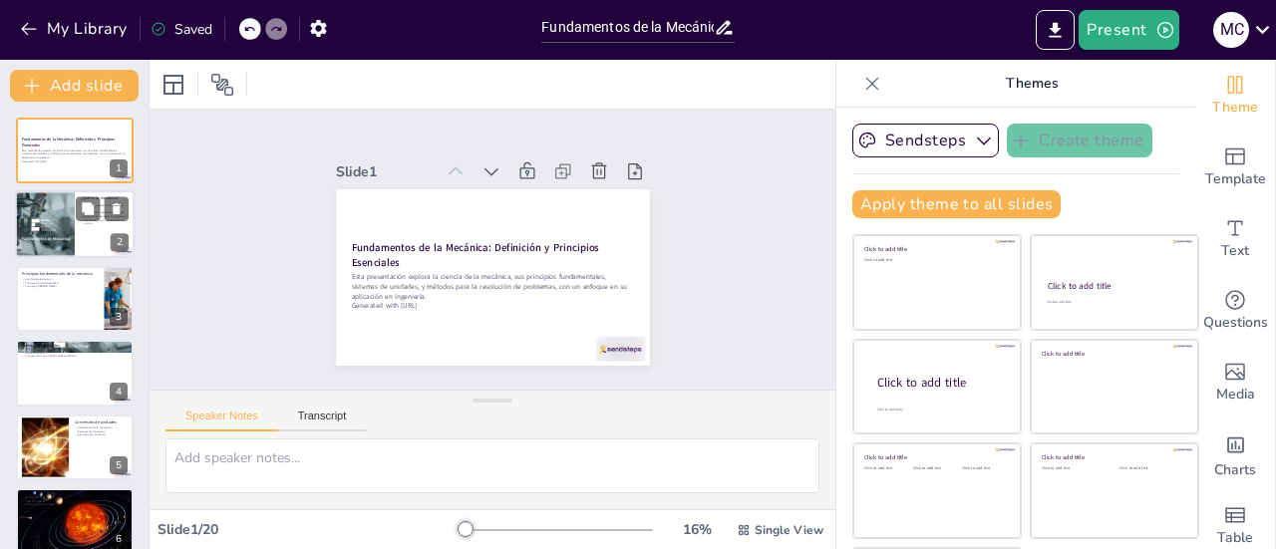
checkbox input "true"
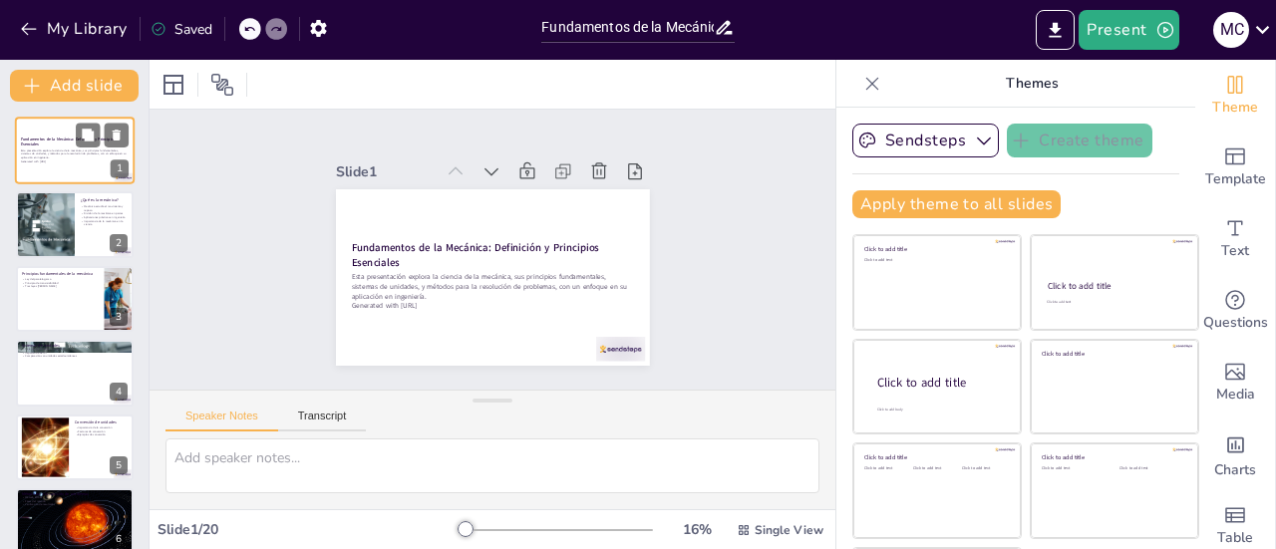
checkbox input "true"
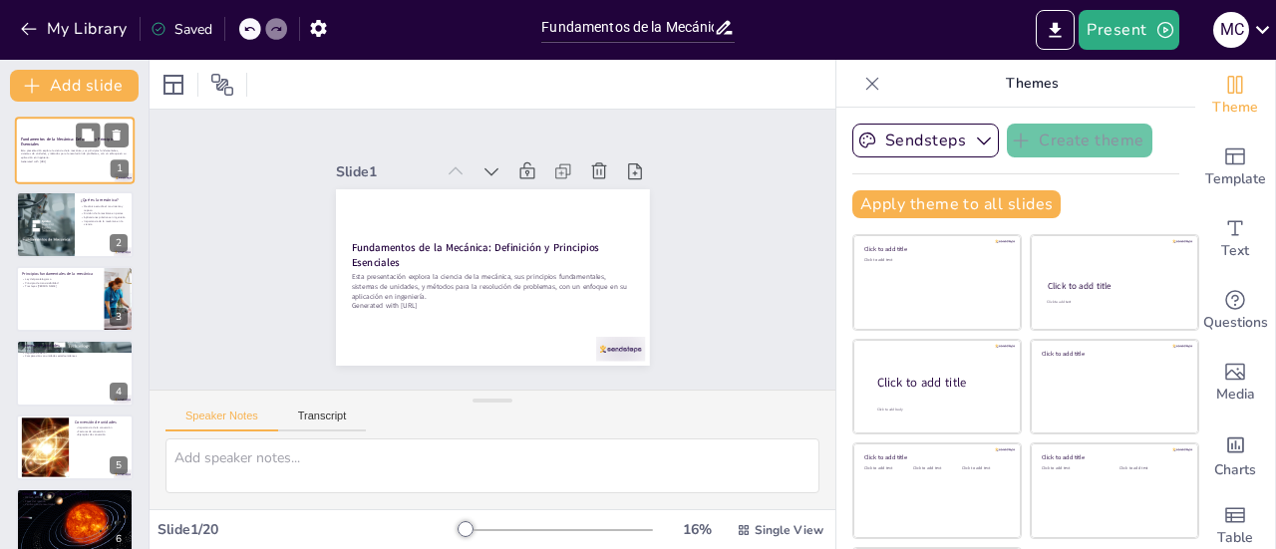
checkbox input "true"
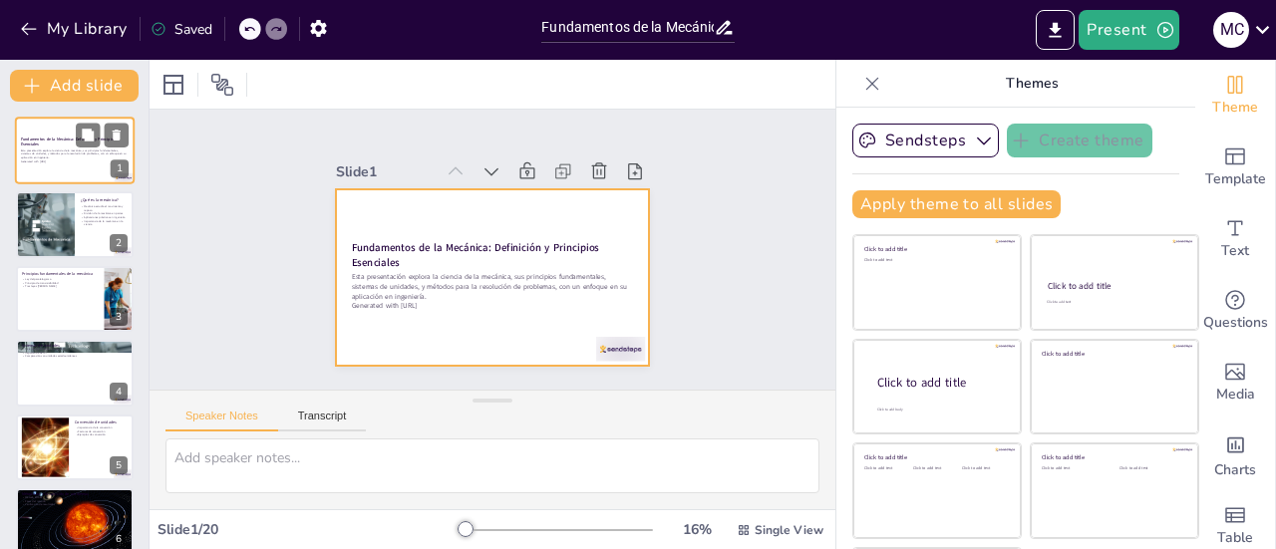
checkbox input "true"
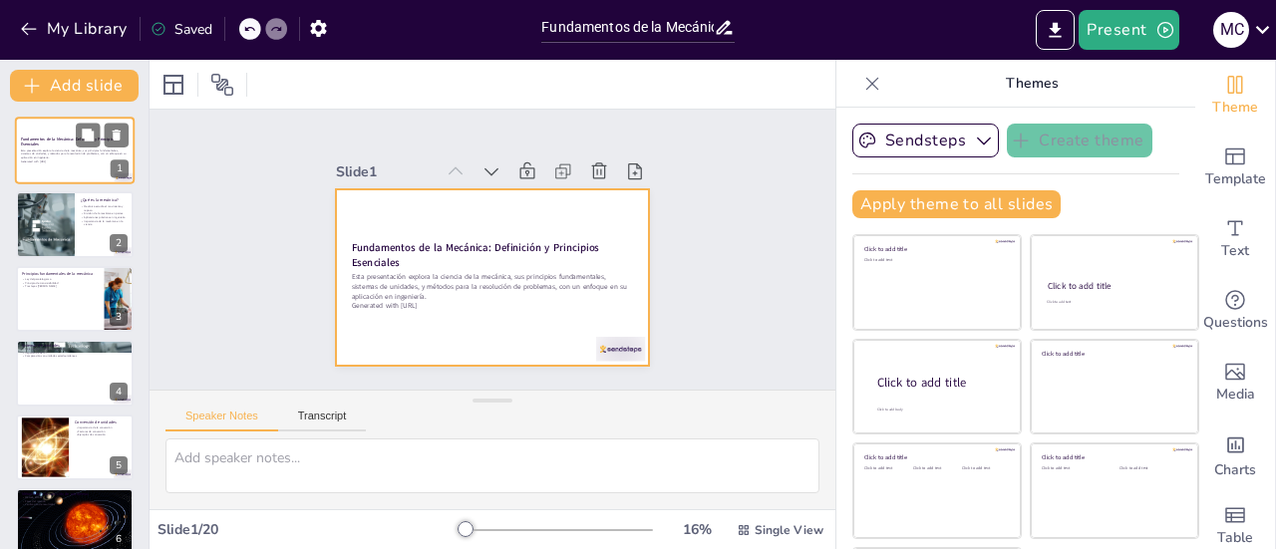
checkbox input "true"
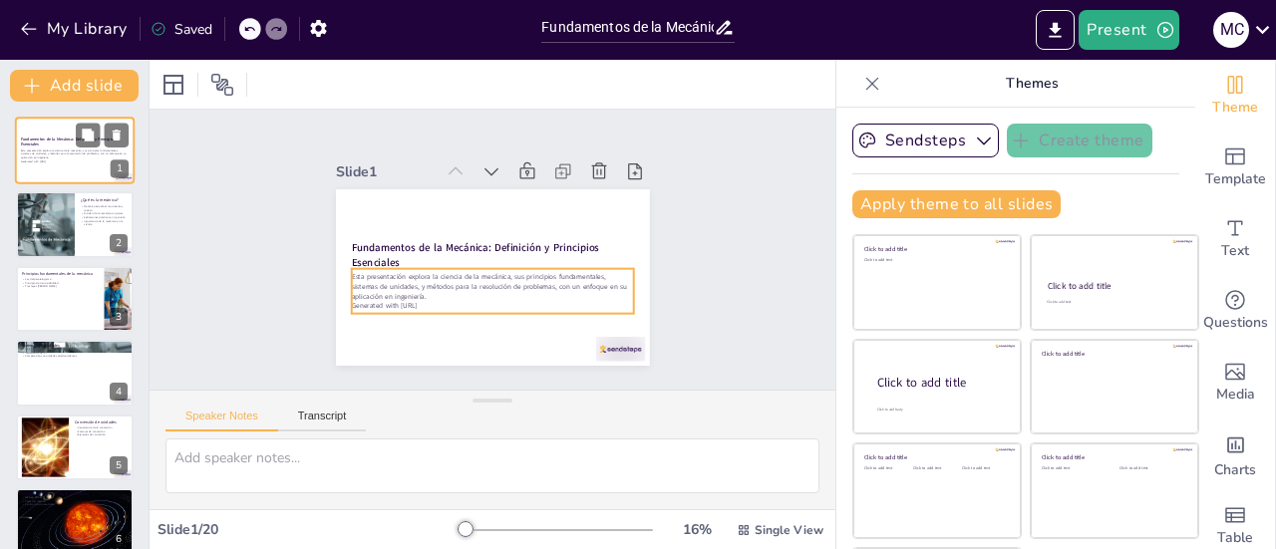
click at [26, 156] on p "Esta presentación explora la ciencia de la mecánica, sus principios fundamental…" at bounding box center [75, 154] width 108 height 11
checkbox input "true"
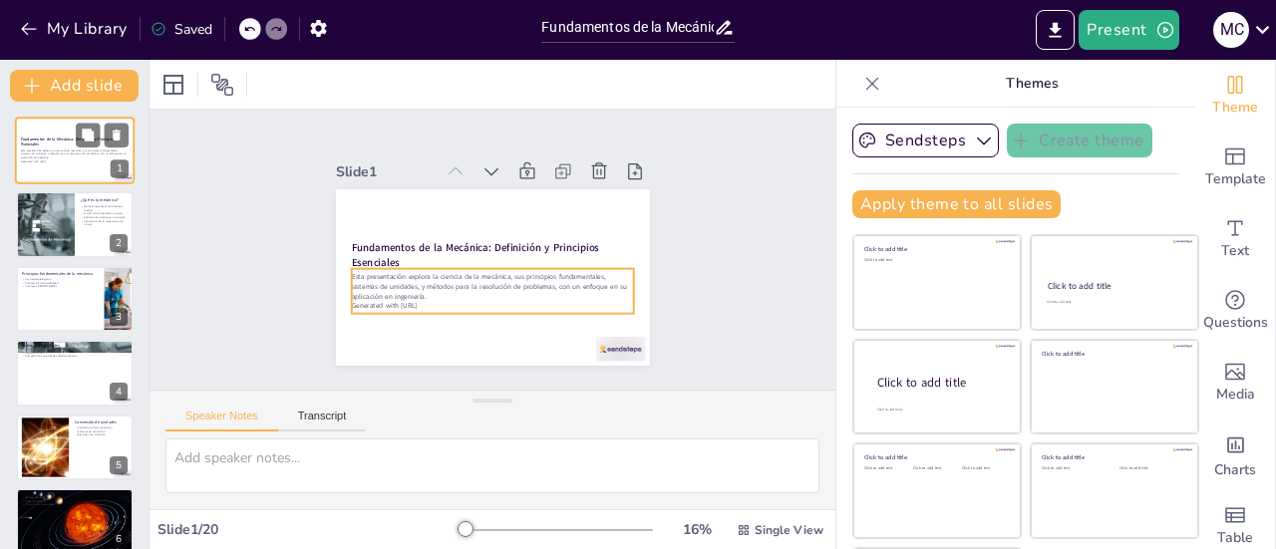
checkbox input "true"
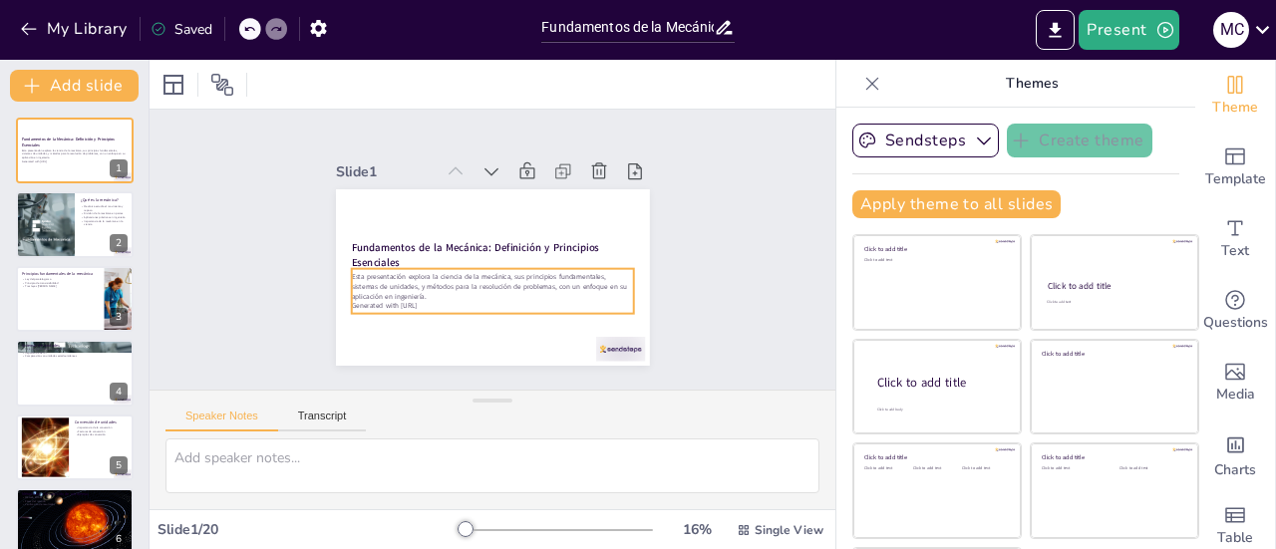
checkbox input "true"
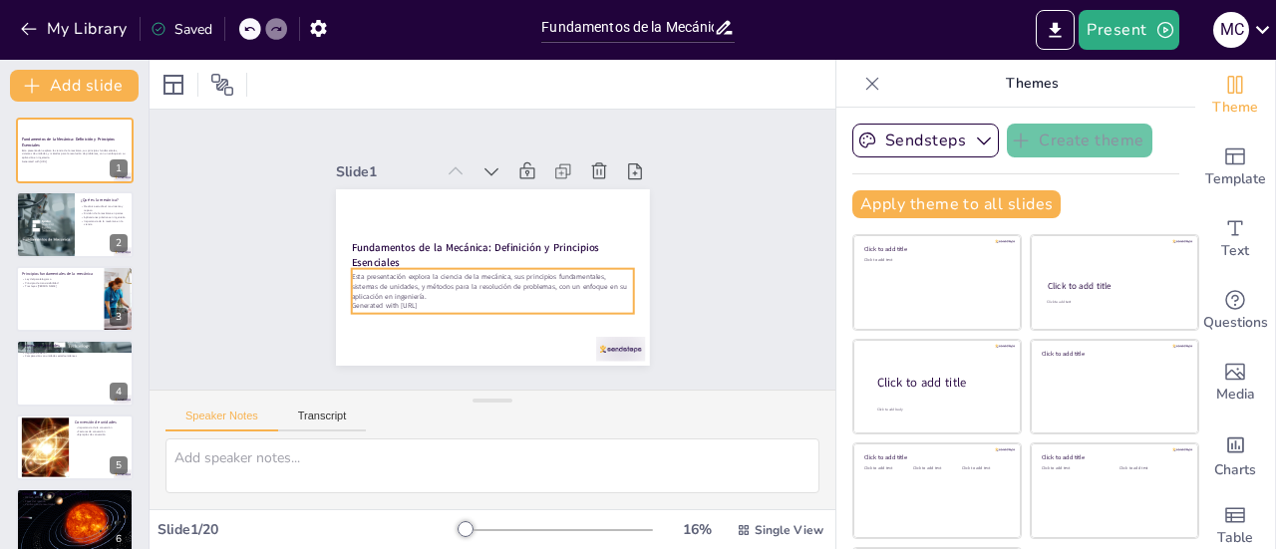
checkbox input "true"
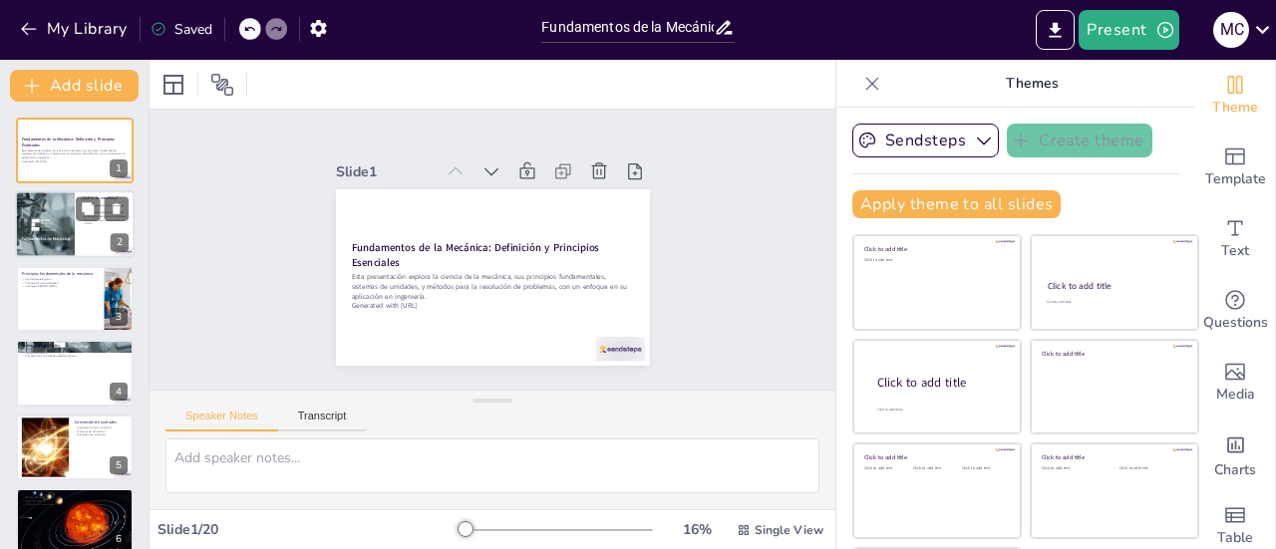
checkbox input "true"
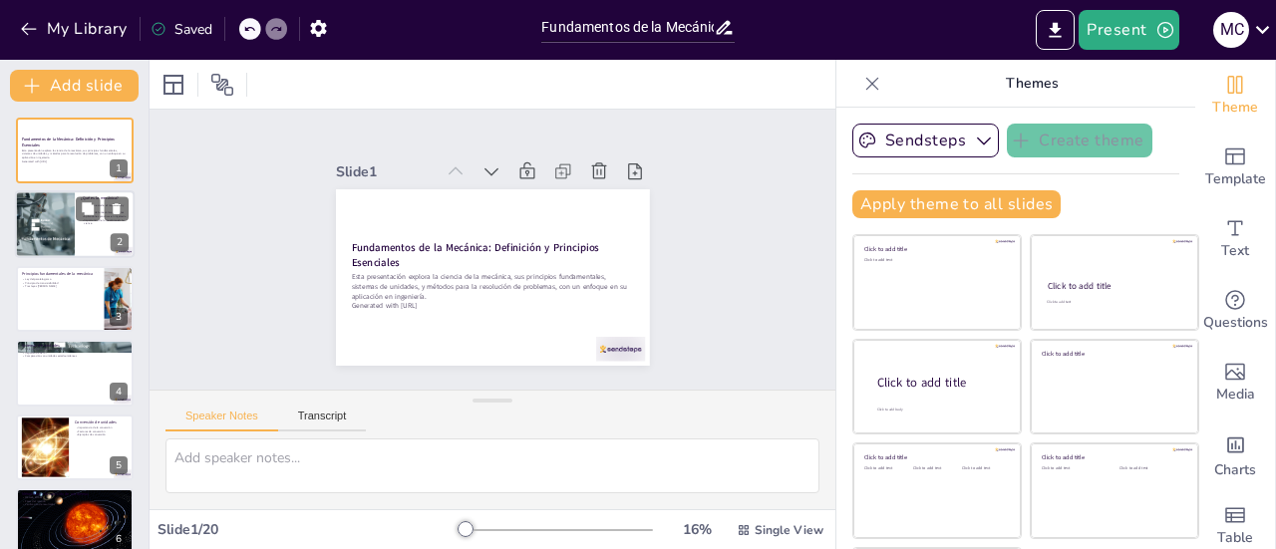
checkbox input "true"
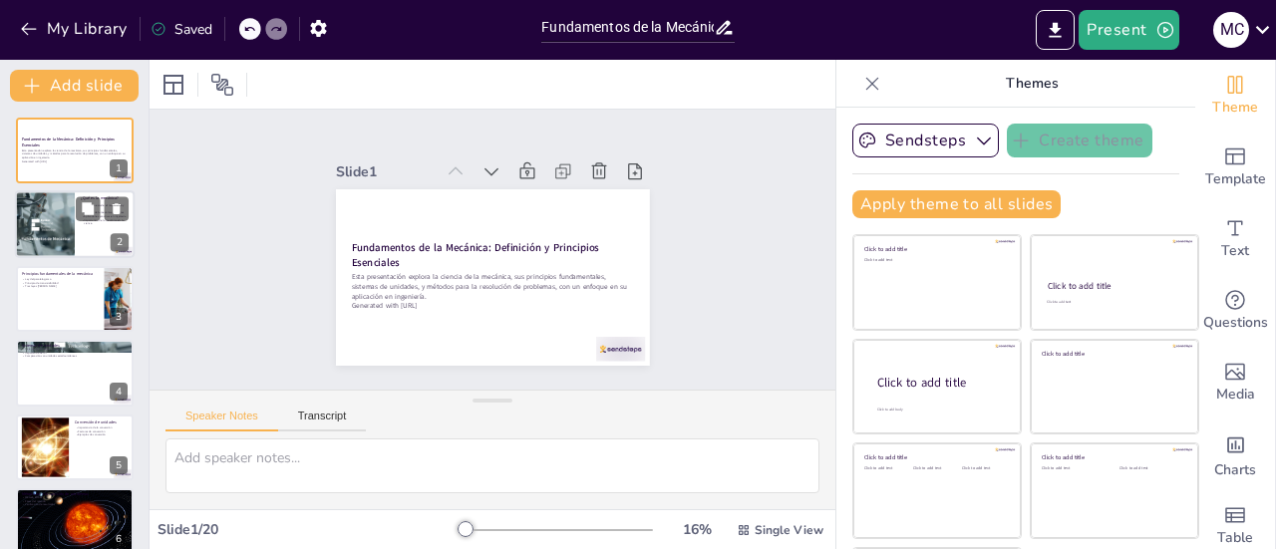
click at [26, 204] on div at bounding box center [45, 225] width 120 height 68
type textarea "La mecánica es esencial para entender cómo los cuerpos se comportan bajo distin…"
checkbox input "true"
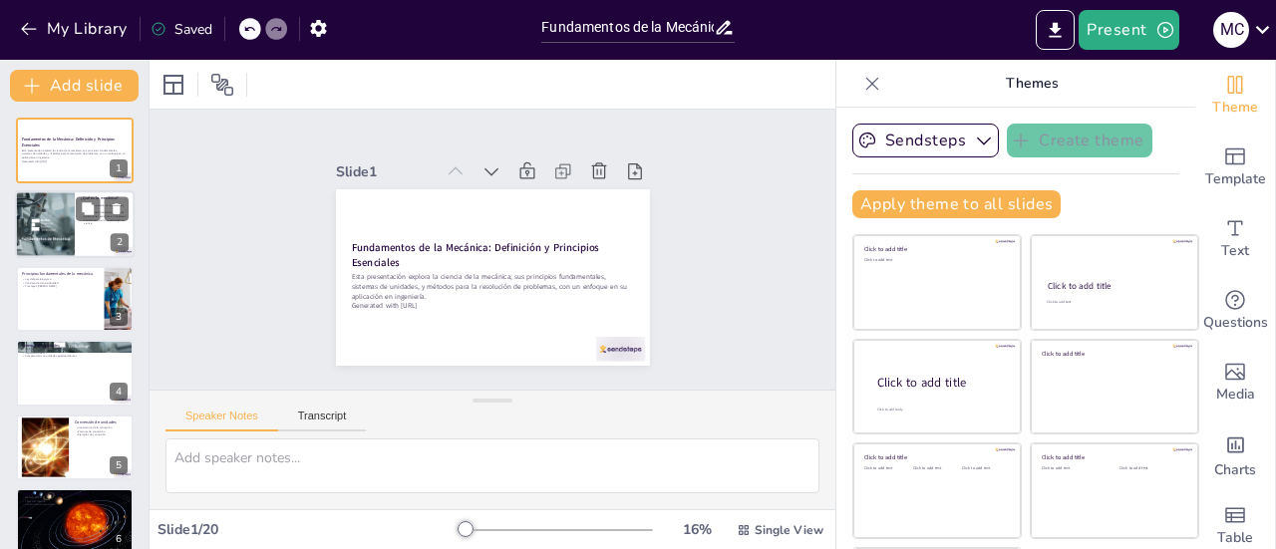
checkbox input "true"
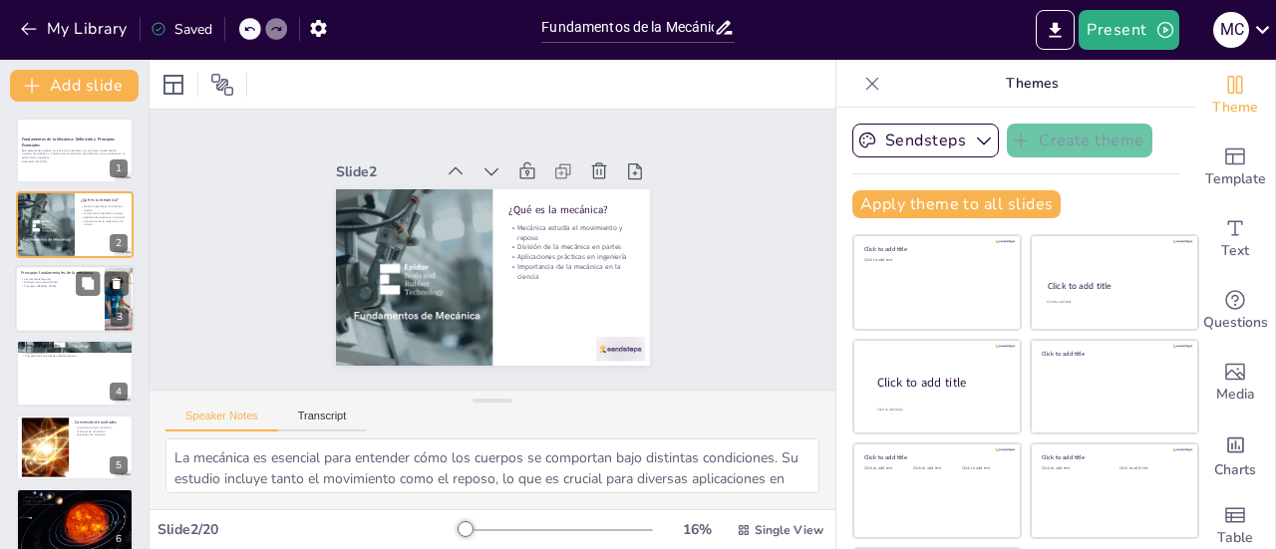
checkbox input "true"
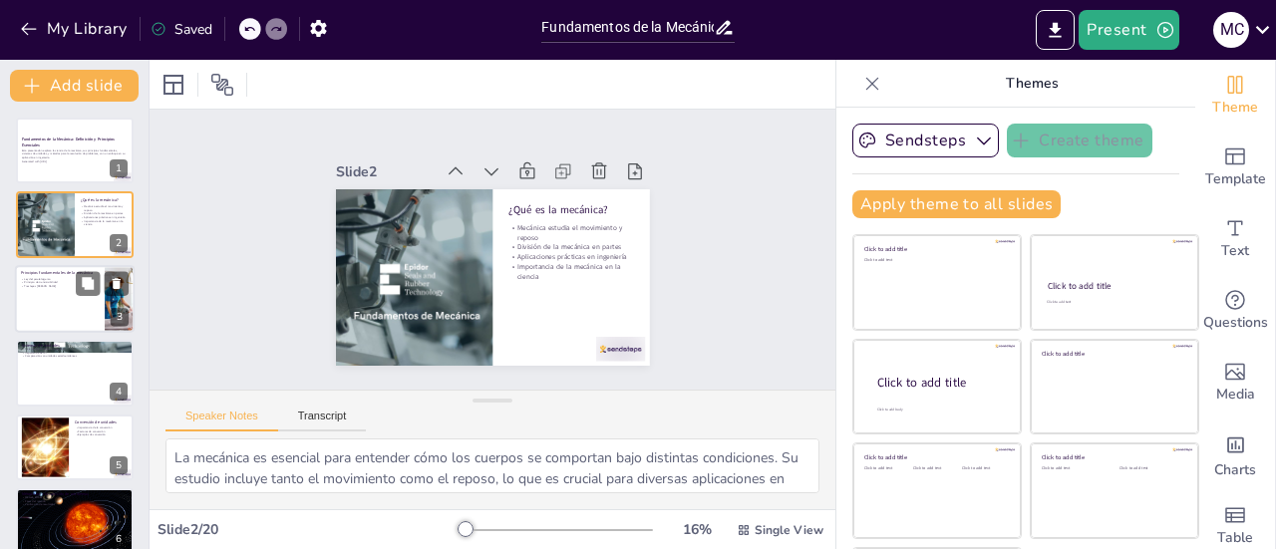
checkbox input "true"
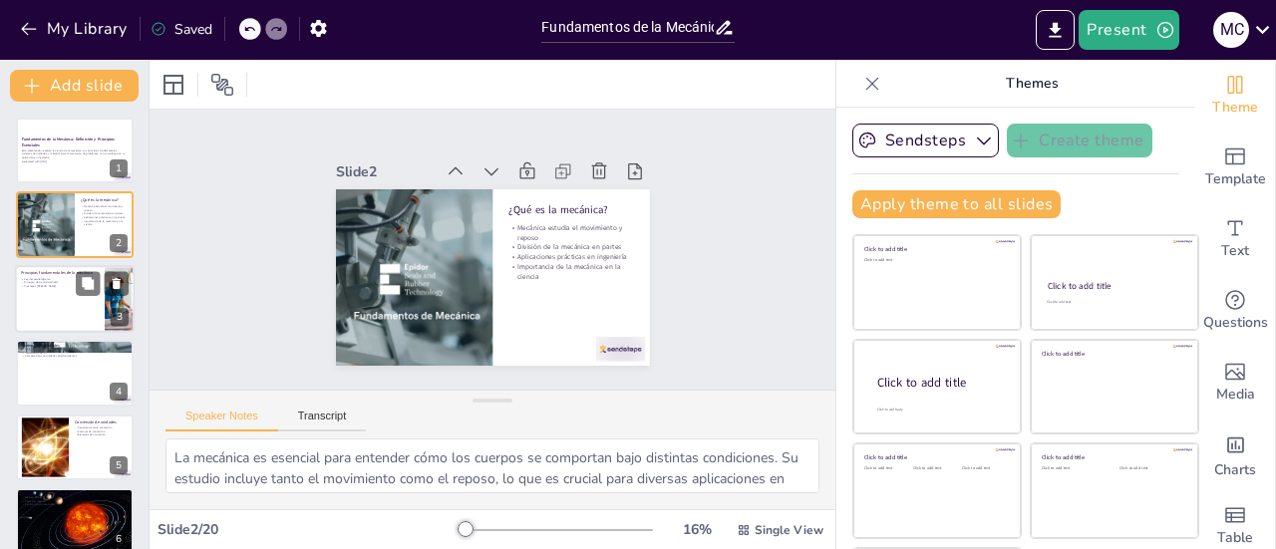
checkbox input "true"
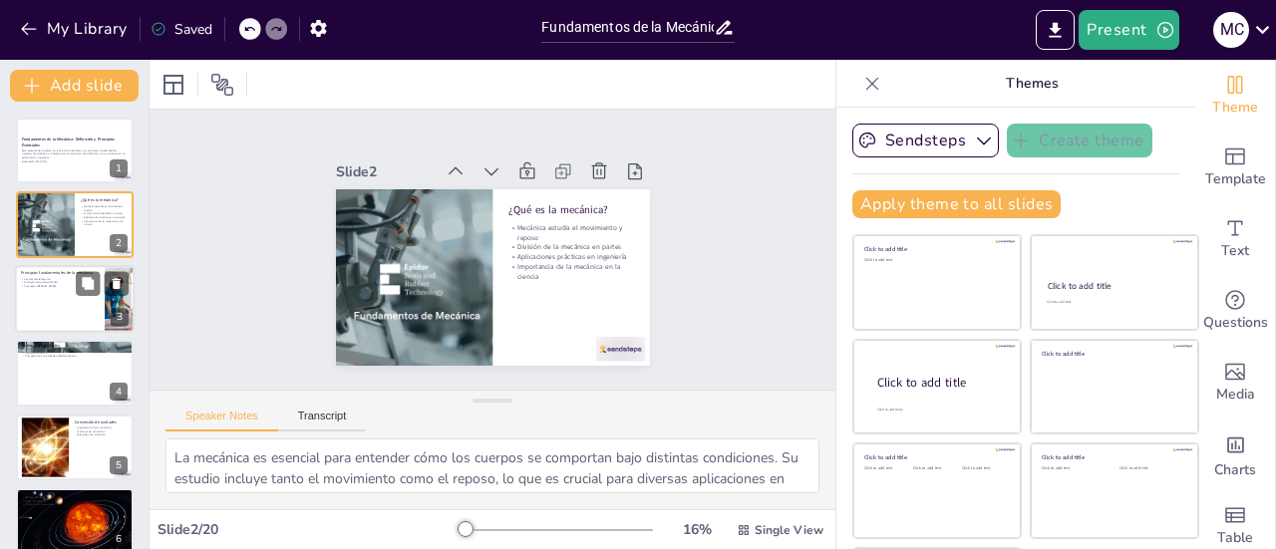
checkbox input "true"
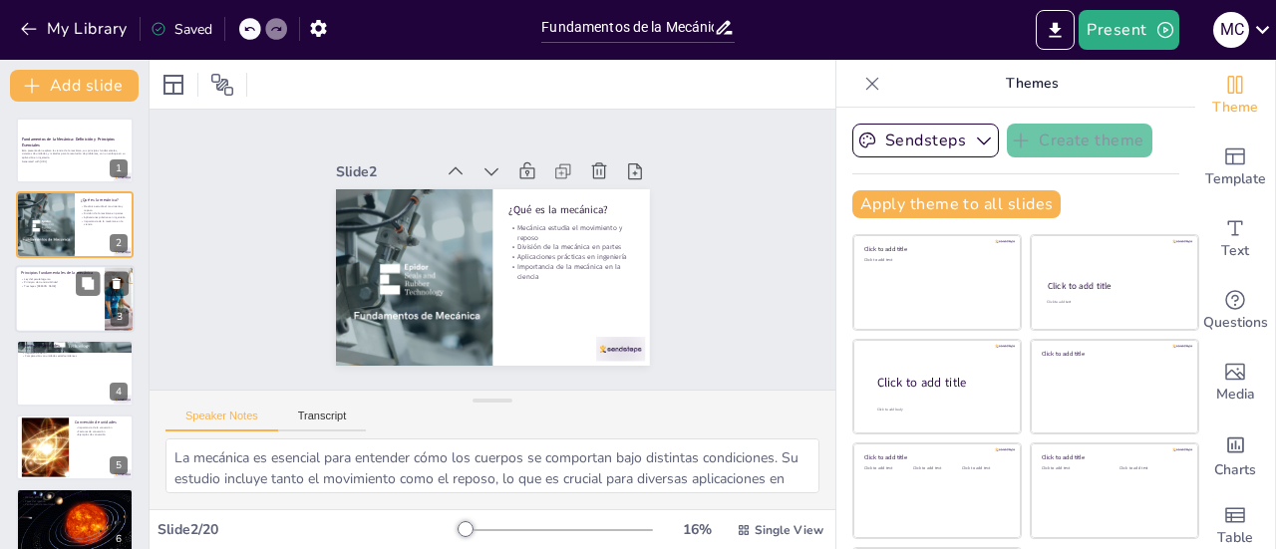
checkbox input "true"
